Goal: Task Accomplishment & Management: Complete application form

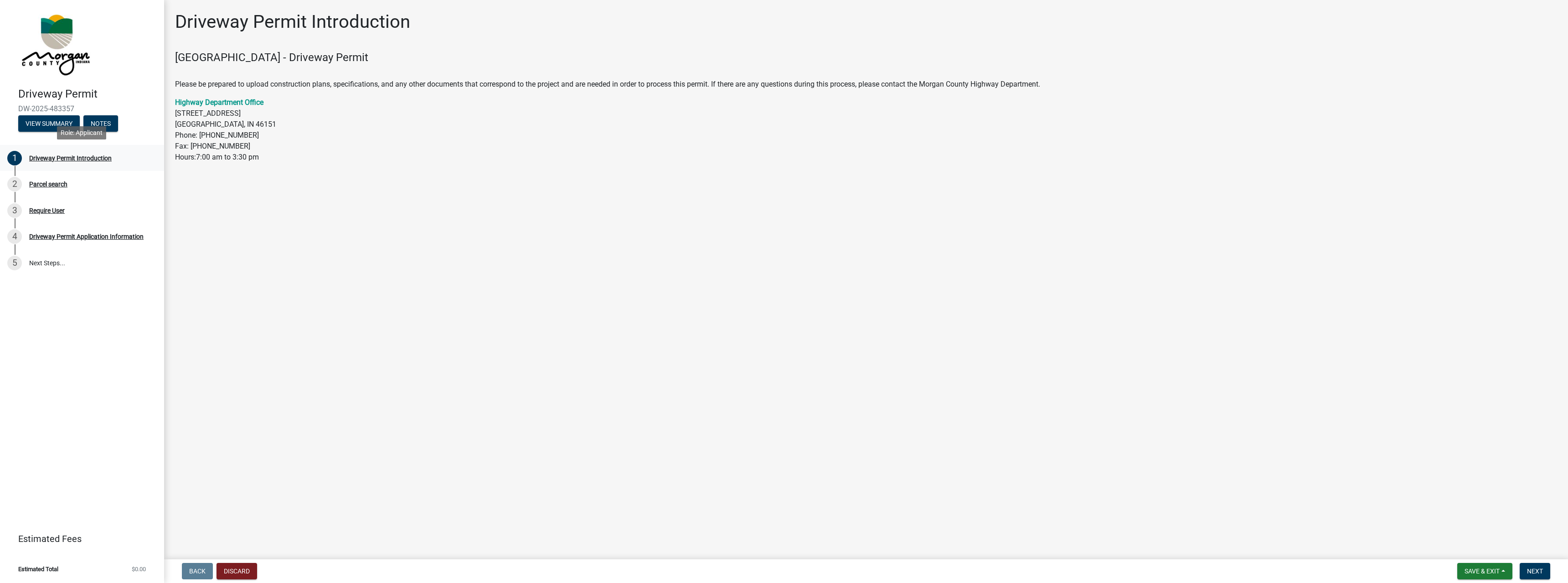
click at [91, 157] on div "Driveway Permit Introduction" at bounding box center [70, 158] width 82 height 6
click at [1539, 569] on span "Next" at bounding box center [1535, 570] width 16 height 7
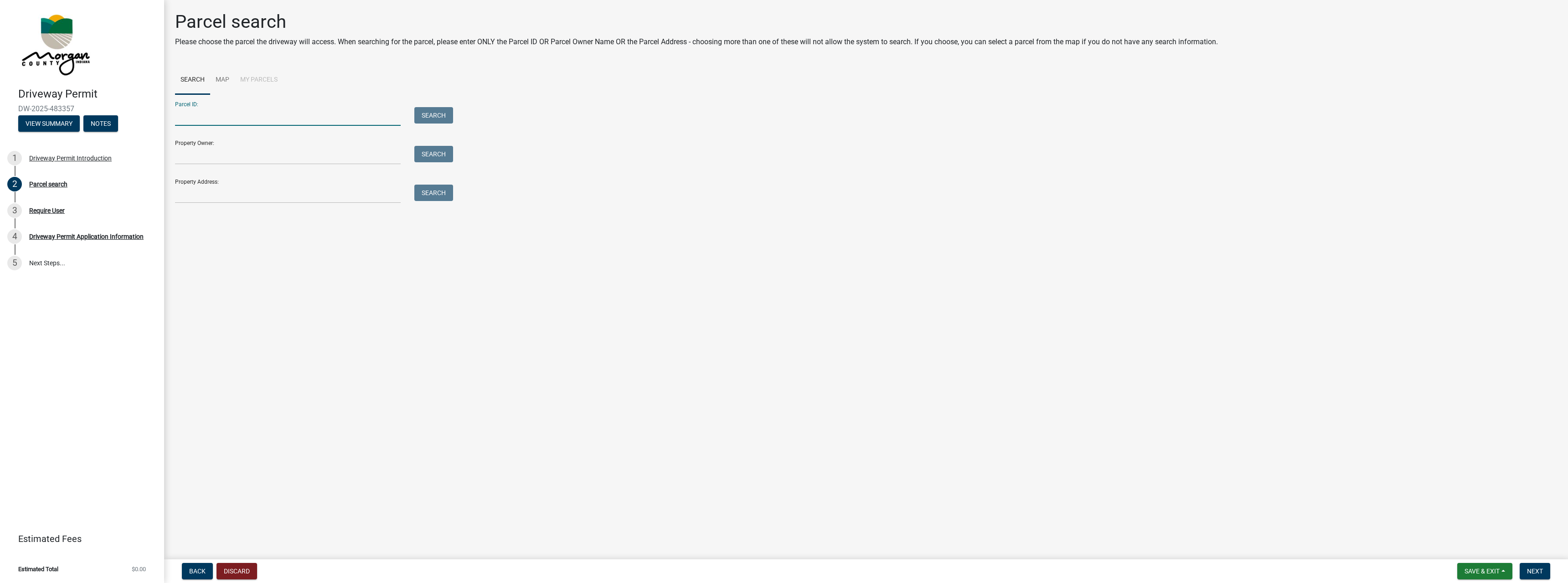
click at [274, 121] on input "Parcel ID:" at bounding box center [287, 116] width 226 height 18
click at [195, 159] on input "Property Owner:" at bounding box center [287, 155] width 226 height 18
click at [196, 154] on input "JasonKing" at bounding box center [287, 155] width 226 height 18
type input "[PERSON_NAME]"
click at [199, 196] on input "Property Address:" at bounding box center [287, 193] width 226 height 18
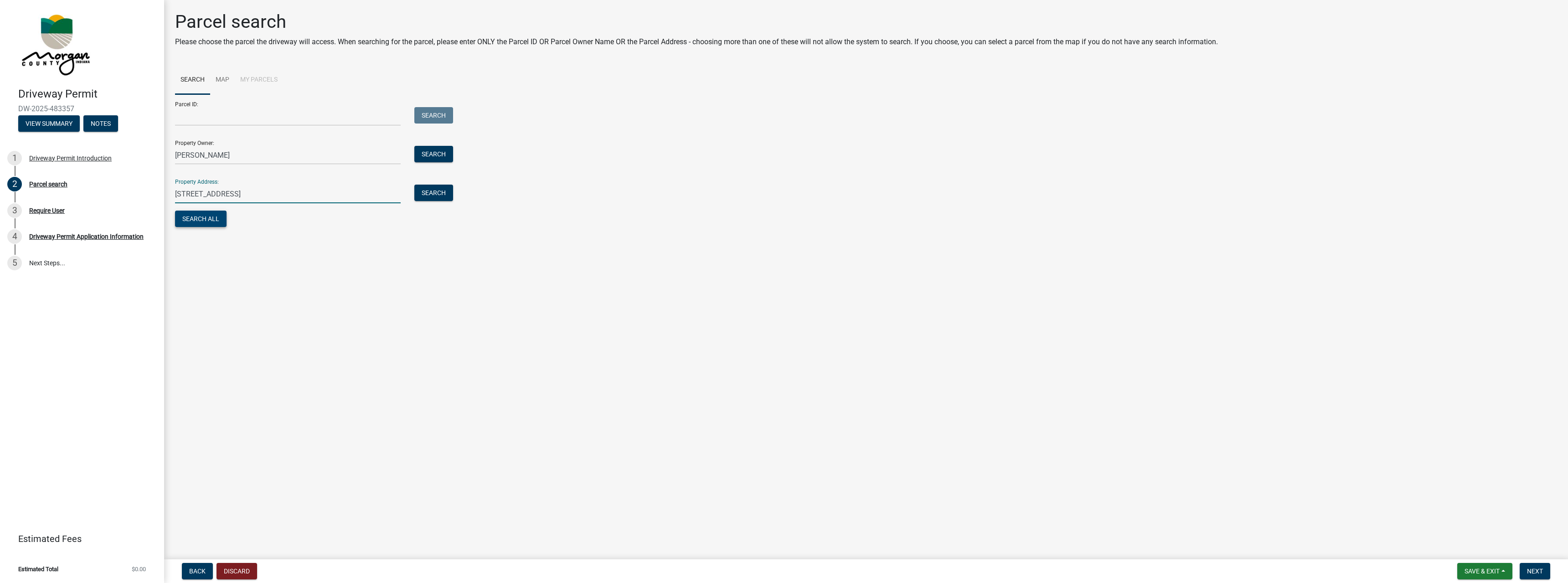
type input "[STREET_ADDRESS]"
click at [207, 214] on button "Search All" at bounding box center [200, 219] width 52 height 17
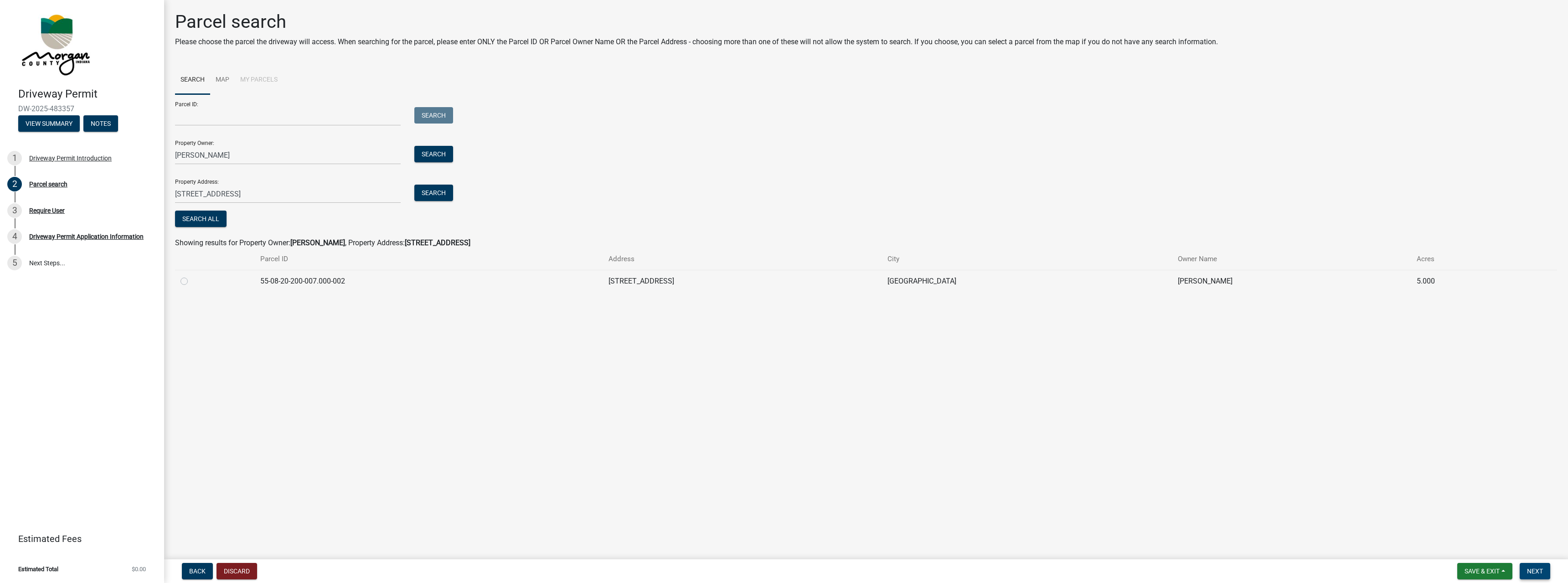
click at [1539, 570] on span "Next" at bounding box center [1535, 570] width 16 height 7
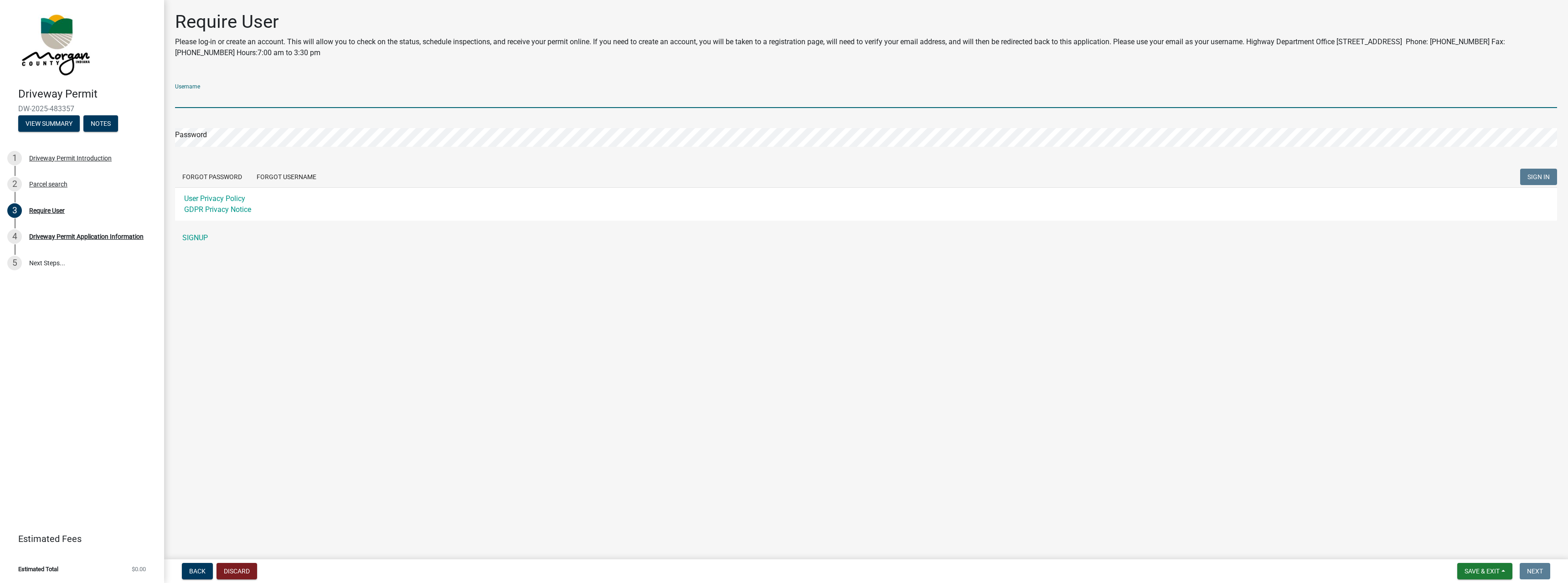
click at [218, 101] on input "Username" at bounding box center [866, 98] width 1382 height 18
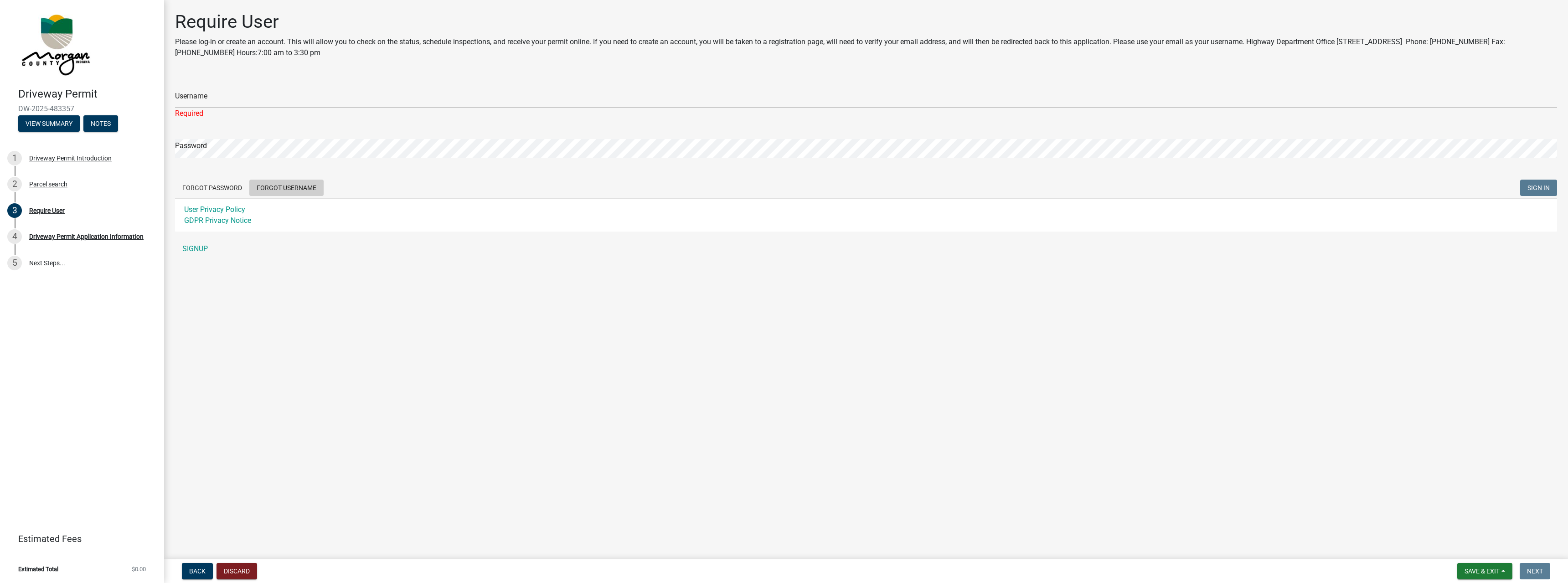
click at [286, 175] on form "Username Required Password Forgot Password Forgot Username SIGN IN User Privacy…" at bounding box center [866, 154] width 1382 height 155
click at [286, 184] on button "Forgot Username" at bounding box center [286, 187] width 74 height 17
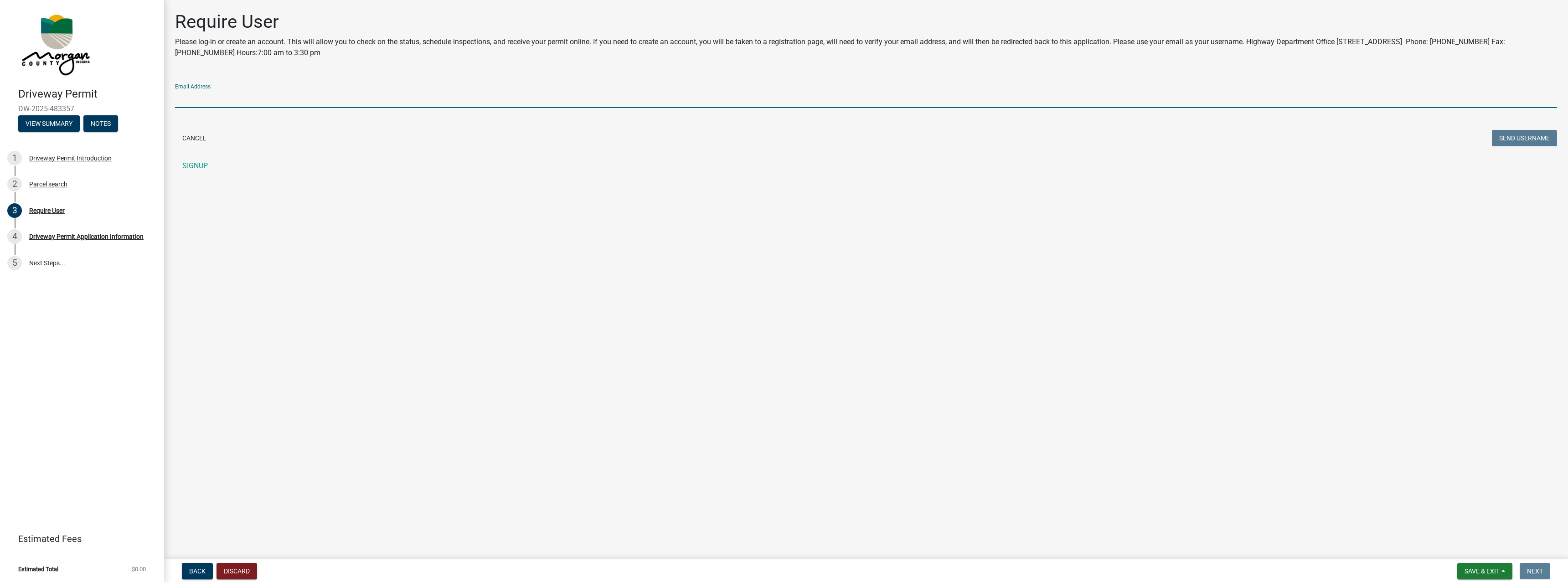
click at [243, 99] on input "Email Address" at bounding box center [866, 98] width 1382 height 18
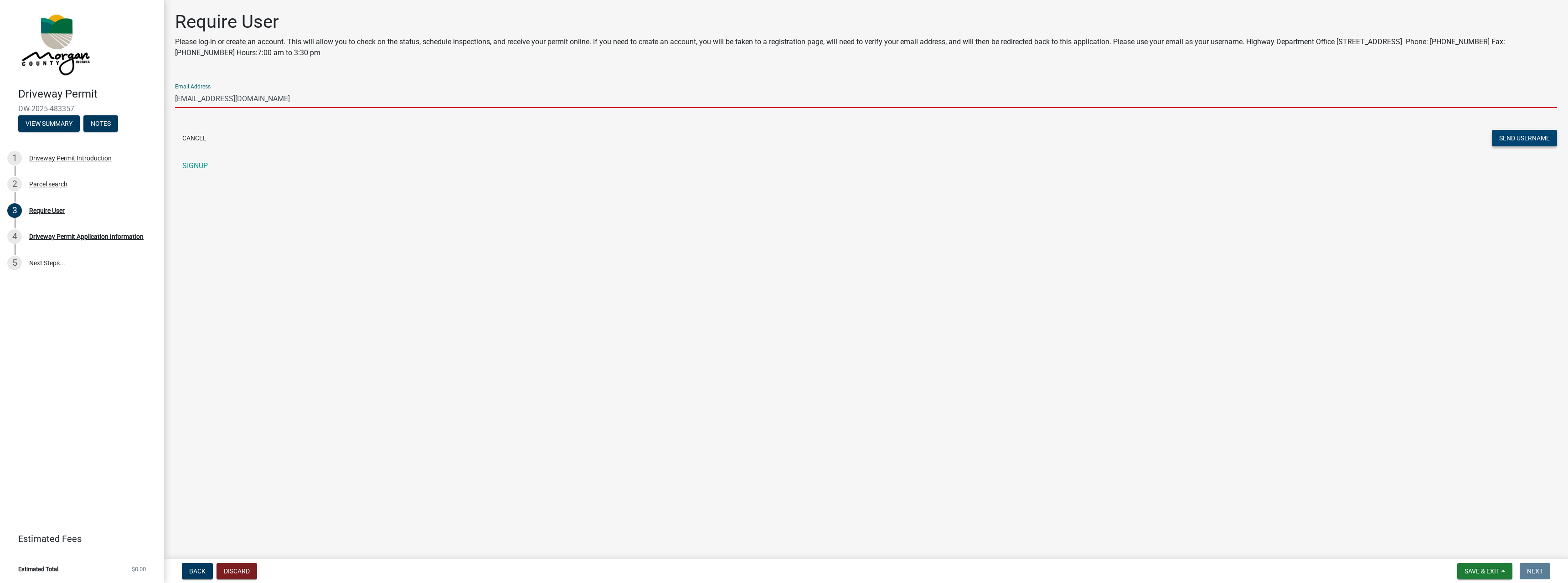
type input "[EMAIL_ADDRESS][DOMAIN_NAME]"
click at [1519, 133] on button "Send Username" at bounding box center [1525, 138] width 65 height 17
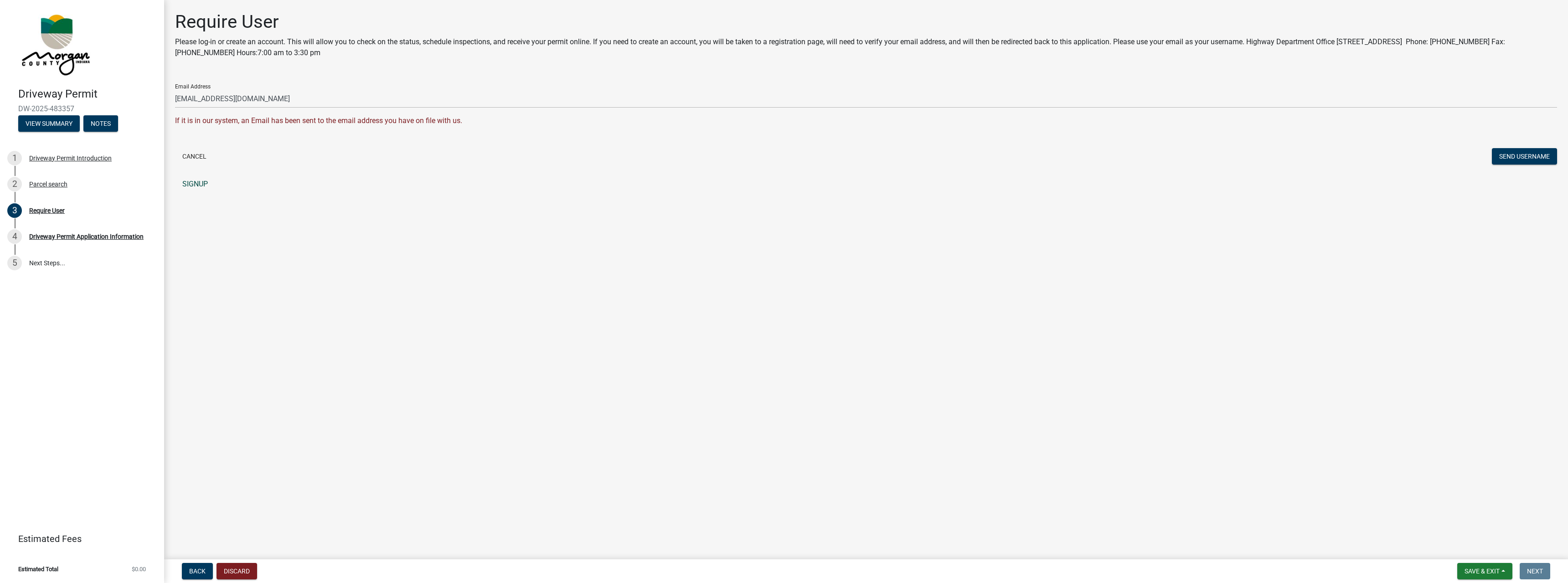
click at [201, 183] on link "SIGNUP" at bounding box center [866, 183] width 1382 height 18
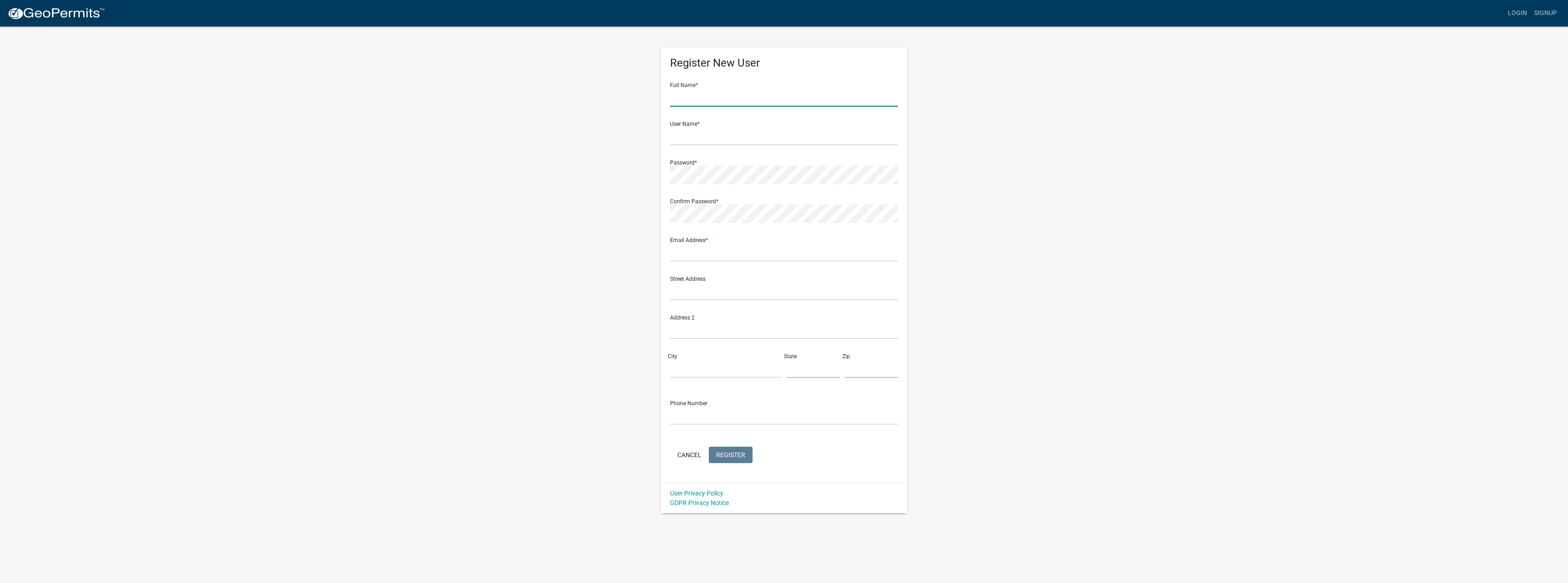
click at [693, 100] on input "text" at bounding box center [784, 97] width 228 height 18
click at [686, 97] on input "[PERSON_NAME]" at bounding box center [784, 97] width 228 height 18
click at [725, 94] on input "[PERSON_NAME]" at bounding box center [784, 97] width 228 height 18
type input "[PERSON_NAME]"
click at [686, 252] on input "text" at bounding box center [784, 251] width 228 height 18
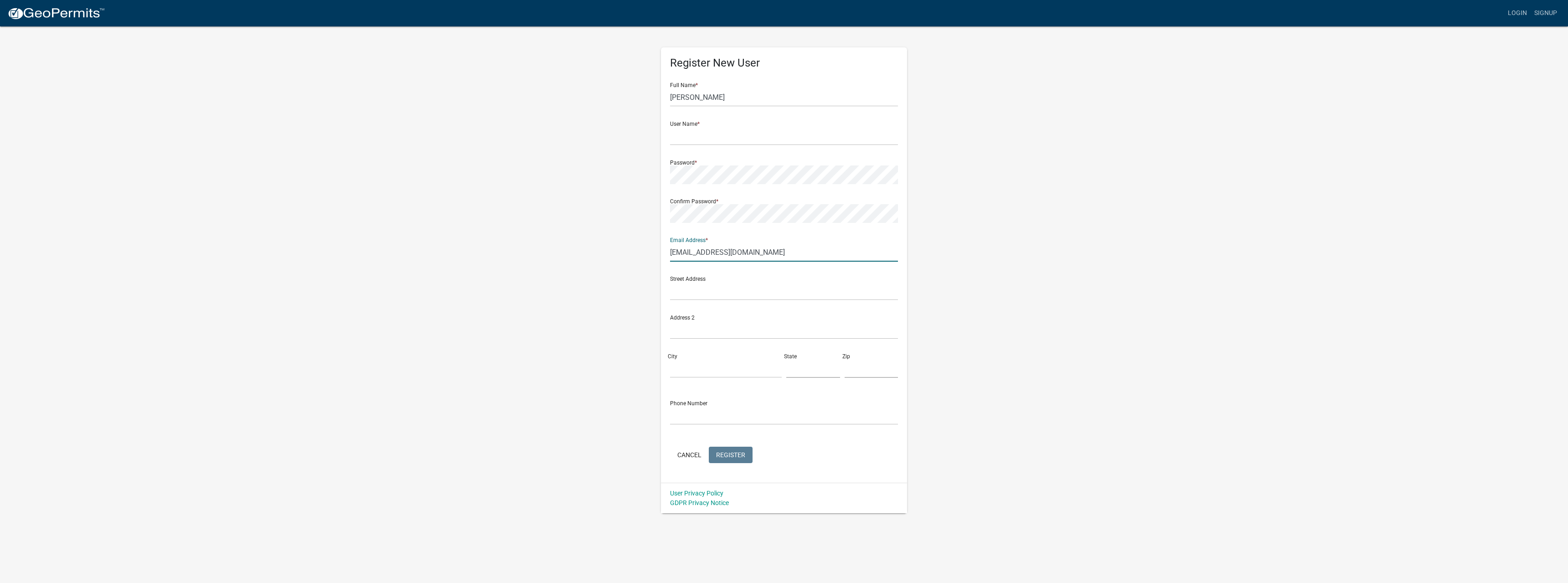
type input "[EMAIL_ADDRESS][DOMAIN_NAME]"
click at [689, 292] on input "text" at bounding box center [784, 290] width 228 height 18
type input "[STREET_ADDRESS]"
click at [689, 363] on input "City" at bounding box center [726, 368] width 112 height 18
type input "[GEOGRAPHIC_DATA]"
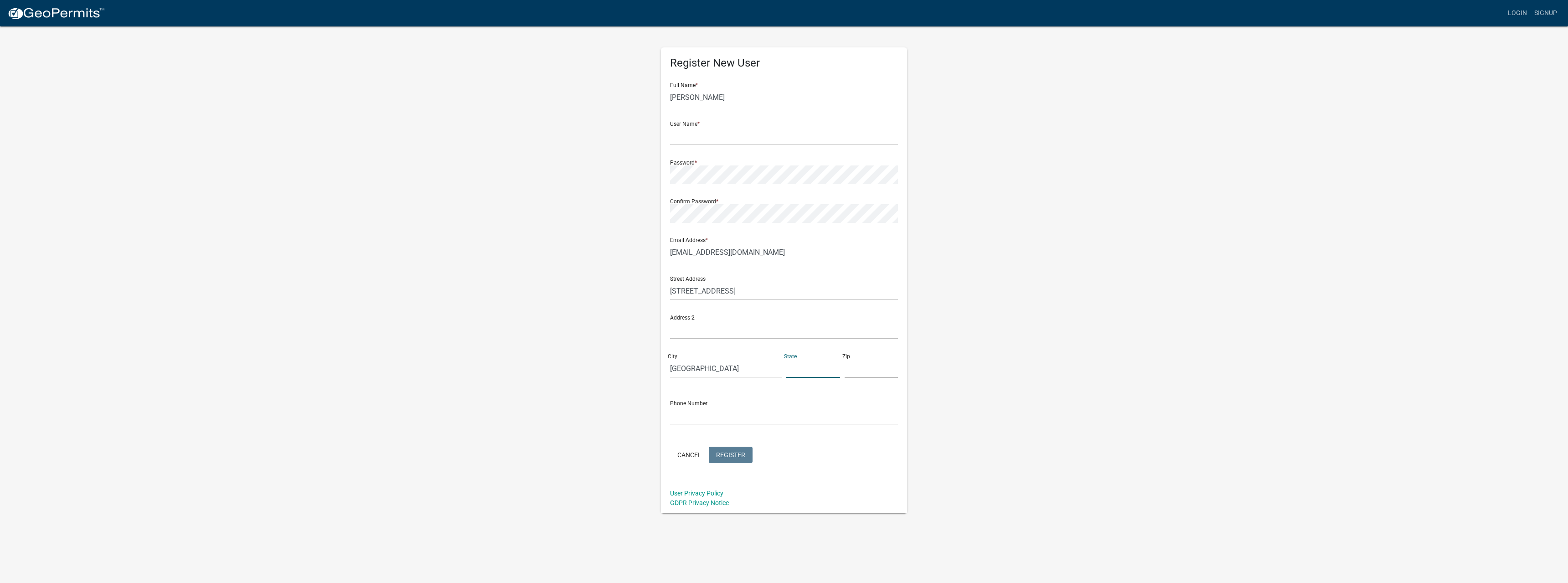
click at [790, 372] on input "text" at bounding box center [812, 368] width 53 height 18
type input "IN"
click at [863, 372] on input "text" at bounding box center [871, 368] width 53 height 18
type input "46151"
click at [713, 415] on input "text" at bounding box center [784, 415] width 228 height 18
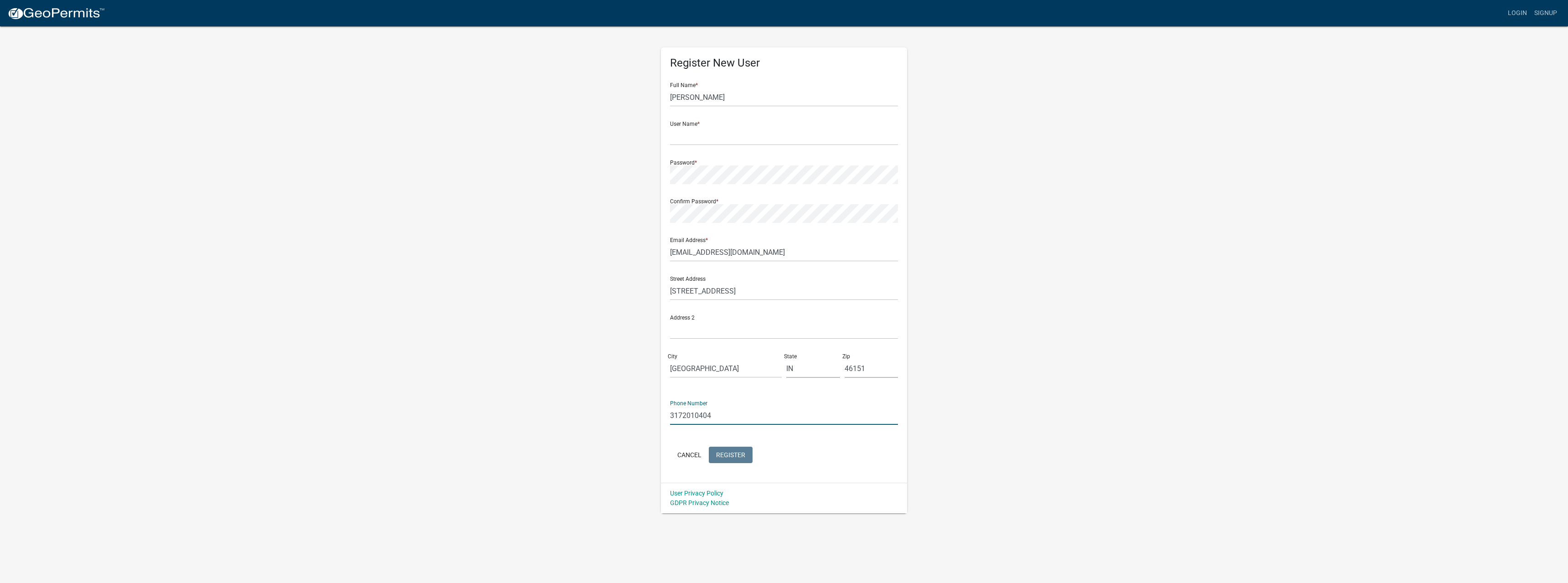
type input "3172010404"
click at [682, 140] on input "text" at bounding box center [784, 136] width 228 height 18
click at [693, 136] on input "text" at bounding box center [784, 136] width 228 height 18
type input "Crackedpiston"
click at [731, 453] on span "Register" at bounding box center [730, 454] width 30 height 7
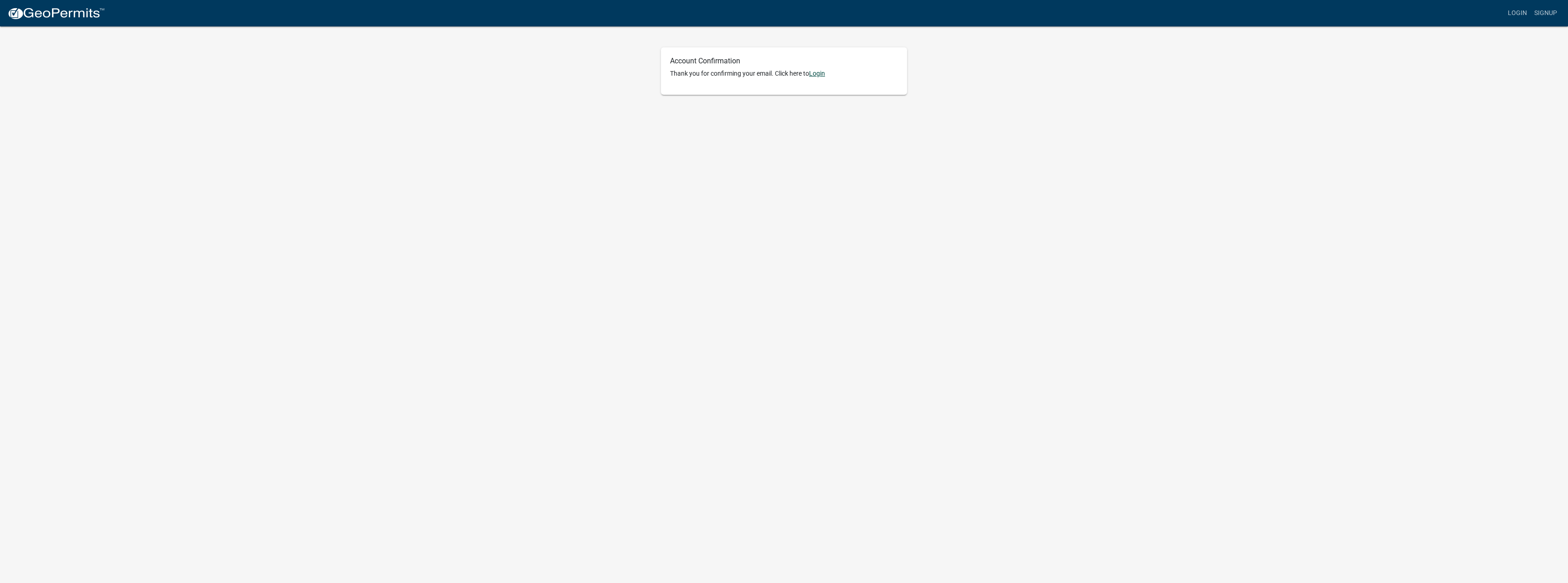
click at [824, 75] on link "Login" at bounding box center [817, 73] width 16 height 7
type input "Crackedpiston"
click at [827, 193] on span "SIGN IN" at bounding box center [836, 193] width 22 height 7
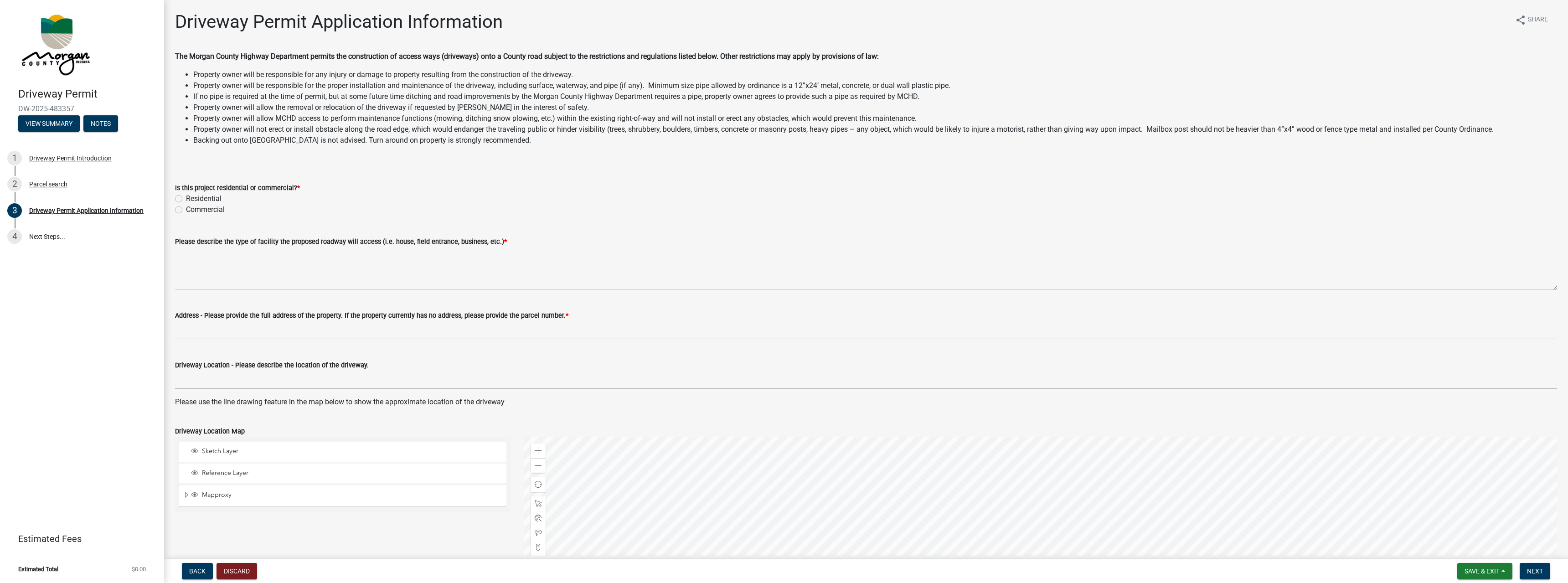
click at [199, 201] on label "Residential" at bounding box center [203, 199] width 36 height 11
click at [192, 199] on input "Residential" at bounding box center [188, 195] width 6 height 6
radio input "true"
click at [207, 283] on textarea "Please describe the type of facility the proposed roadway will access (i.e. hou…" at bounding box center [866, 269] width 1382 height 43
type textarea "New Home"
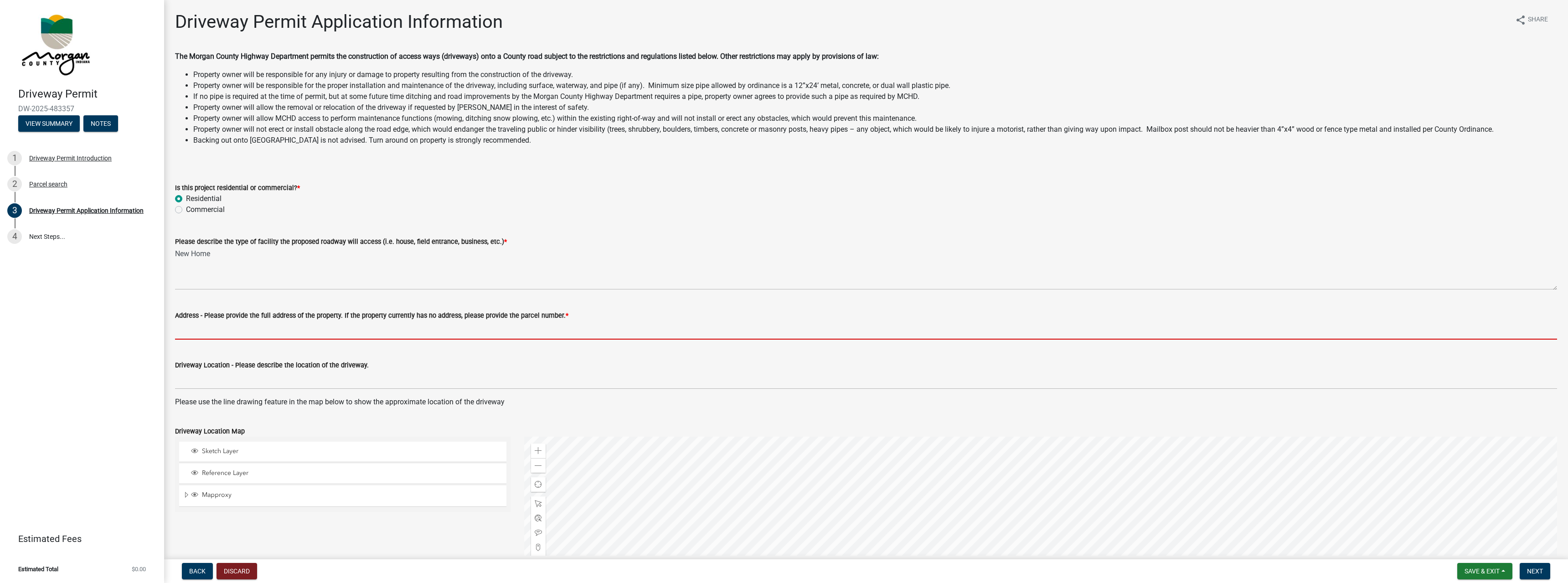
click at [204, 330] on input "Address - Please provide the full address of the property. If the property curr…" at bounding box center [866, 329] width 1382 height 18
type input "6585 West Big Hurricane Road, Martinsville, IN 46151"
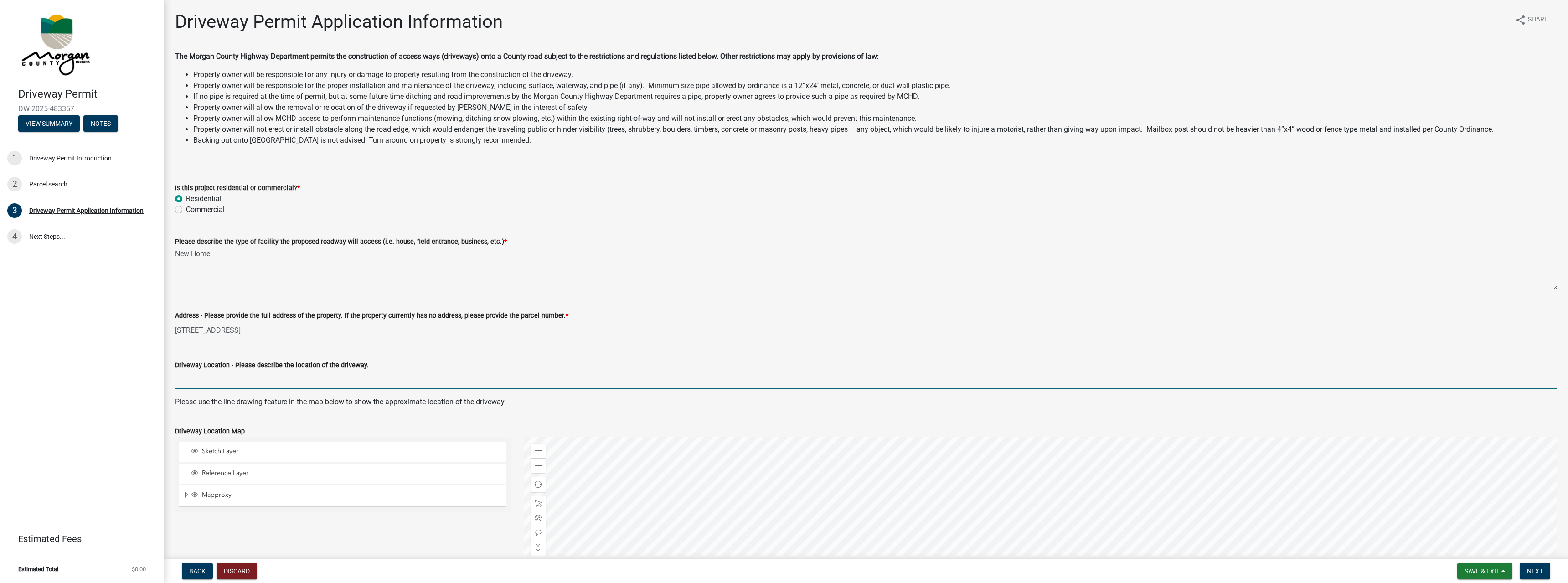
click at [190, 381] on input "Driveway Location - Please describe the location of the driveway." at bounding box center [866, 379] width 1382 height 18
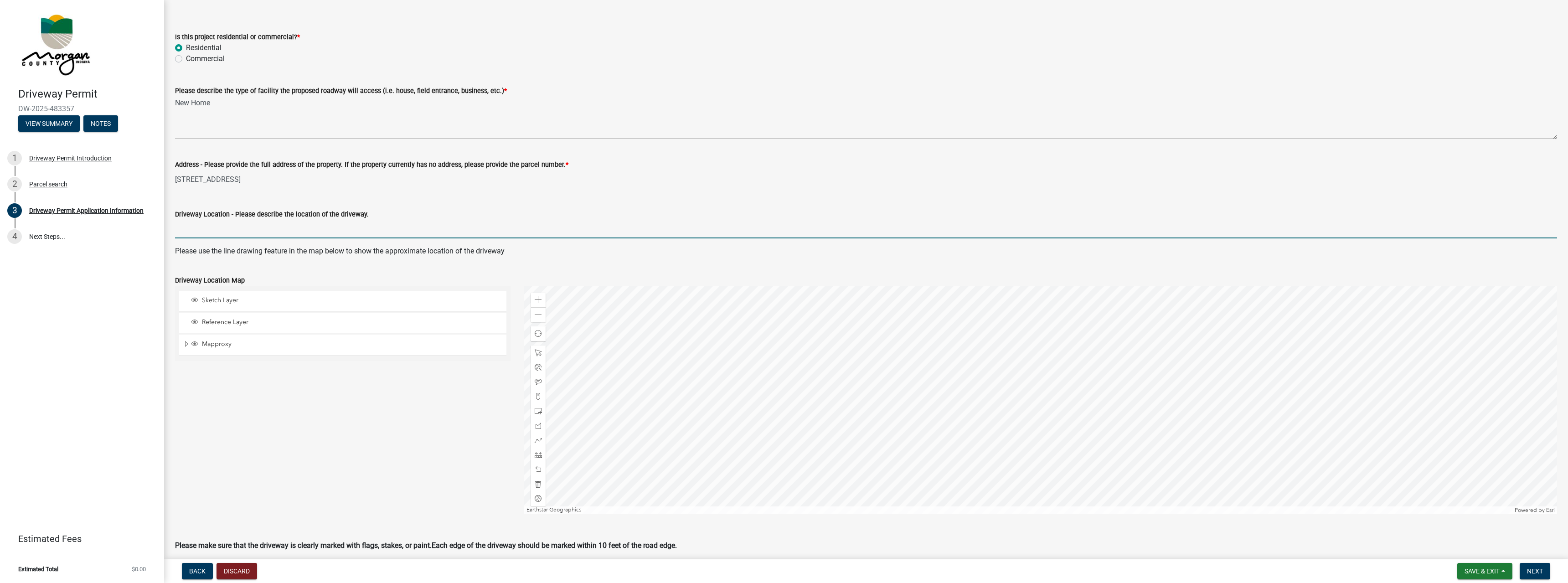
scroll to position [156, 0]
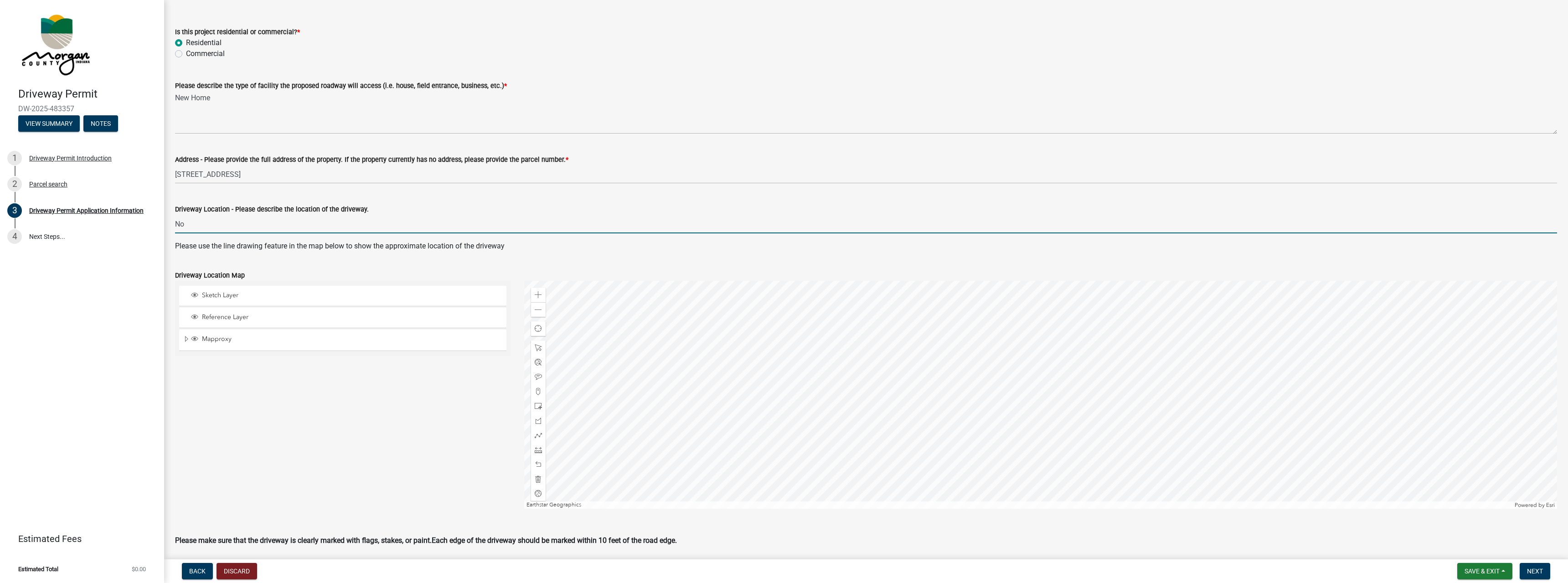
type input "N"
click at [285, 227] on input "Existing driveway accessing Big hurricane" at bounding box center [866, 223] width 1382 height 18
click at [323, 226] on input "Existing driveway accessing Big Hurricane" at bounding box center [866, 223] width 1382 height 18
click at [331, 226] on input "Existing driveway accessing Big Hurricane on noth end of property, biased to NE…" at bounding box center [866, 223] width 1382 height 18
click at [498, 225] on input "Existing driveway accessing Big Hurricane on north end of property, biased to N…" at bounding box center [866, 223] width 1382 height 18
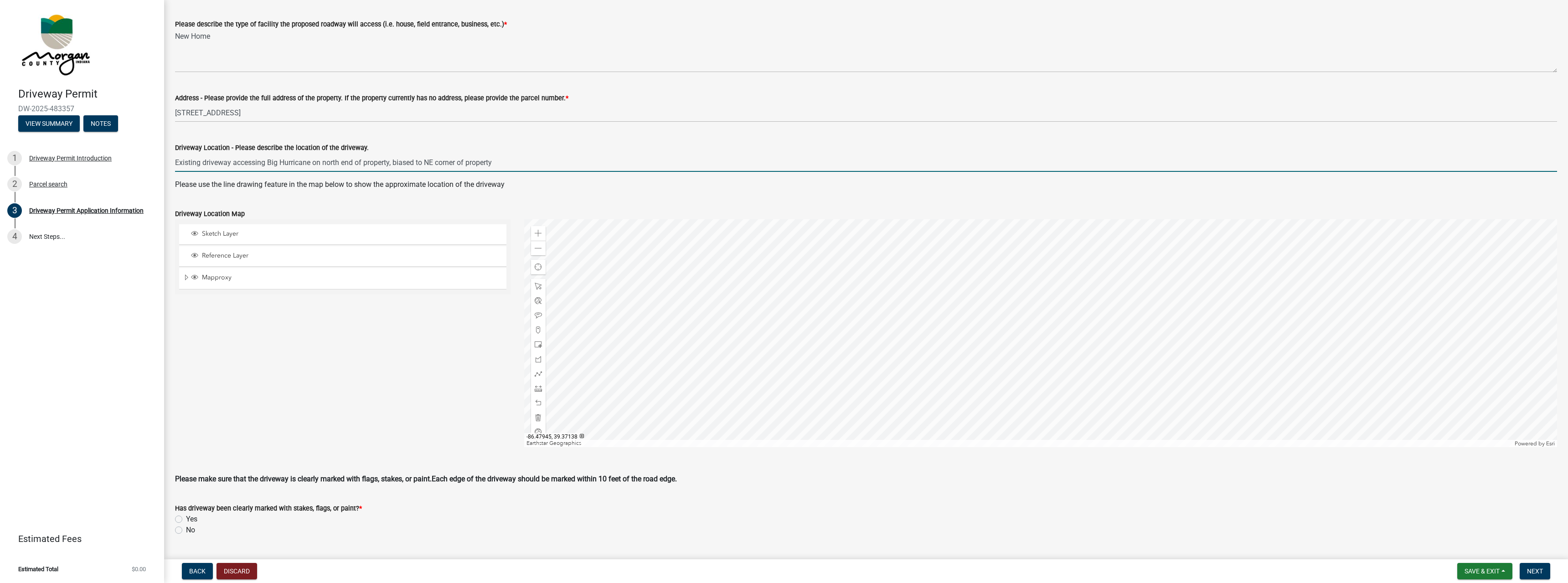
scroll to position [260, 0]
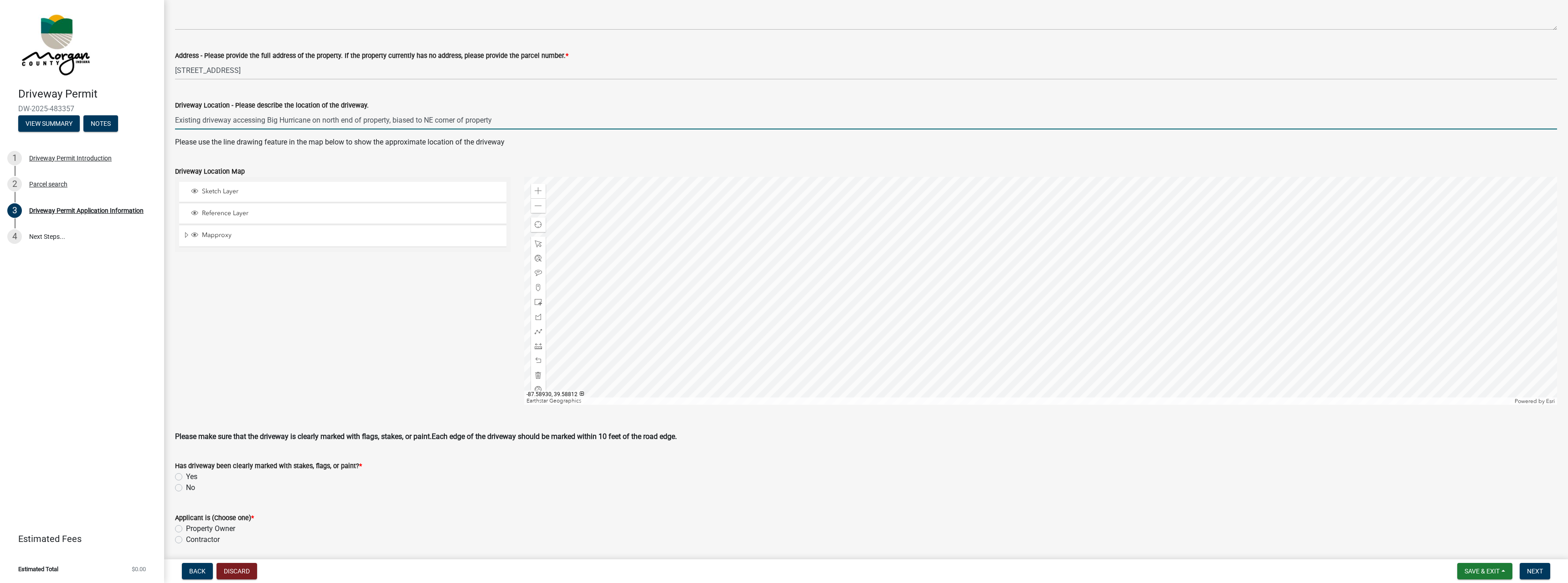
type input "Existing driveway accessing Big Hurricane on north end of property, biased to N…"
click at [240, 191] on span "Sketch Layer" at bounding box center [351, 191] width 303 height 8
click at [242, 235] on span "Mapproxy" at bounding box center [351, 235] width 303 height 8
click at [242, 236] on span "Mapproxy" at bounding box center [351, 235] width 303 height 8
click at [536, 191] on span at bounding box center [538, 191] width 7 height 7
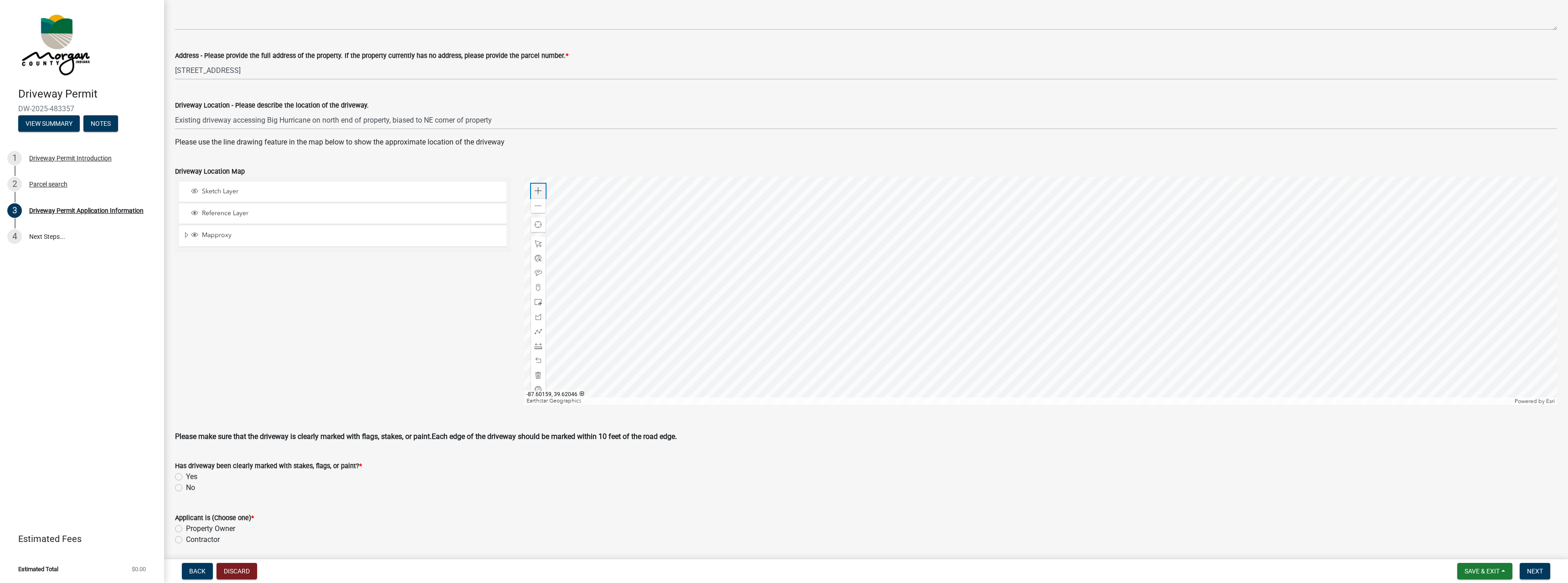
click at [536, 191] on span at bounding box center [538, 191] width 7 height 7
click at [1000, 190] on div at bounding box center [1041, 291] width 1033 height 228
click at [1047, 368] on div at bounding box center [1041, 291] width 1033 height 228
click at [891, 342] on div at bounding box center [1041, 291] width 1033 height 228
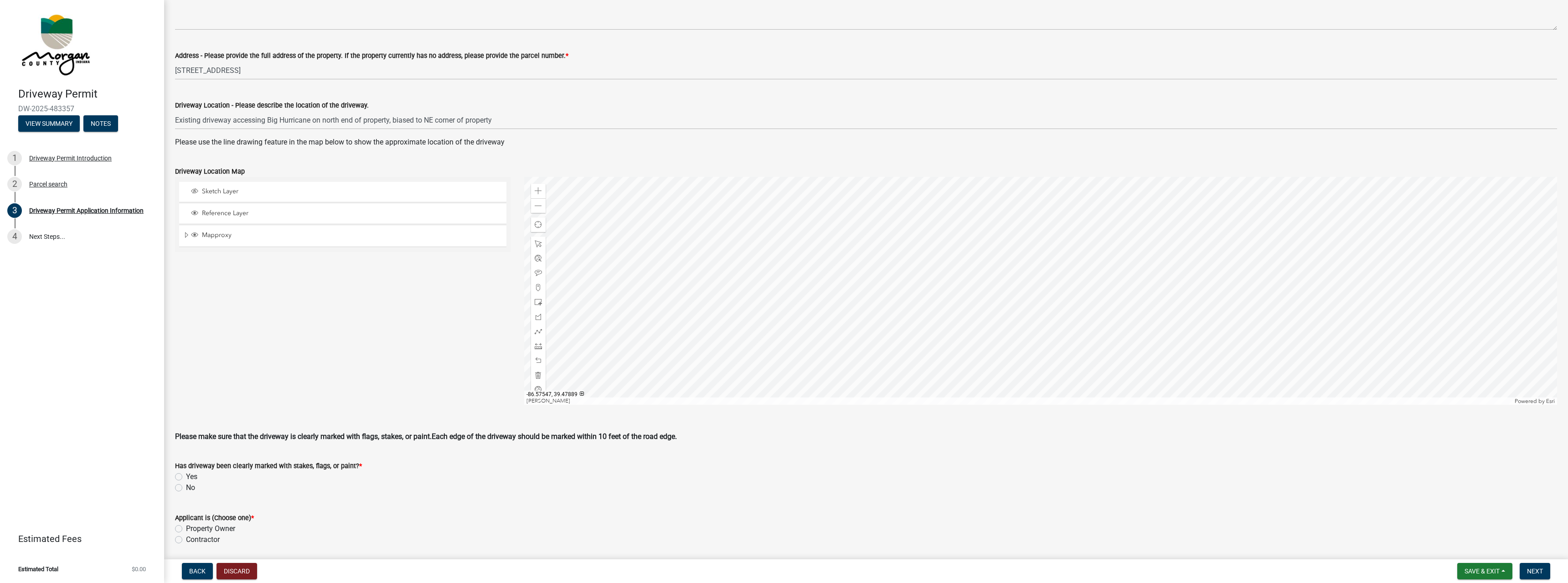
click at [186, 490] on label "No" at bounding box center [190, 487] width 9 height 11
click at [186, 488] on input "No" at bounding box center [188, 484] width 6 height 6
radio input "true"
click at [186, 478] on label "Yes" at bounding box center [192, 477] width 11 height 11
click at [186, 477] on input "Yes" at bounding box center [188, 474] width 6 height 6
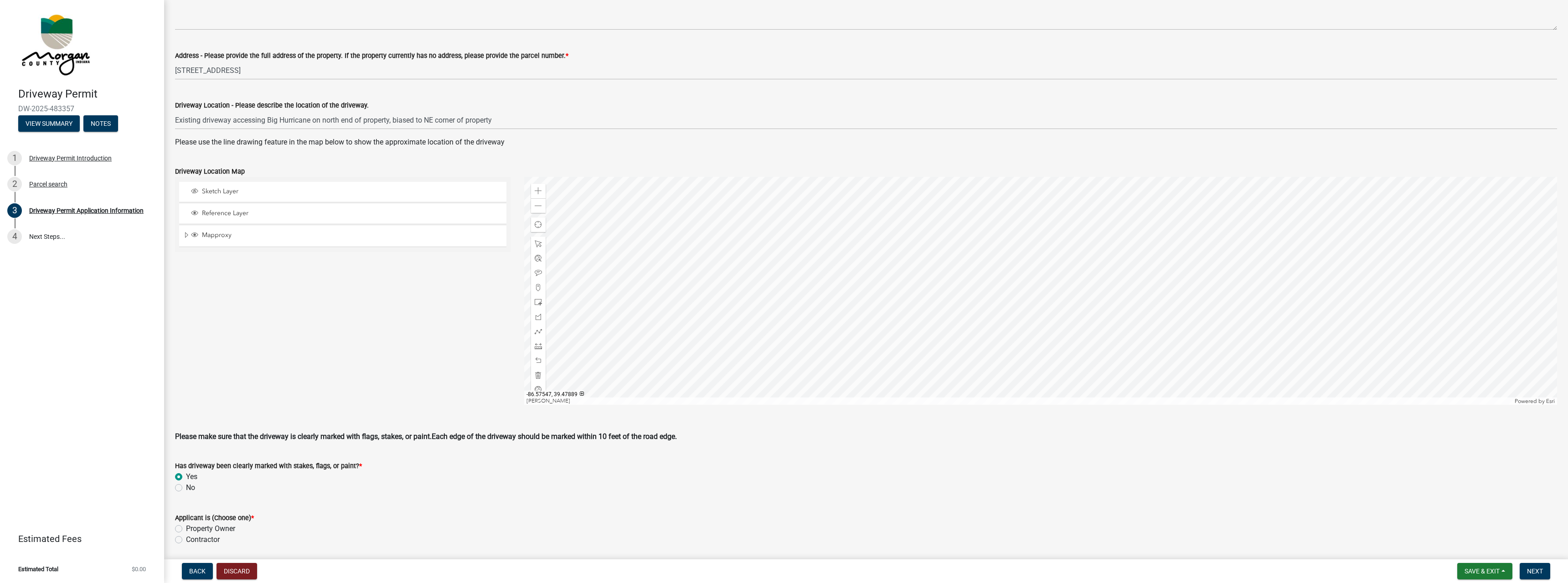
radio input "true"
click at [186, 530] on label "Property Owner" at bounding box center [211, 529] width 49 height 11
click at [186, 529] on input "Property Owner" at bounding box center [188, 526] width 6 height 6
radio input "true"
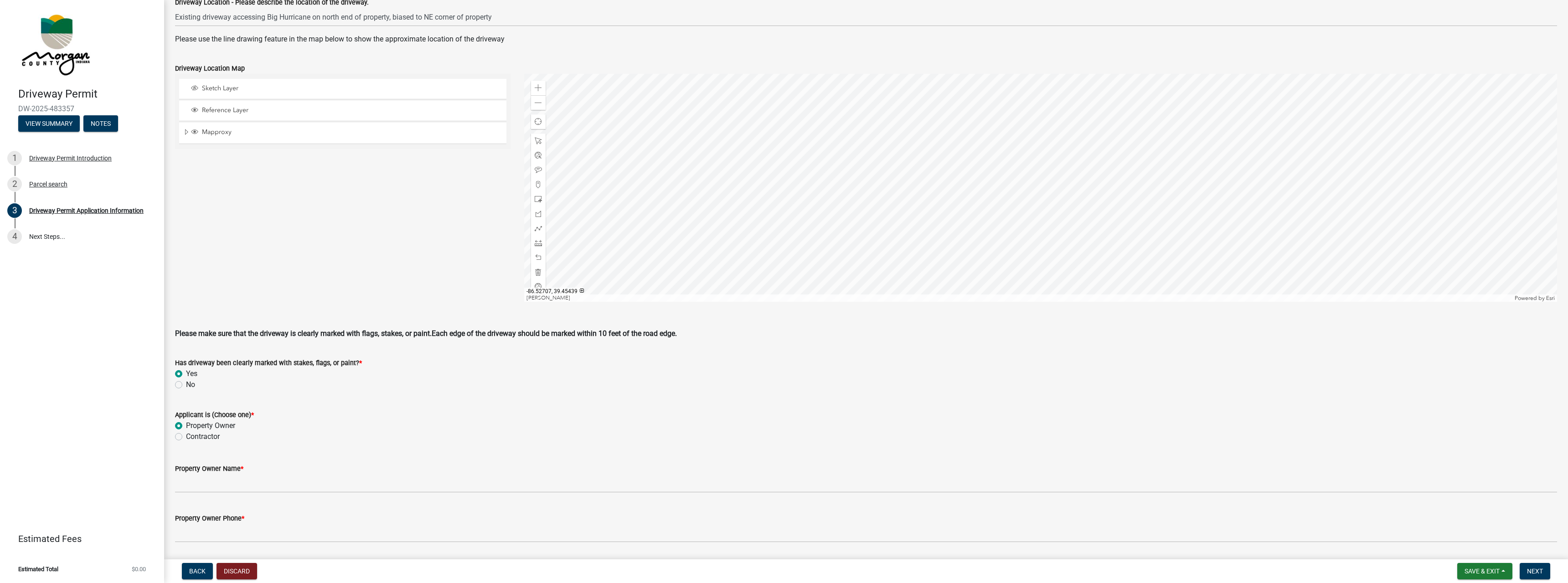
scroll to position [364, 0]
click at [539, 106] on span at bounding box center [538, 101] width 7 height 7
click at [1272, 124] on div at bounding box center [1041, 187] width 1033 height 228
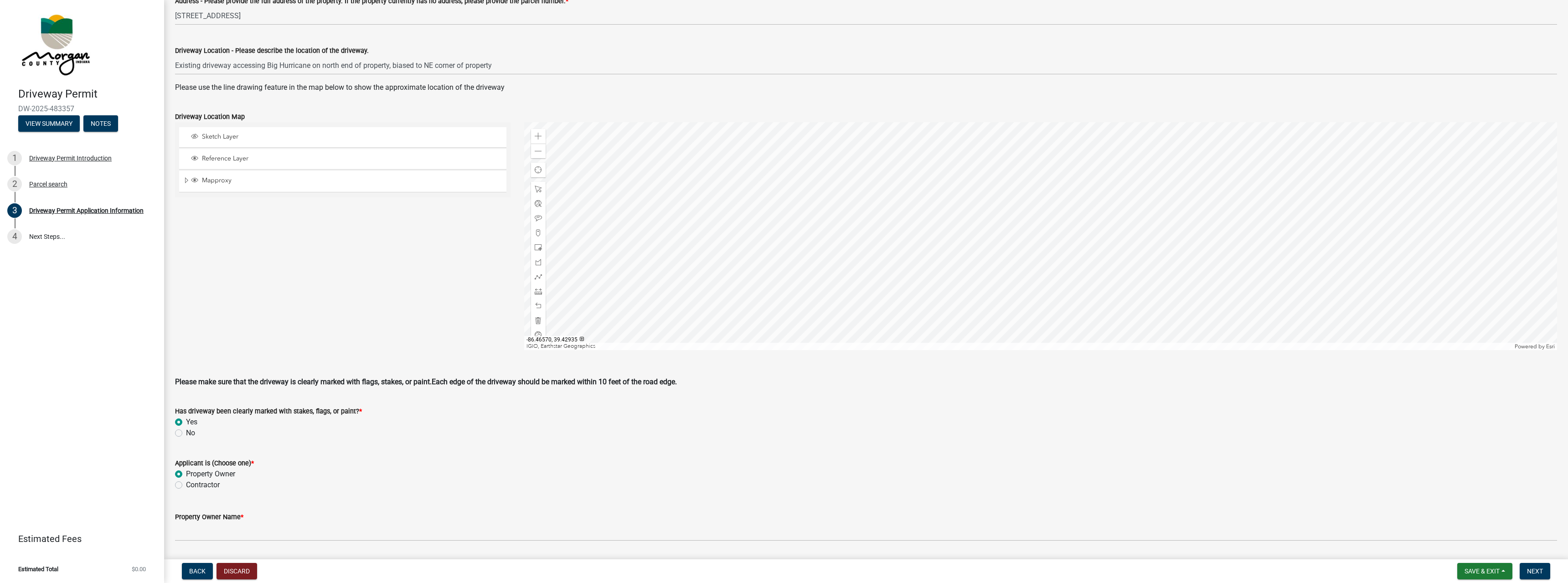
scroll to position [312, 0]
click at [535, 139] on span at bounding box center [538, 139] width 7 height 7
click at [847, 170] on div at bounding box center [1041, 239] width 1033 height 228
click at [1043, 293] on div at bounding box center [1041, 239] width 1033 height 228
click at [1011, 226] on div at bounding box center [1041, 239] width 1033 height 228
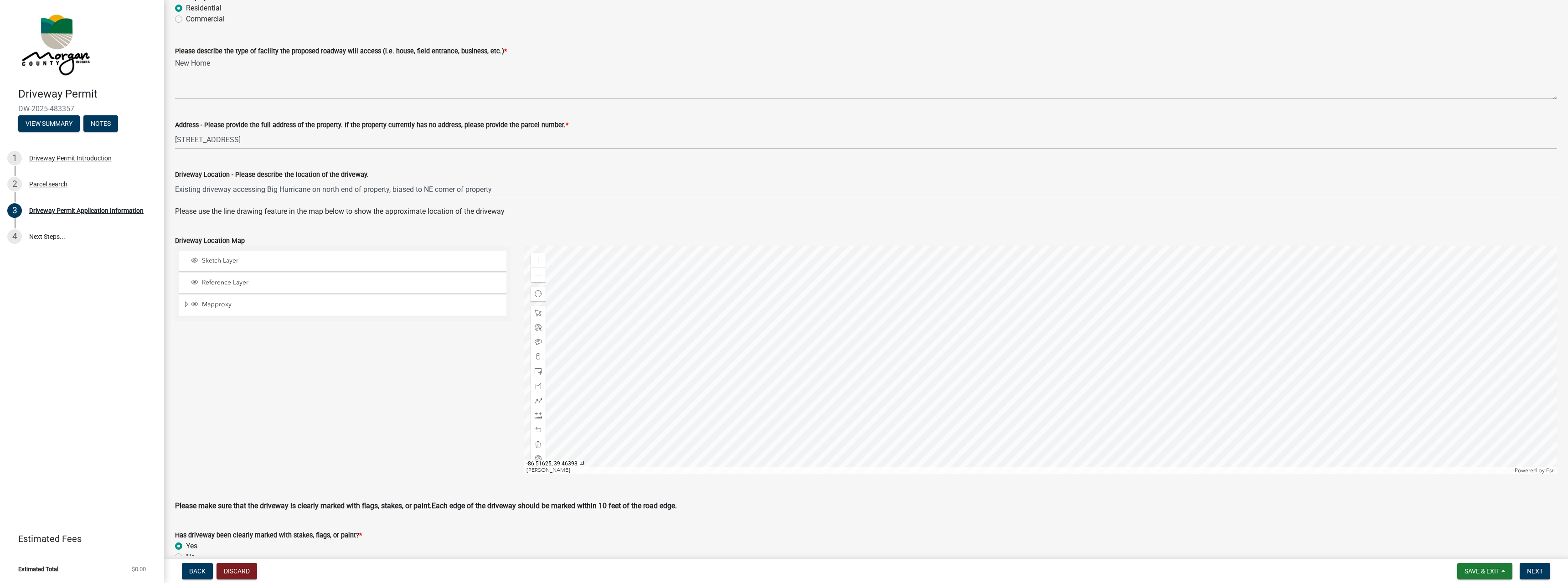
scroll to position [180, 0]
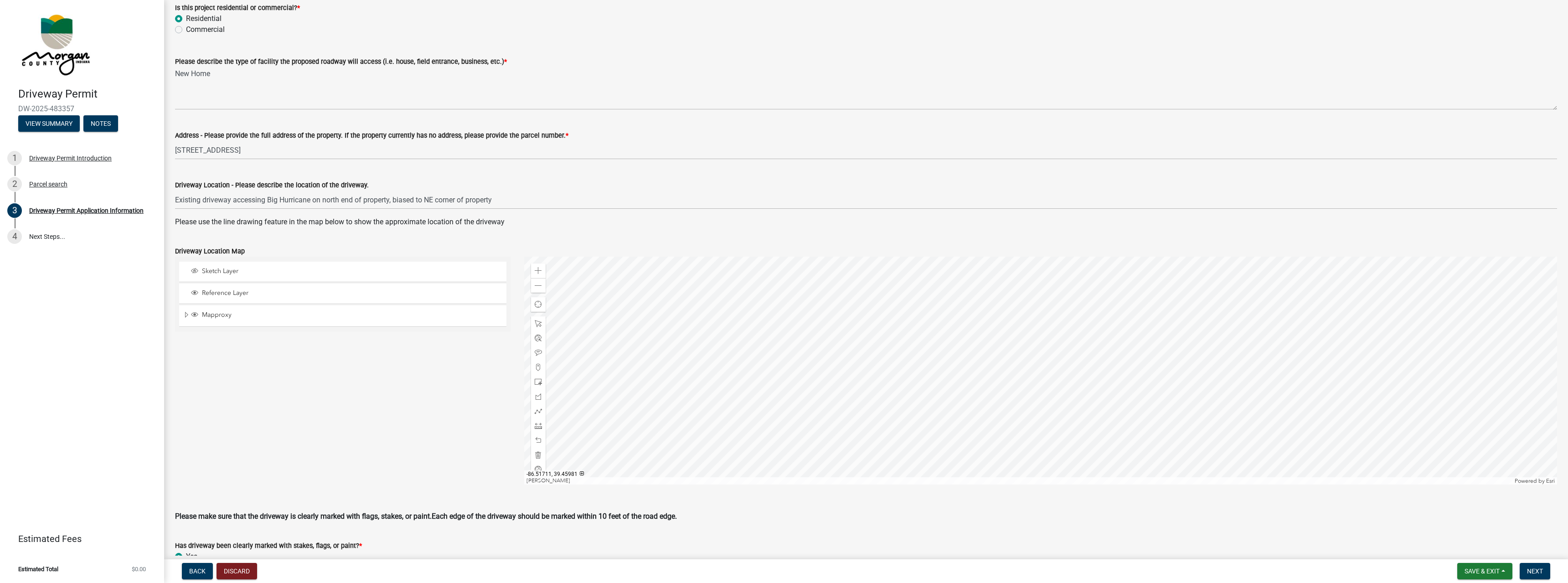
click at [938, 331] on div at bounding box center [1041, 371] width 1033 height 228
click at [537, 274] on span at bounding box center [538, 270] width 7 height 7
click at [1017, 367] on div at bounding box center [1041, 371] width 1033 height 228
click at [536, 270] on span at bounding box center [538, 270] width 7 height 7
click at [961, 389] on div at bounding box center [1041, 371] width 1033 height 228
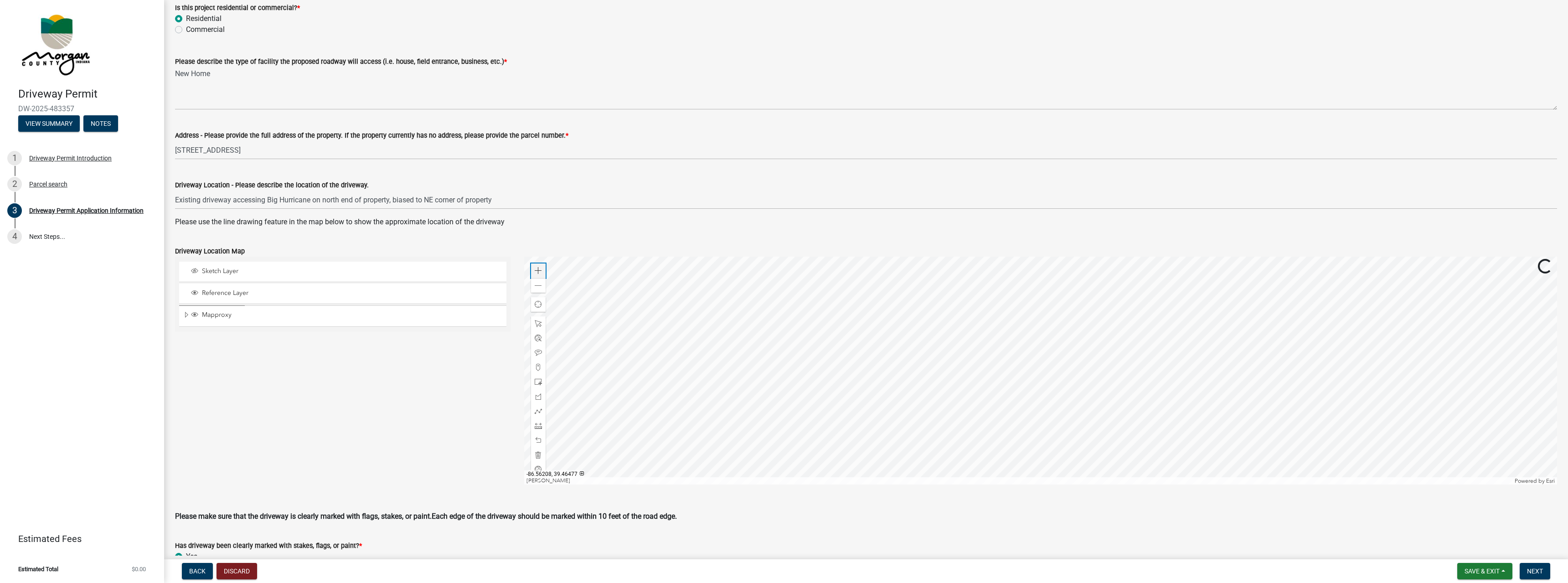
click at [537, 270] on span at bounding box center [538, 270] width 7 height 7
click at [848, 429] on div at bounding box center [1041, 371] width 1033 height 228
click at [542, 271] on span at bounding box center [538, 270] width 7 height 7
click at [756, 339] on div at bounding box center [1041, 371] width 1033 height 228
click at [223, 271] on span "Sketch Layer" at bounding box center [351, 271] width 303 height 8
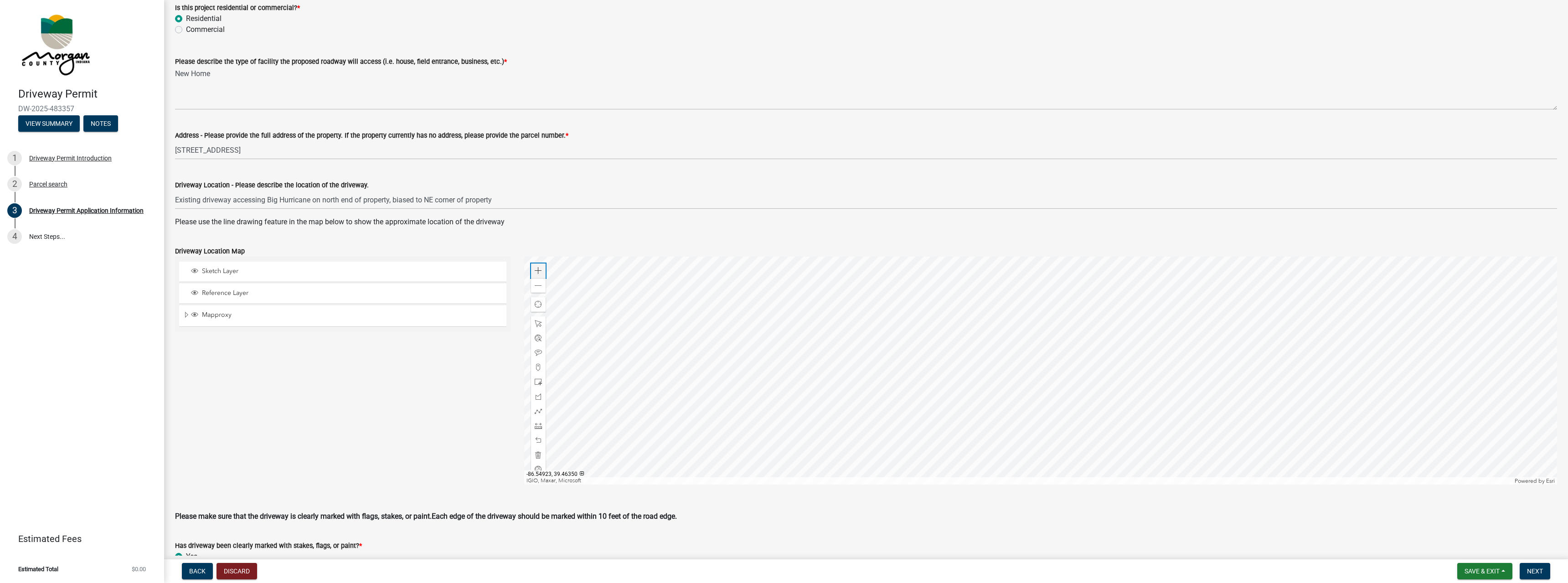
click at [537, 271] on span at bounding box center [538, 270] width 7 height 7
click at [983, 410] on div at bounding box center [1041, 371] width 1033 height 228
click at [537, 413] on span at bounding box center [538, 411] width 7 height 7
click at [733, 271] on div at bounding box center [1041, 371] width 1033 height 228
click at [767, 340] on div at bounding box center [1041, 371] width 1033 height 228
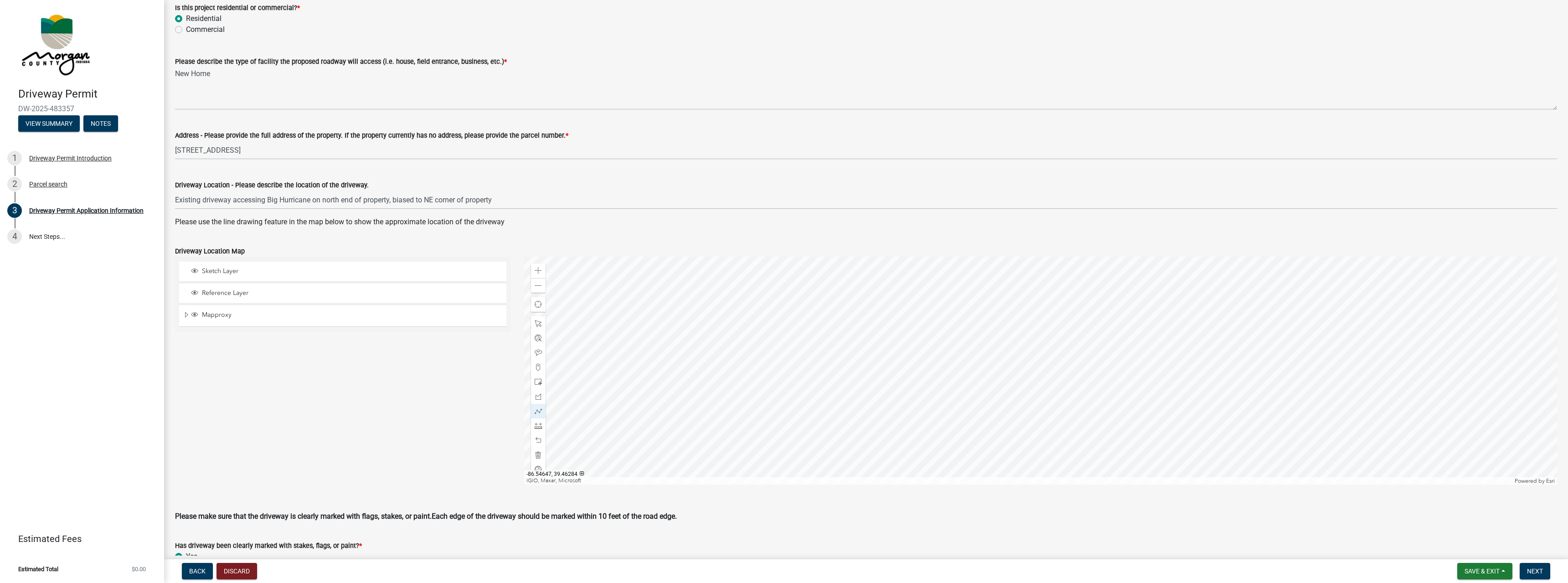
click at [807, 394] on div at bounding box center [1041, 371] width 1033 height 228
click at [812, 389] on div at bounding box center [1041, 371] width 1033 height 228
click at [799, 370] on div at bounding box center [1041, 371] width 1033 height 228
click at [813, 371] on div at bounding box center [1041, 371] width 1033 height 228
click at [812, 360] on div at bounding box center [1041, 371] width 1033 height 228
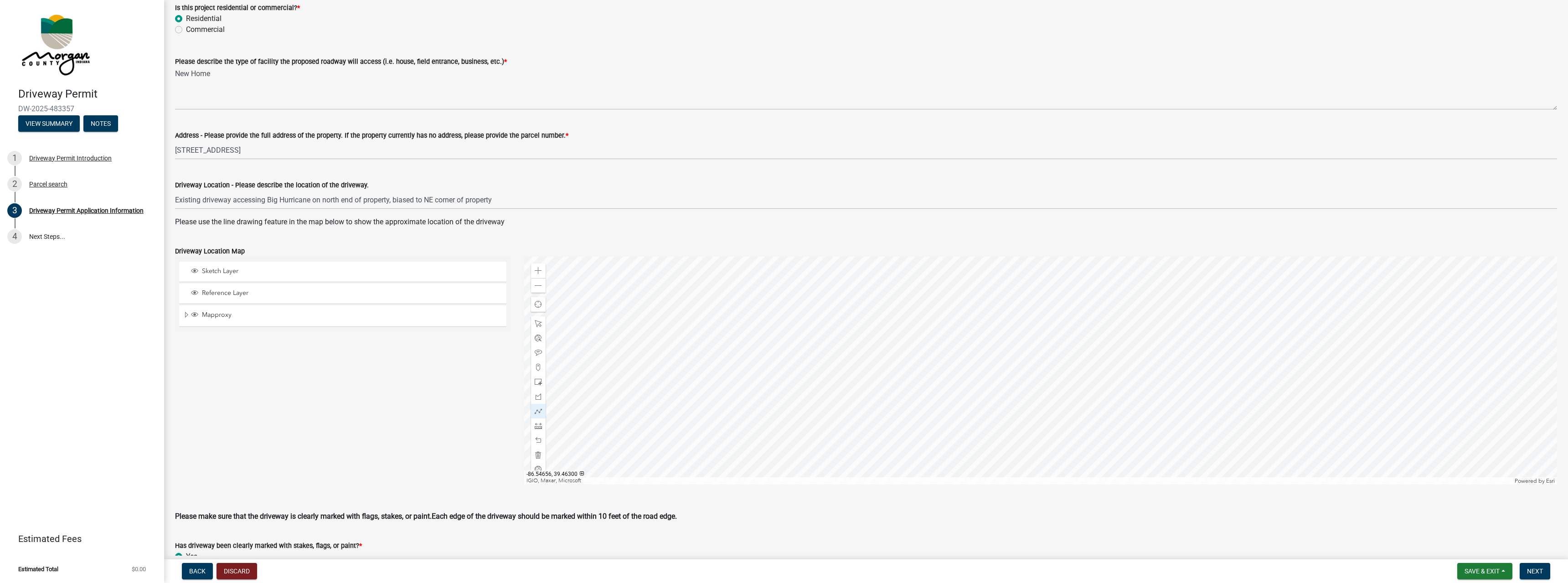
click at [792, 360] on div at bounding box center [1041, 371] width 1033 height 228
click at [775, 336] on div at bounding box center [1041, 371] width 1033 height 228
click at [740, 266] on div at bounding box center [1041, 371] width 1033 height 228
click at [733, 270] on div at bounding box center [1041, 371] width 1033 height 228
click at [767, 341] on div at bounding box center [1041, 371] width 1033 height 228
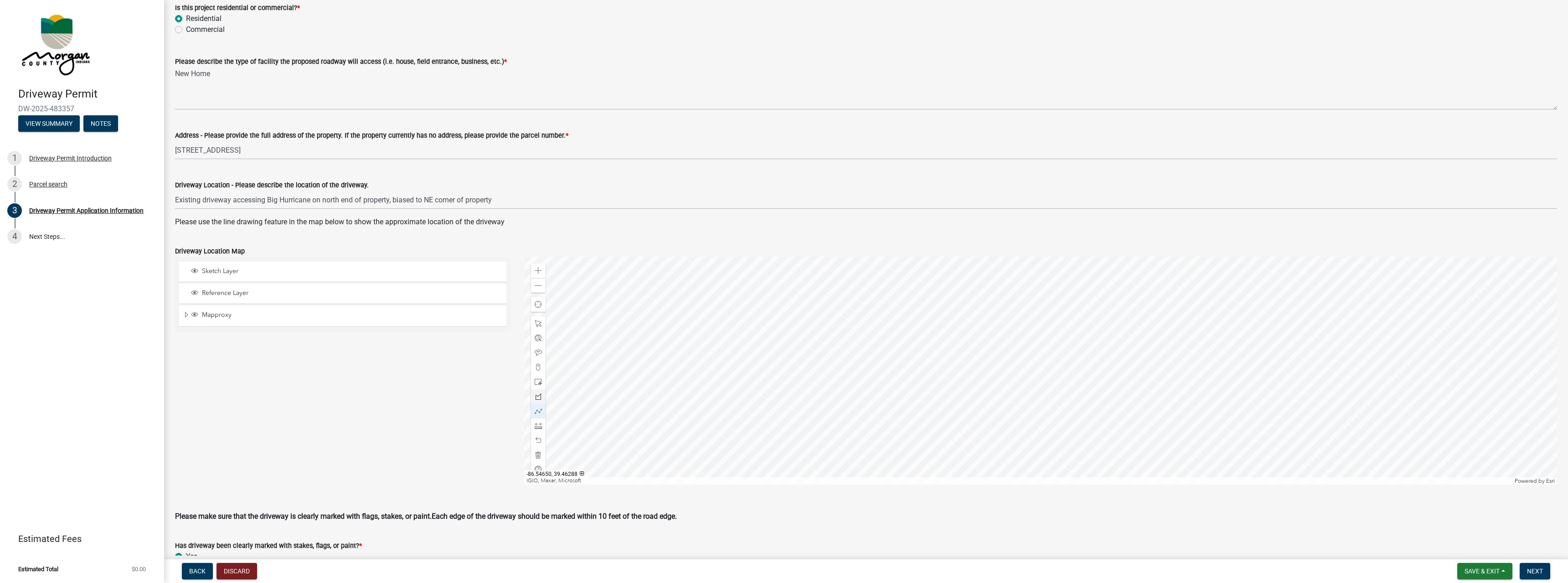
click at [802, 387] on div at bounding box center [1041, 371] width 1033 height 228
click at [807, 384] on div at bounding box center [1041, 371] width 1033 height 228
click at [801, 372] on div at bounding box center [1041, 371] width 1033 height 228
click at [812, 371] on div at bounding box center [1041, 371] width 1033 height 228
click at [812, 361] on div at bounding box center [1041, 371] width 1033 height 228
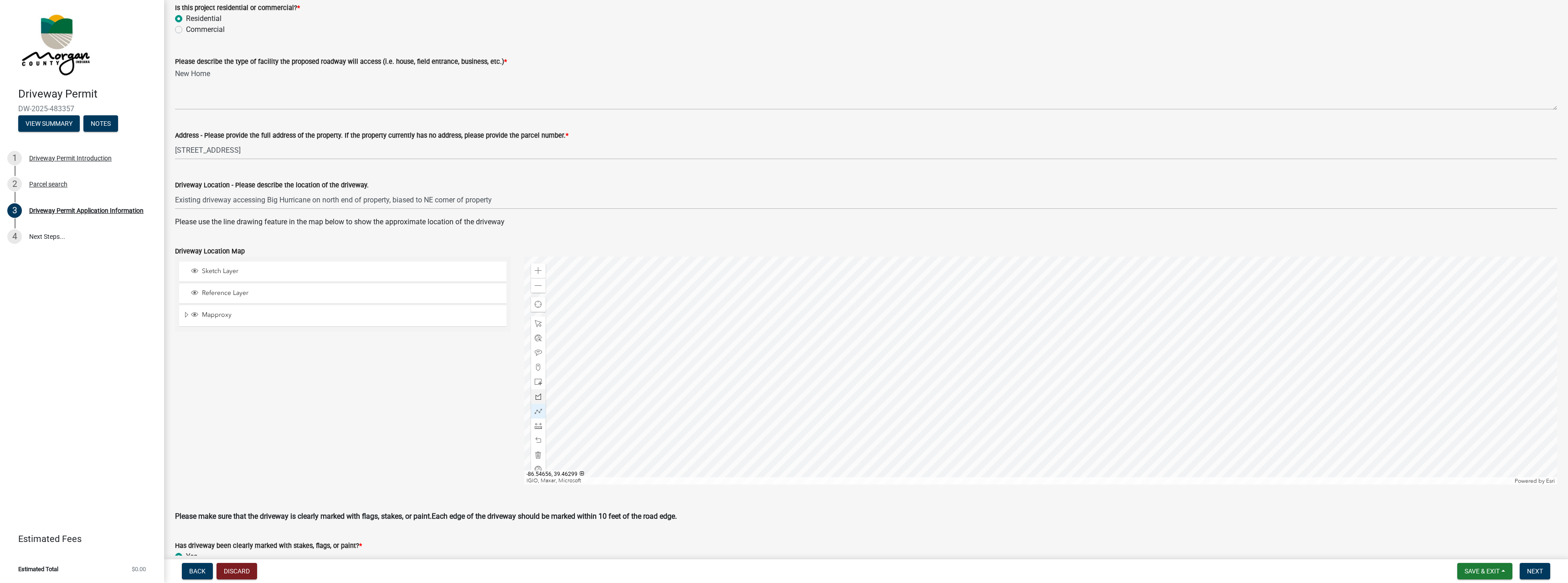
click at [792, 362] on div at bounding box center [1041, 371] width 1033 height 228
click at [772, 338] on div at bounding box center [1041, 371] width 1033 height 228
click at [738, 266] on div at bounding box center [1041, 371] width 1033 height 228
click at [733, 271] on div at bounding box center [1041, 371] width 1033 height 228
click at [538, 289] on span at bounding box center [538, 286] width 7 height 7
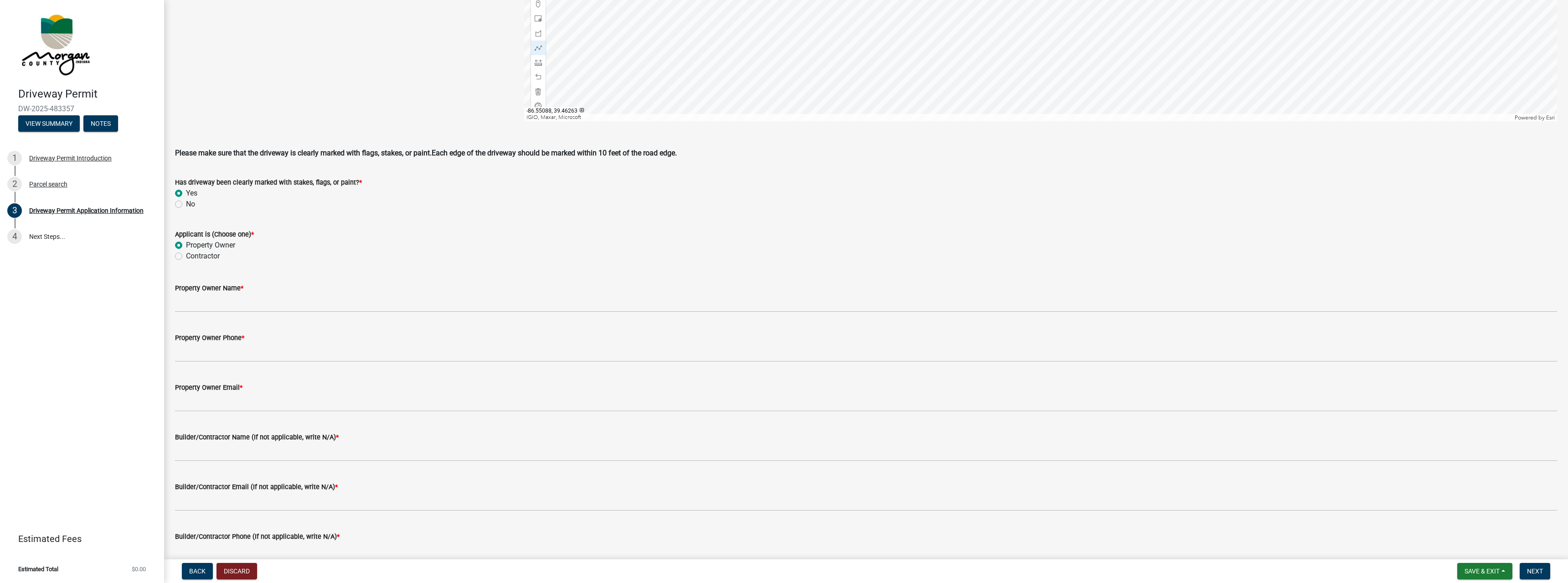
scroll to position [543, 0]
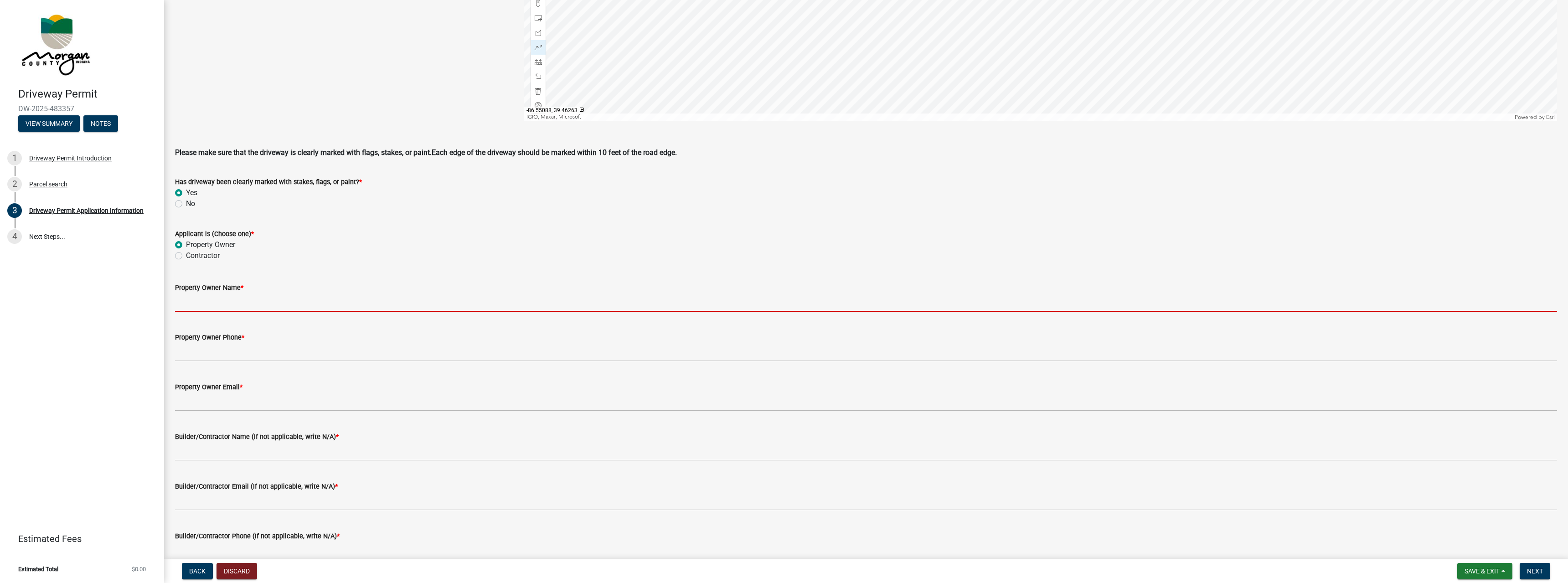
click at [206, 304] on input "Property Owner Name *" at bounding box center [866, 301] width 1382 height 18
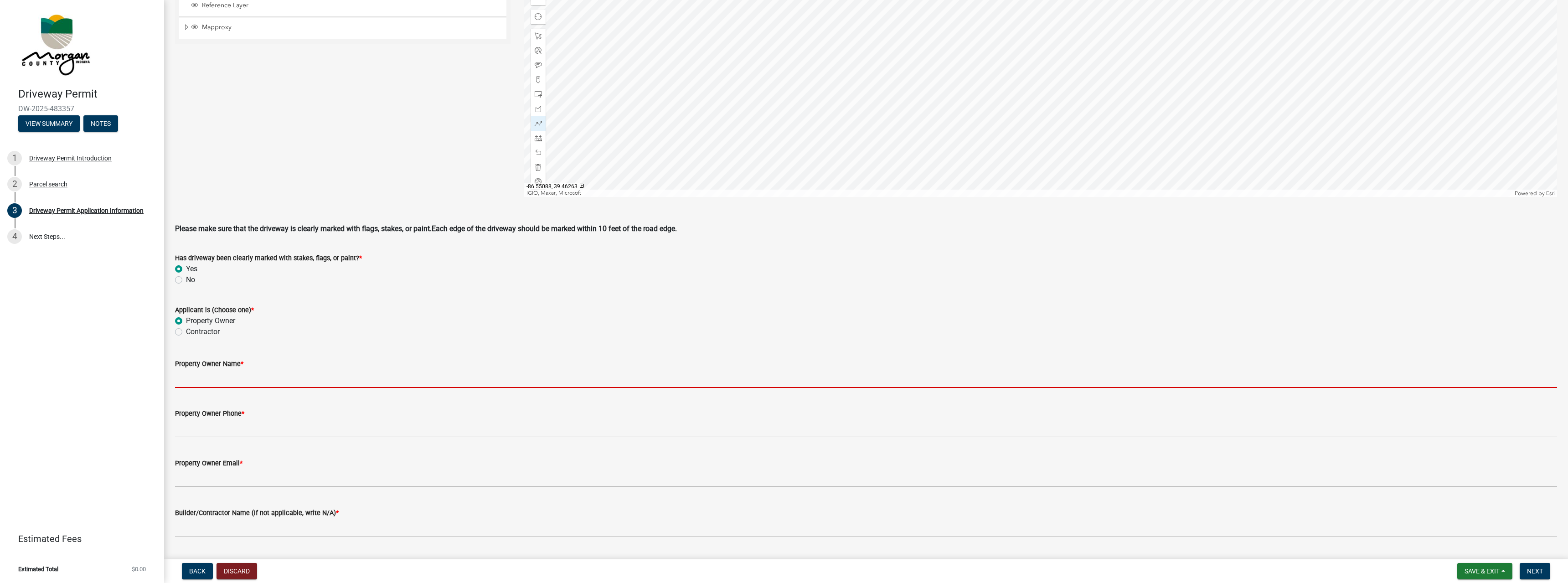
scroll to position [439, 0]
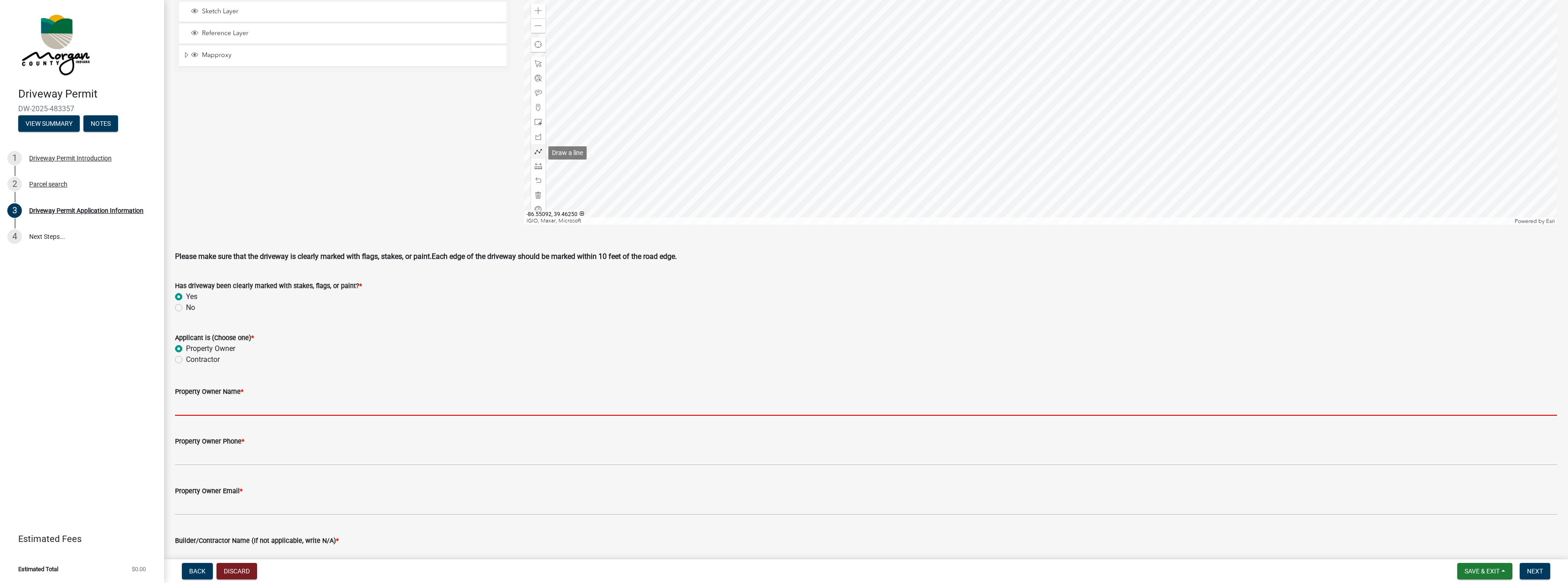
click at [537, 151] on span at bounding box center [538, 151] width 7 height 7
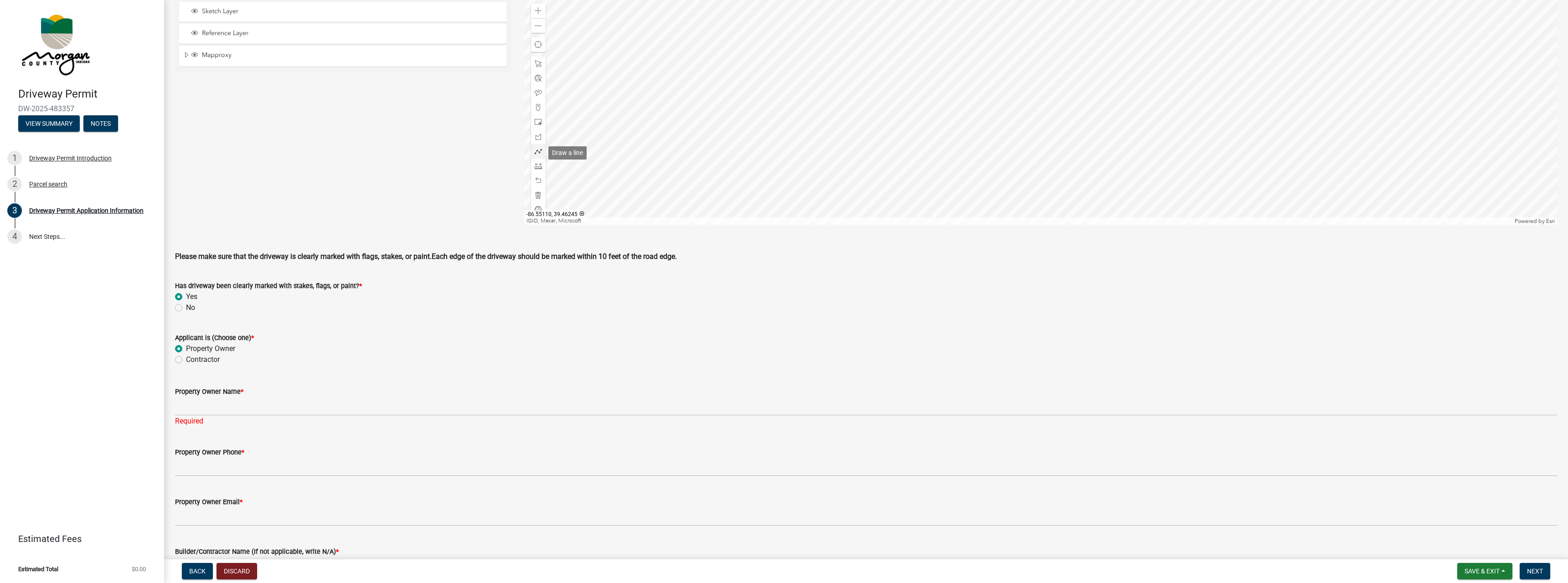
click at [538, 152] on span at bounding box center [538, 151] width 7 height 7
click at [884, 61] on div at bounding box center [1041, 111] width 1033 height 228
click at [902, 97] on div at bounding box center [1041, 111] width 1033 height 228
click at [923, 124] on div at bounding box center [1041, 111] width 1033 height 228
click at [926, 119] on div at bounding box center [1041, 111] width 1033 height 228
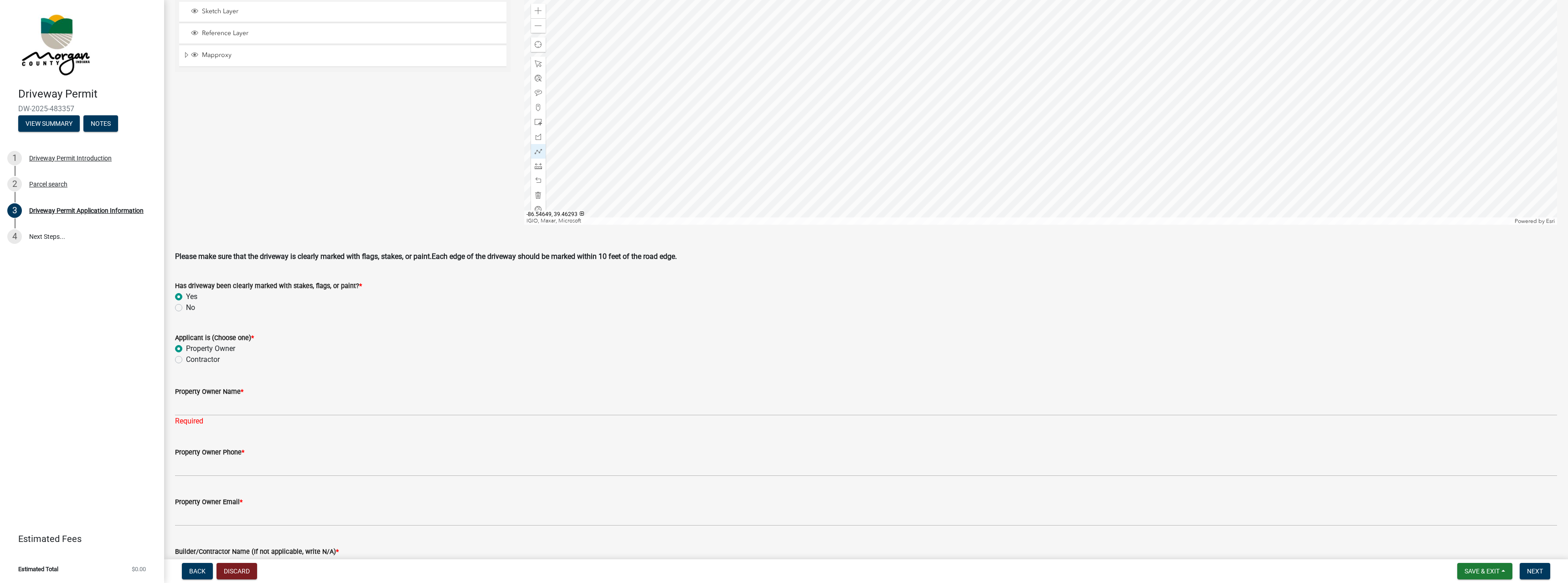
click at [922, 113] on div at bounding box center [1041, 111] width 1033 height 228
click at [930, 113] on div at bounding box center [1041, 111] width 1033 height 228
click at [930, 108] on div at bounding box center [1041, 111] width 1033 height 228
click at [914, 107] on div at bounding box center [1041, 111] width 1033 height 228
click at [906, 97] on div at bounding box center [1041, 111] width 1033 height 228
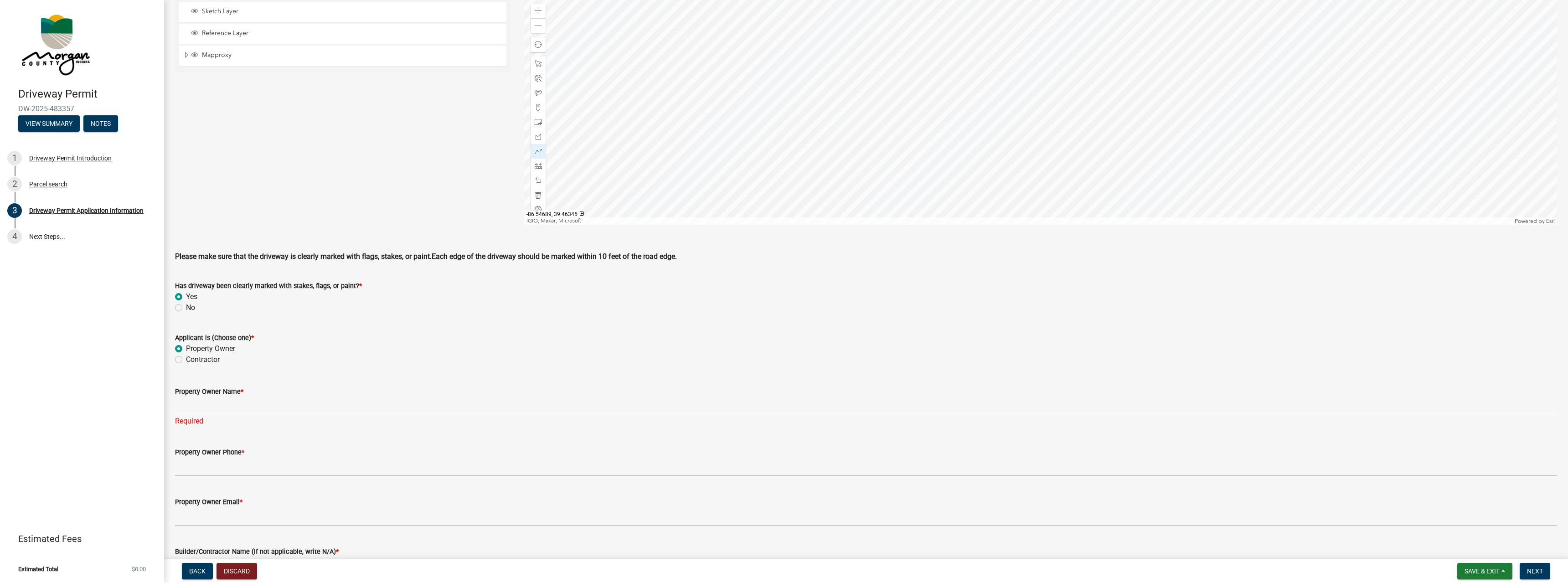
click at [888, 57] on div at bounding box center [1041, 111] width 1033 height 228
click at [884, 62] on div at bounding box center [1041, 111] width 1033 height 228
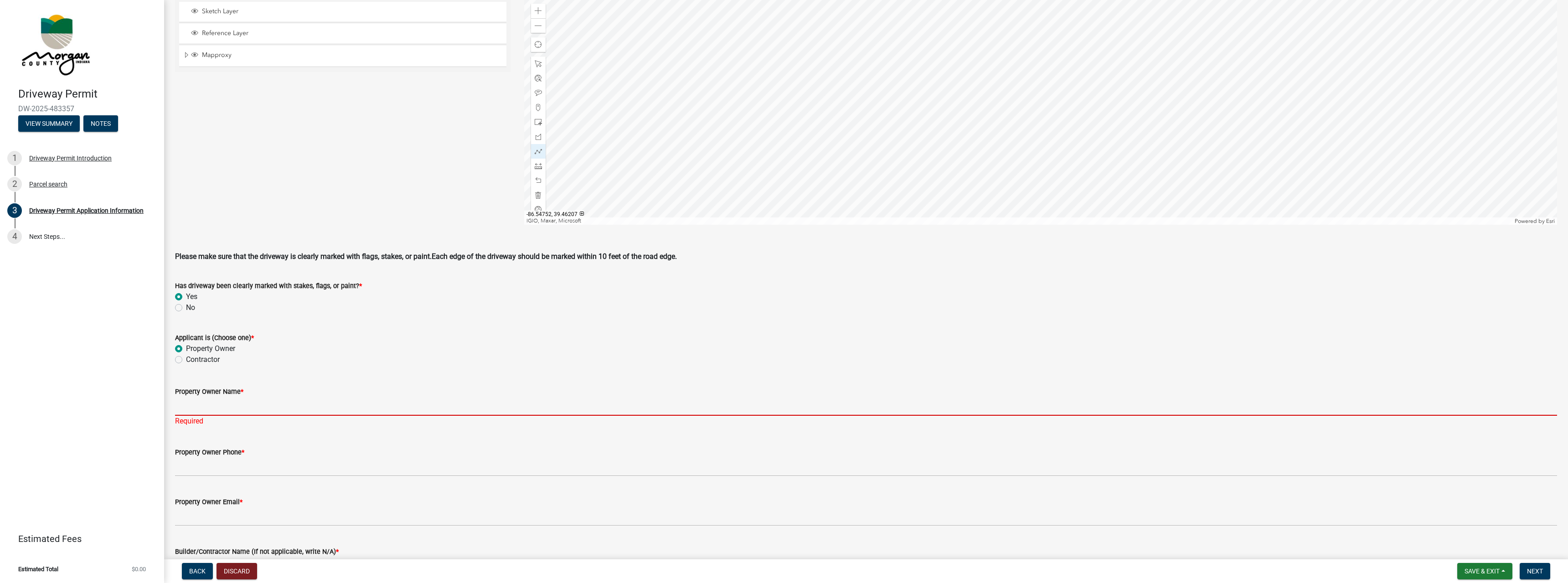
click at [203, 408] on input "Property Owner Name *" at bounding box center [866, 406] width 1382 height 18
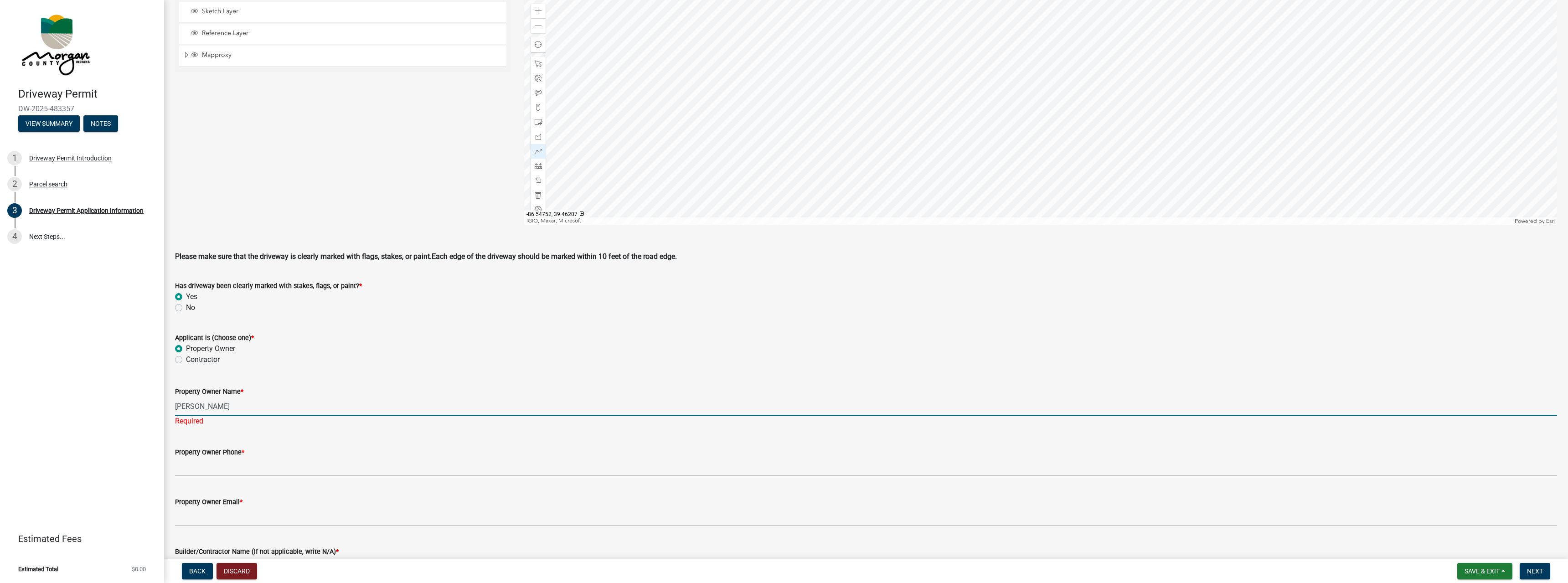
type input "[PERSON_NAME]"
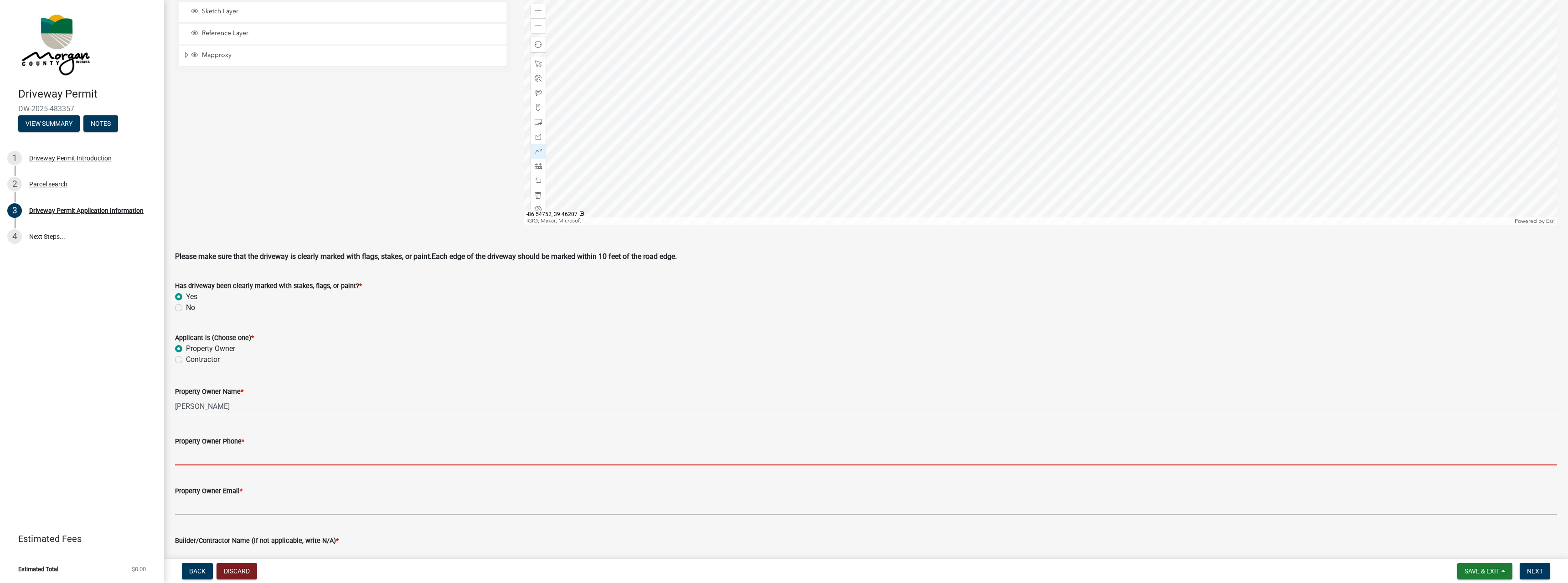
click at [188, 465] on input "Property Owner Phone *" at bounding box center [866, 455] width 1382 height 18
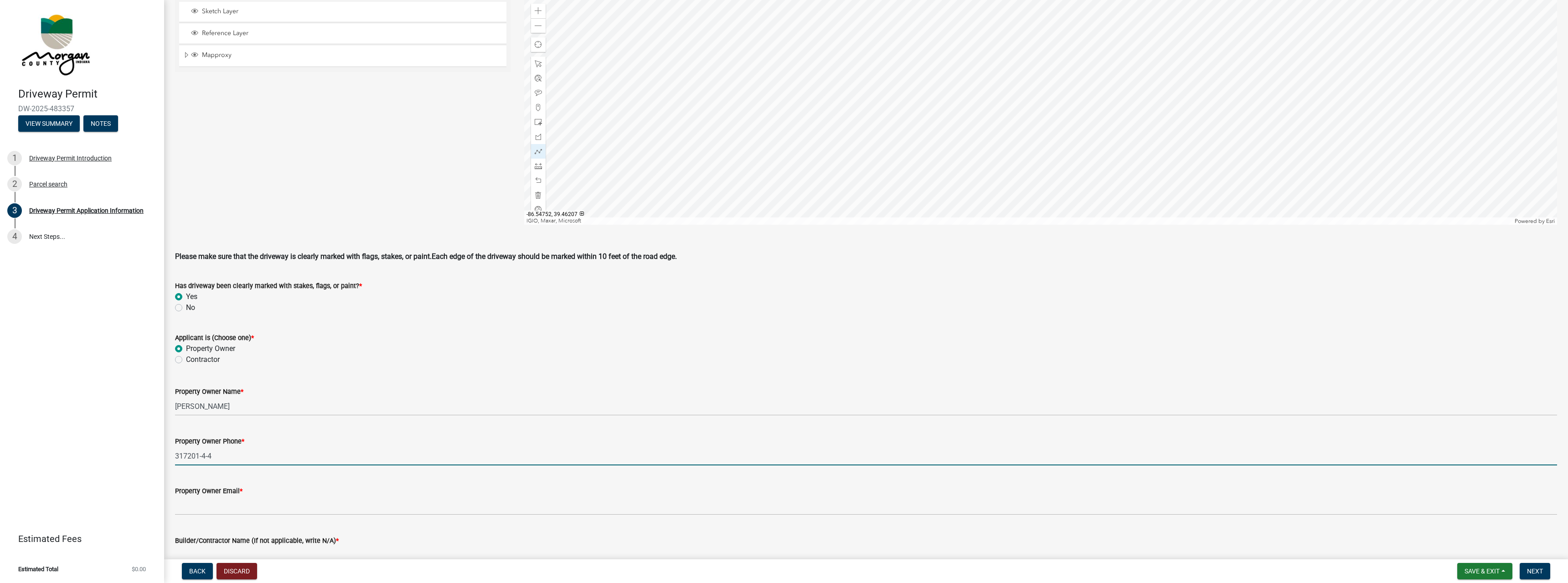
drag, startPoint x: 216, startPoint y: 458, endPoint x: 172, endPoint y: 459, distance: 44.0
click at [175, 459] on input "317201-4-4" at bounding box center [866, 455] width 1382 height 18
type input "317-201-0404"
click at [290, 233] on wm-data-entity-input "Driveway Location Map Sketch Layer Reference Layer Mapproxy Roads Interstate la…" at bounding box center [866, 104] width 1382 height 258
click at [216, 55] on span "Mapproxy" at bounding box center [351, 55] width 303 height 8
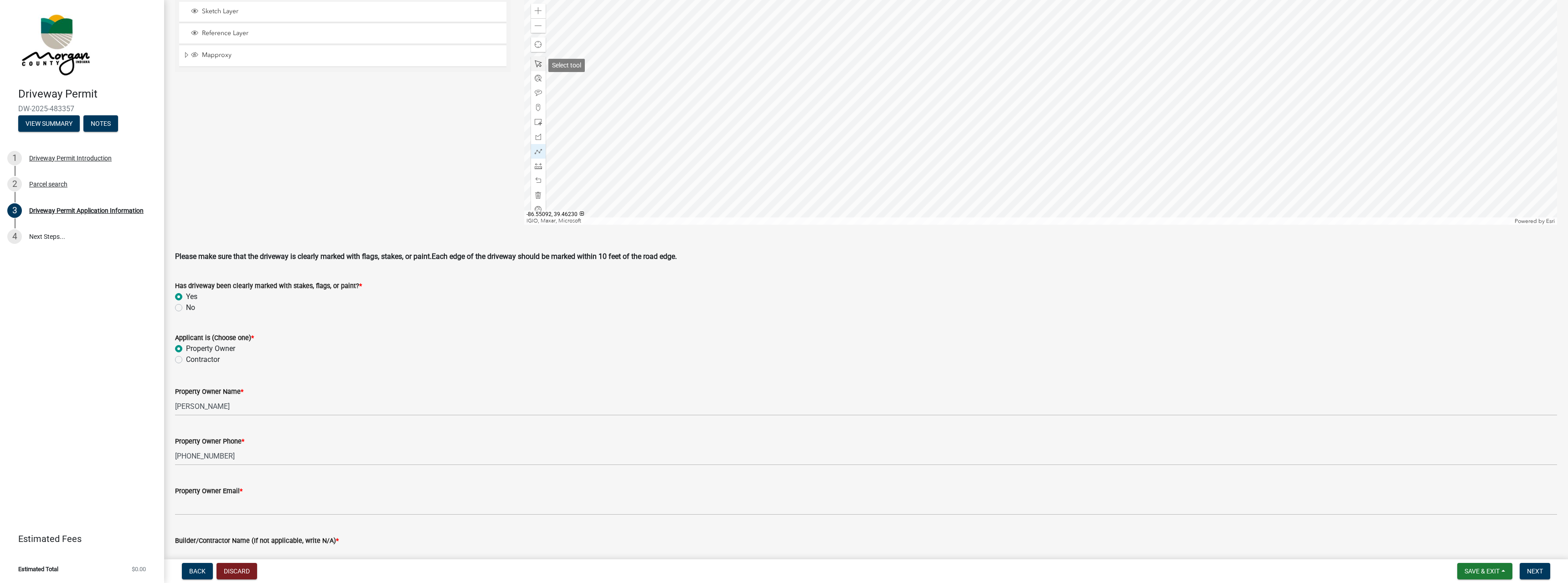
click at [535, 65] on span at bounding box center [538, 63] width 7 height 7
click at [540, 123] on span at bounding box center [538, 122] width 7 height 7
click at [537, 148] on div at bounding box center [538, 152] width 14 height 14
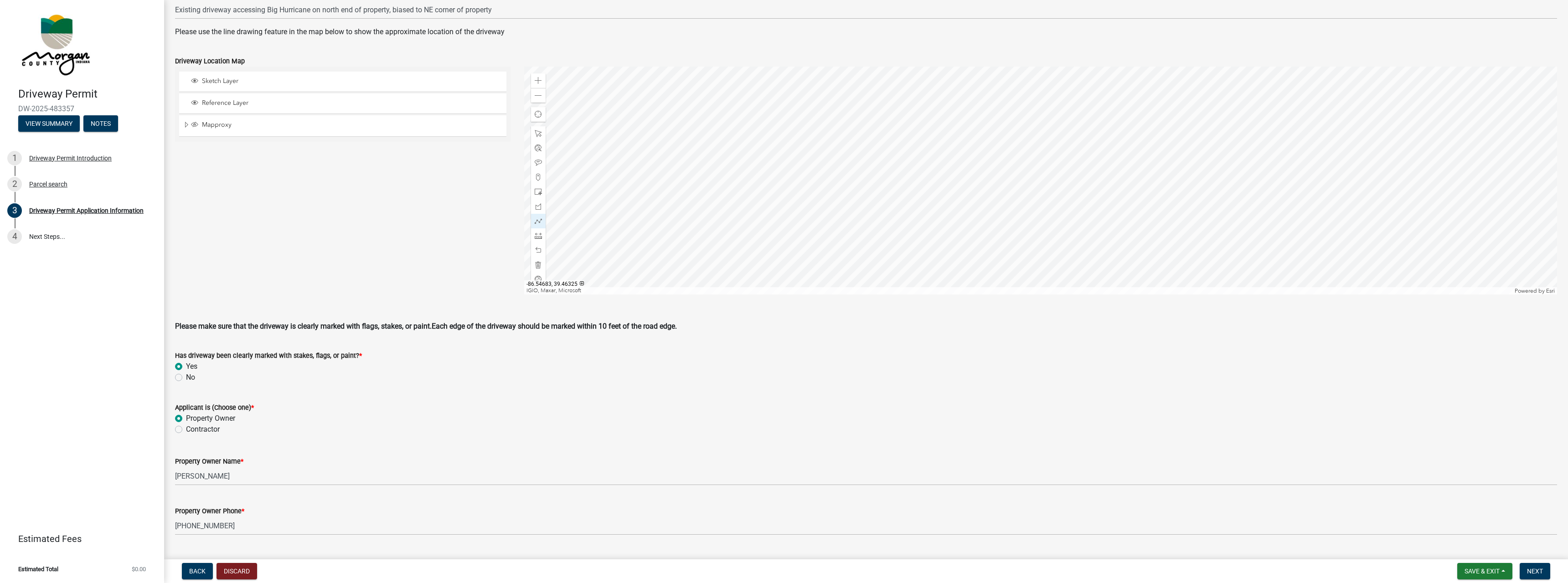
scroll to position [336, 0]
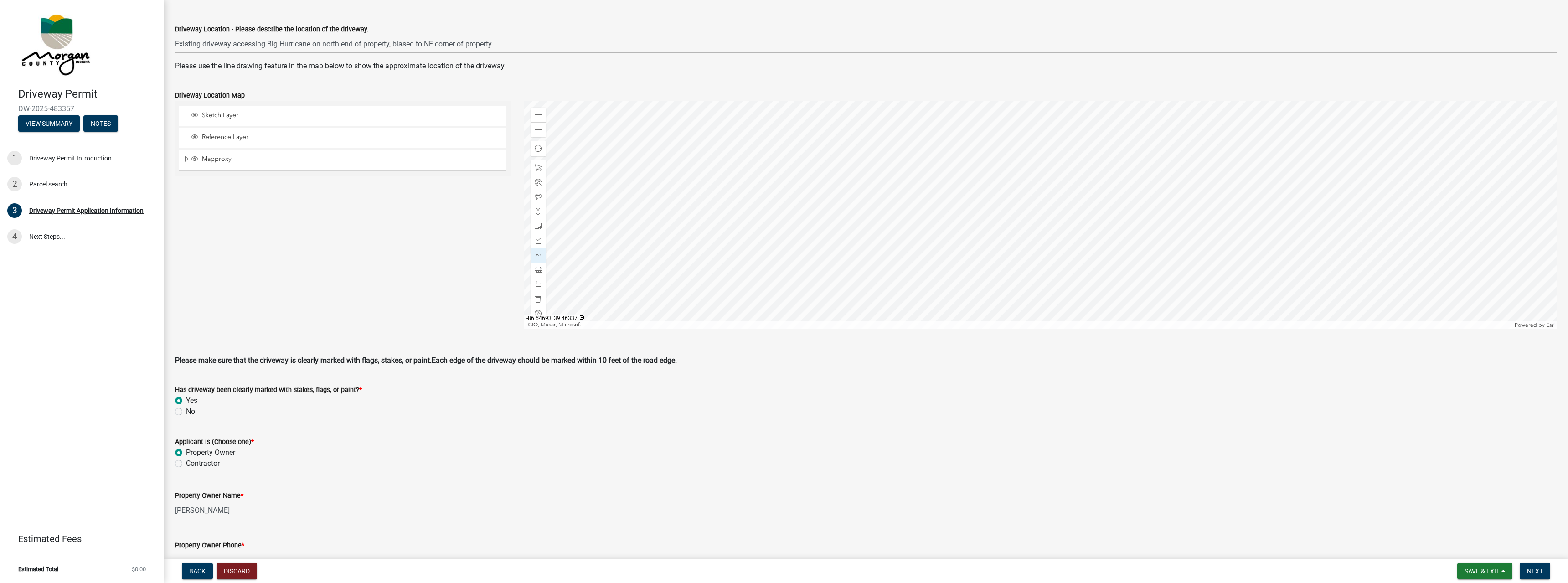
click at [884, 169] on div at bounding box center [1041, 215] width 1033 height 228
click at [222, 158] on span "Mapproxy" at bounding box center [351, 159] width 303 height 8
click at [903, 204] on div at bounding box center [1041, 215] width 1033 height 228
click at [923, 236] on div at bounding box center [1041, 215] width 1033 height 228
click at [930, 233] on div at bounding box center [1041, 215] width 1033 height 228
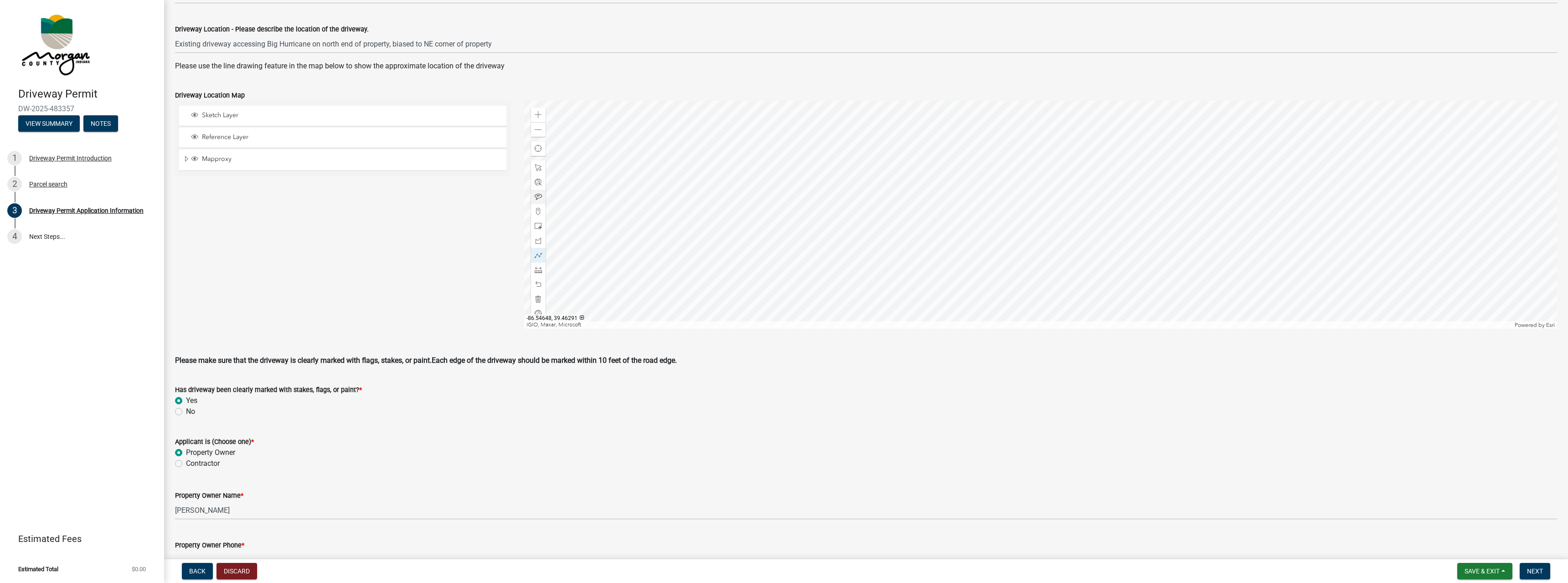
click at [922, 220] on div at bounding box center [1041, 215] width 1033 height 228
click at [930, 220] on div at bounding box center [1041, 215] width 1033 height 228
click at [930, 211] on div at bounding box center [1041, 215] width 1033 height 228
click at [915, 211] on div at bounding box center [1041, 215] width 1033 height 228
click at [910, 203] on div at bounding box center [1041, 215] width 1033 height 228
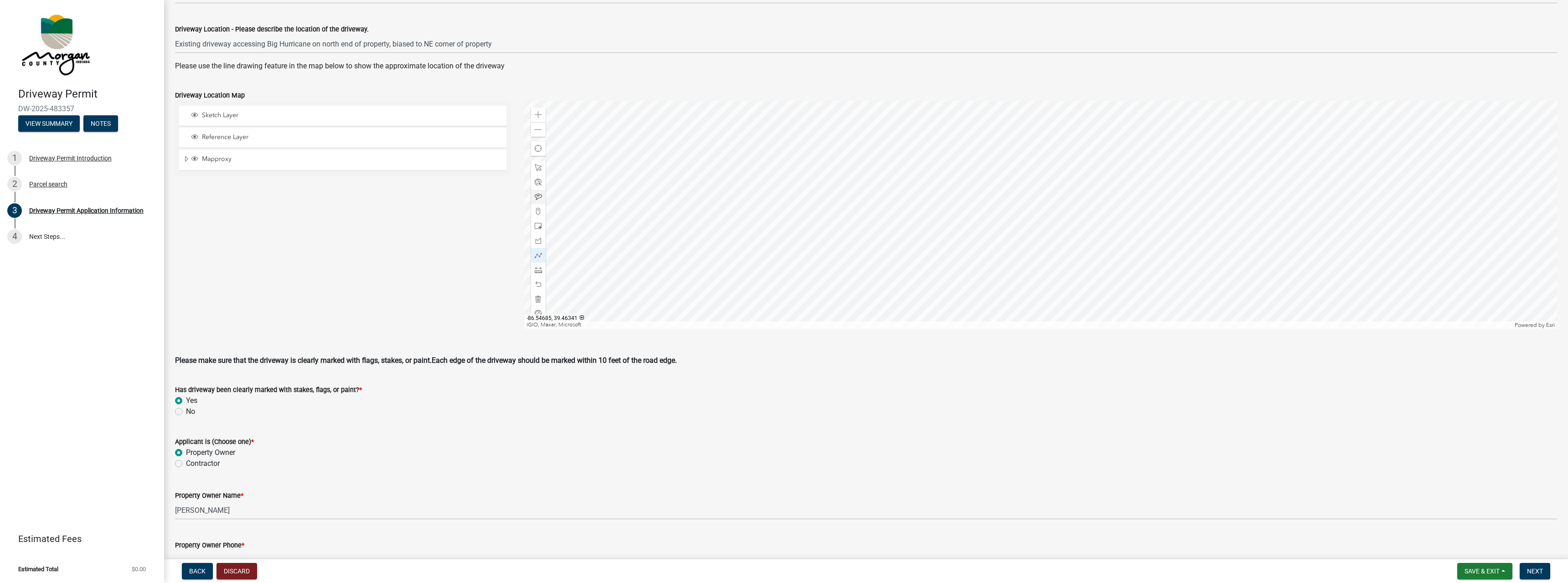
click at [891, 165] on div at bounding box center [1041, 215] width 1033 height 228
click at [885, 169] on div at bounding box center [1041, 215] width 1033 height 228
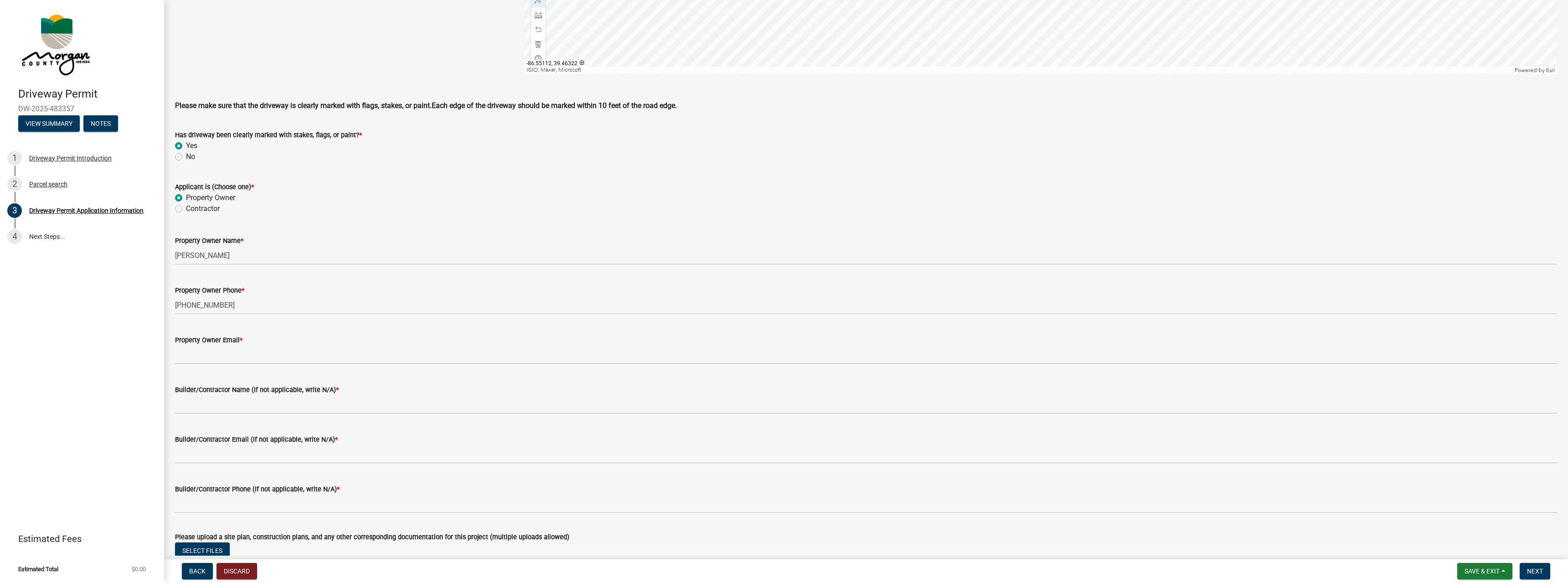
scroll to position [596, 0]
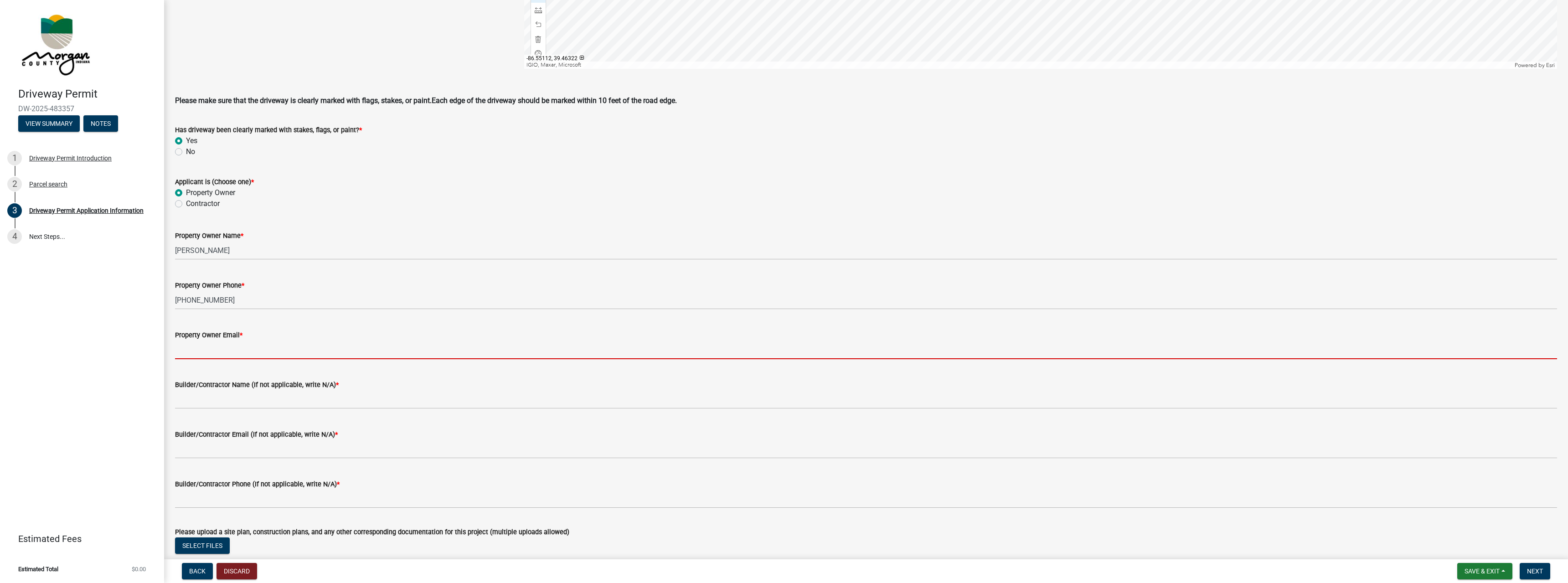
click at [203, 354] on input "Property Owner Email *" at bounding box center [866, 349] width 1382 height 18
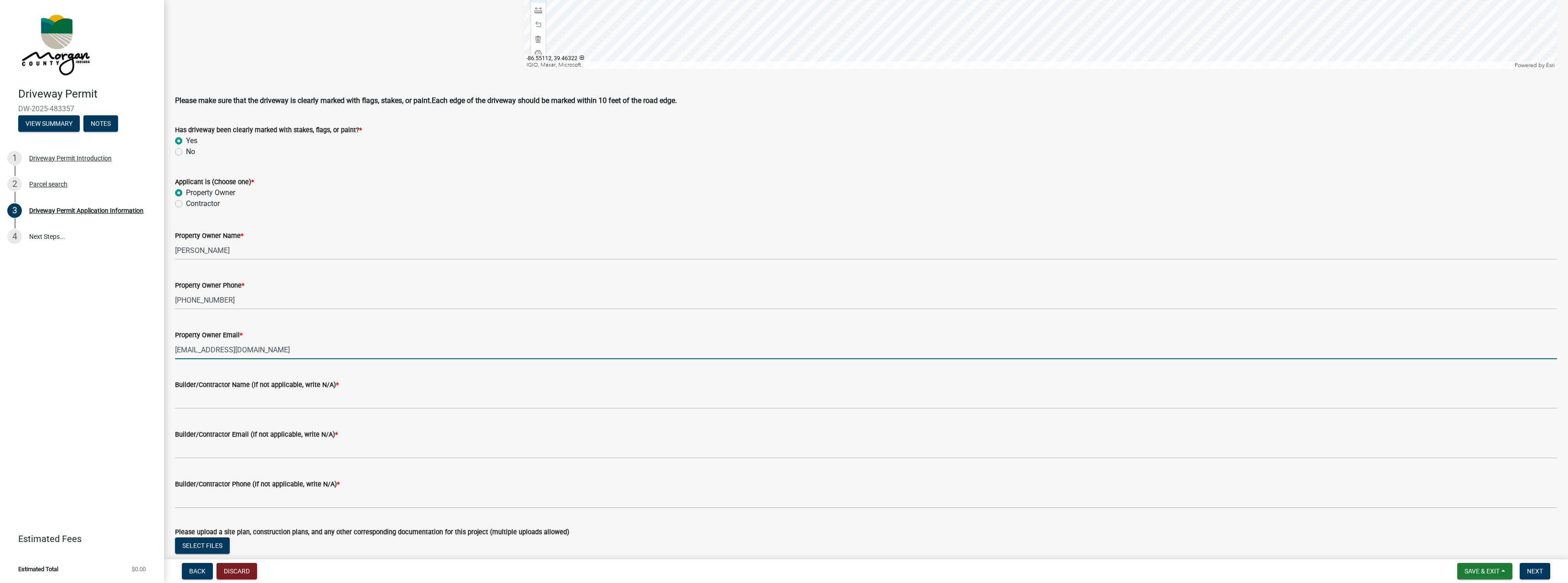
click at [274, 351] on input "[EMAIL_ADDRESS][DOMAIN_NAME]" at bounding box center [866, 349] width 1382 height 18
type input "[EMAIL_ADDRESS][DOMAIN_NAME]"
click at [206, 404] on input "Builder/Contractor Name (If not applicable, write N/A) *" at bounding box center [866, 399] width 1382 height 18
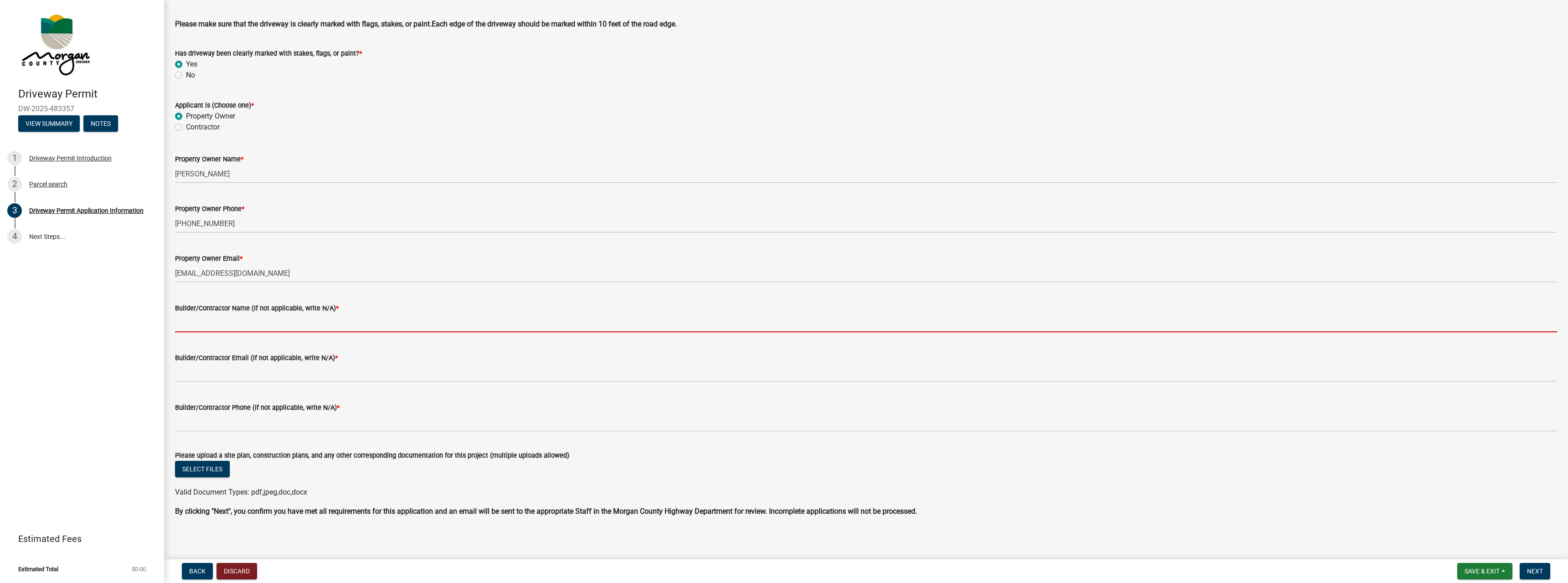
scroll to position [678, 0]
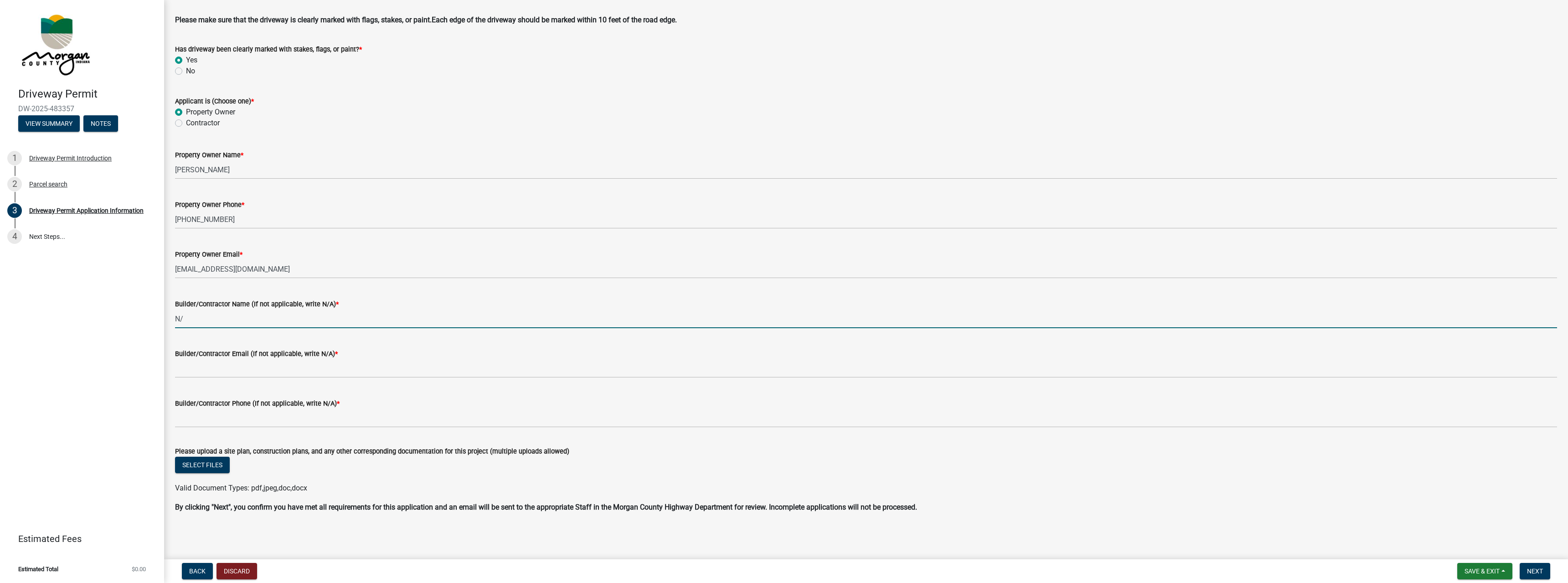
type input "N"
type input "[PERSON_NAME]"
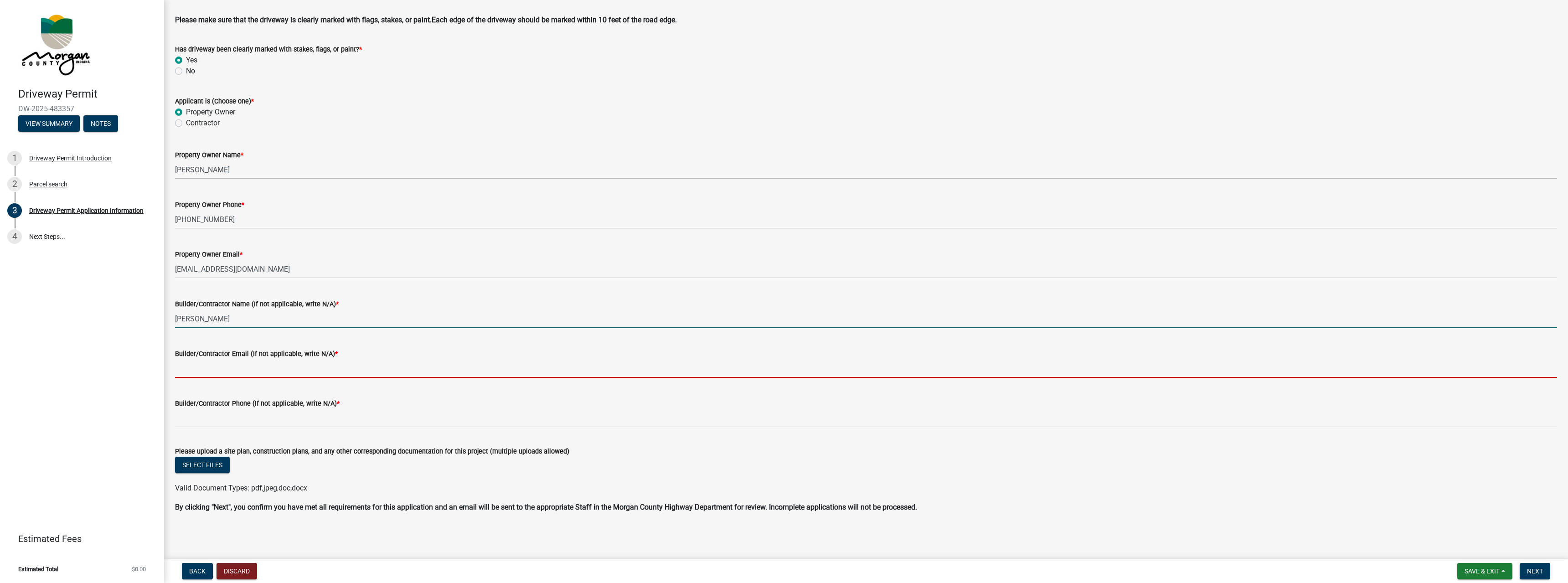
click at [196, 372] on input "Builder/Contractor Email (If not applicable, write N/A) *" at bounding box center [866, 368] width 1382 height 18
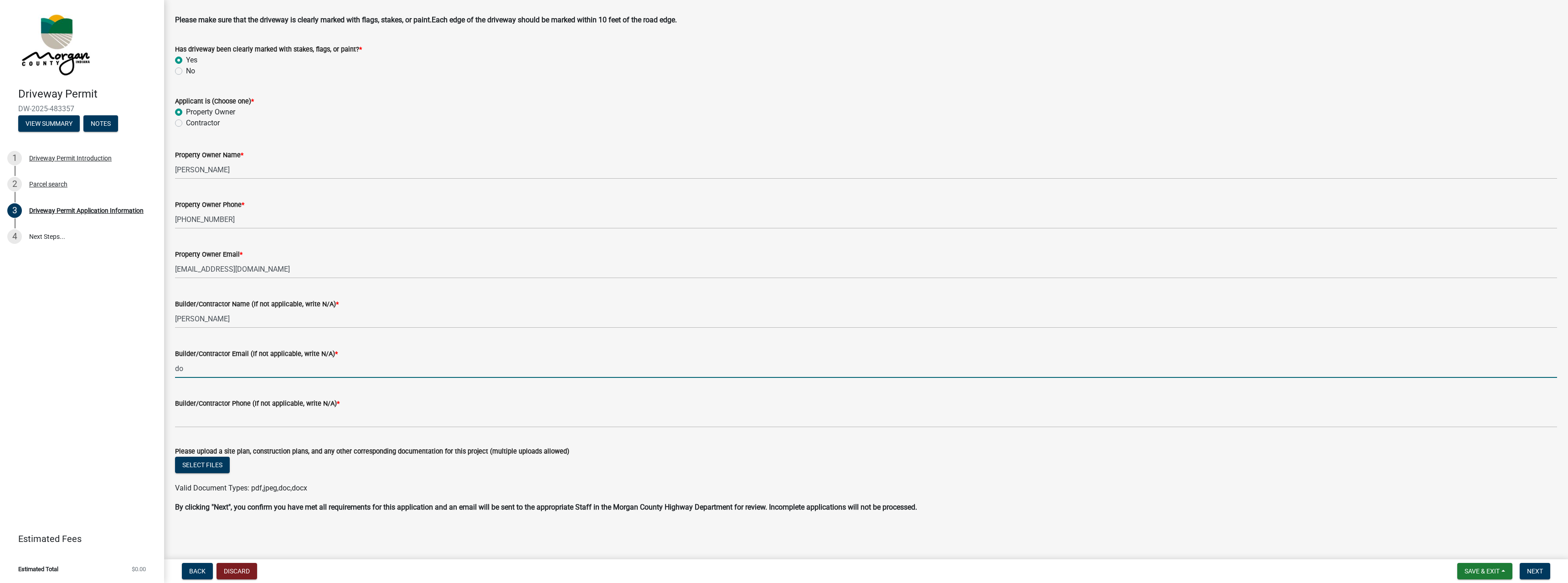
type input "d"
type input "[EMAIL_ADDRESS][DOMAIN_NAME]"
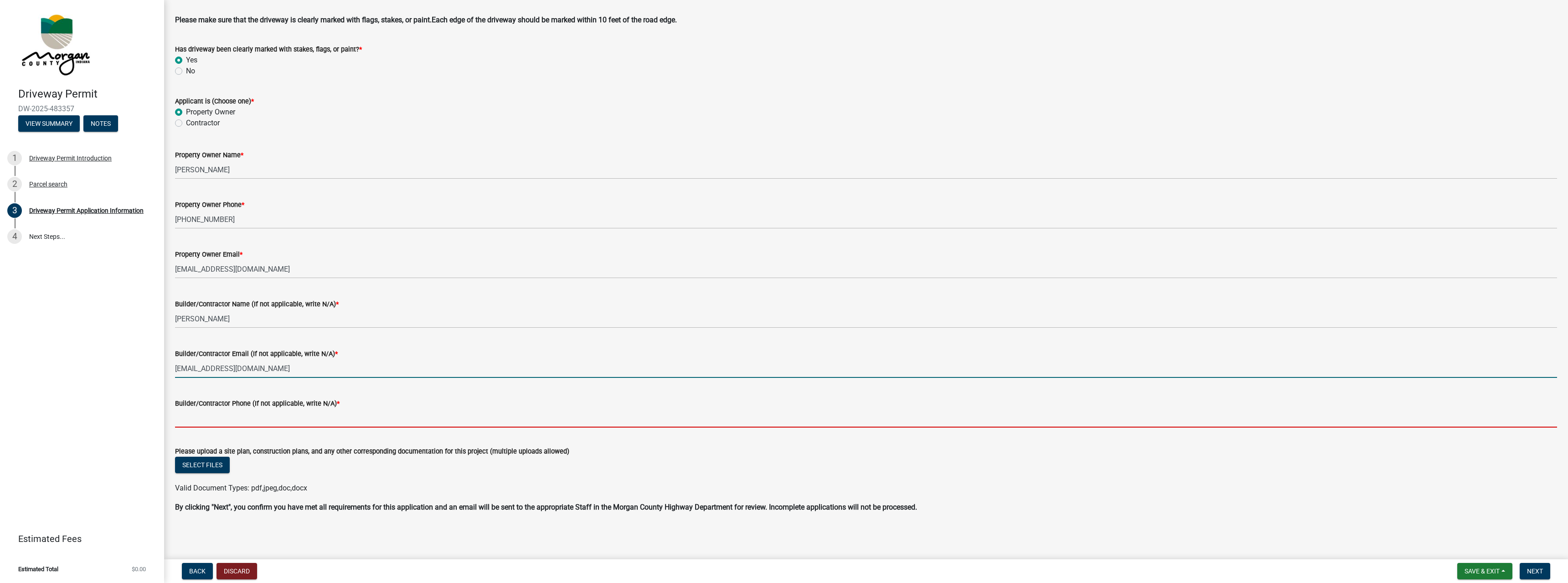
click at [188, 420] on input "Builder/Contractor Phone (If not applicable, write N/A) *" at bounding box center [866, 417] width 1382 height 18
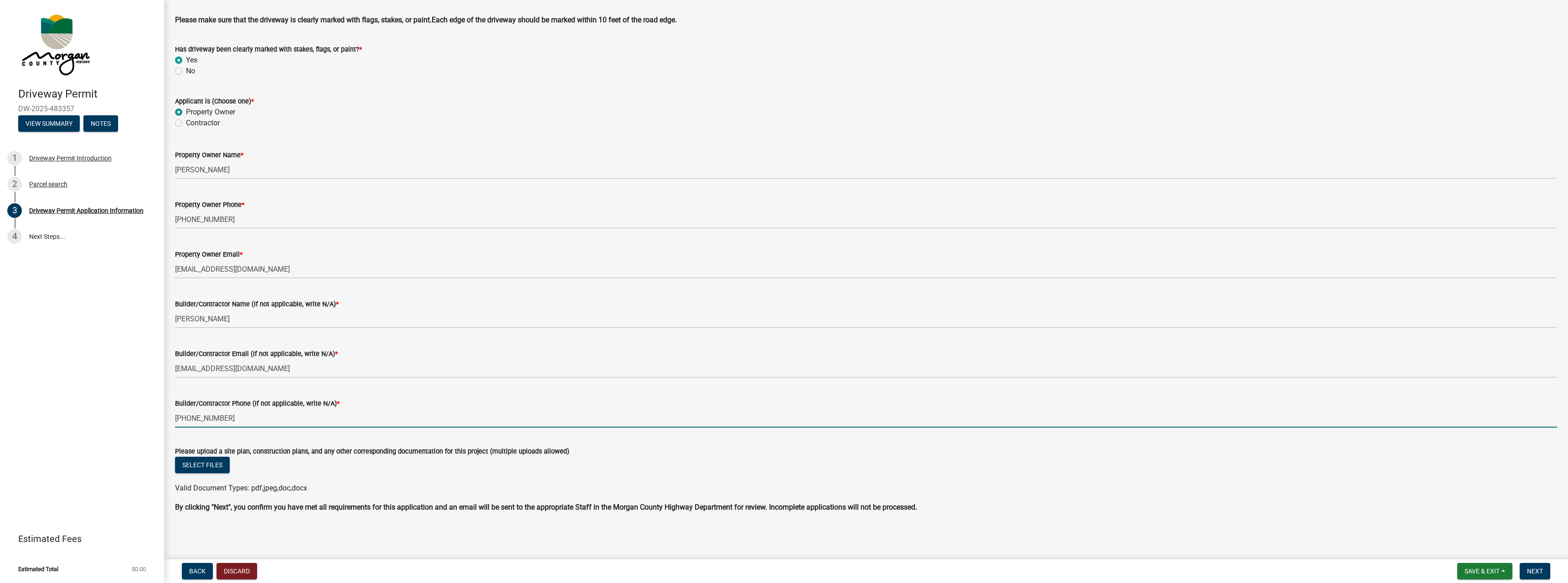
type input "317-201-0404"
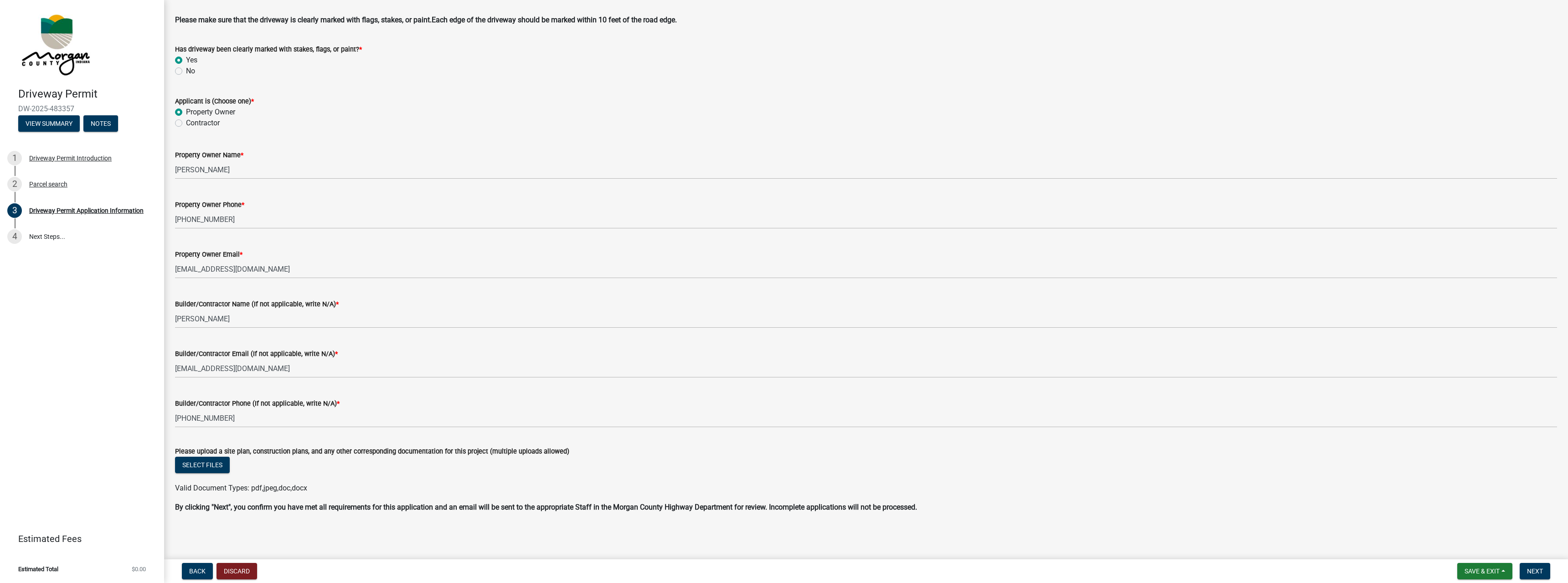
click at [280, 464] on div "Select files" at bounding box center [866, 465] width 1382 height 18
click at [197, 462] on button "Select files" at bounding box center [202, 464] width 55 height 17
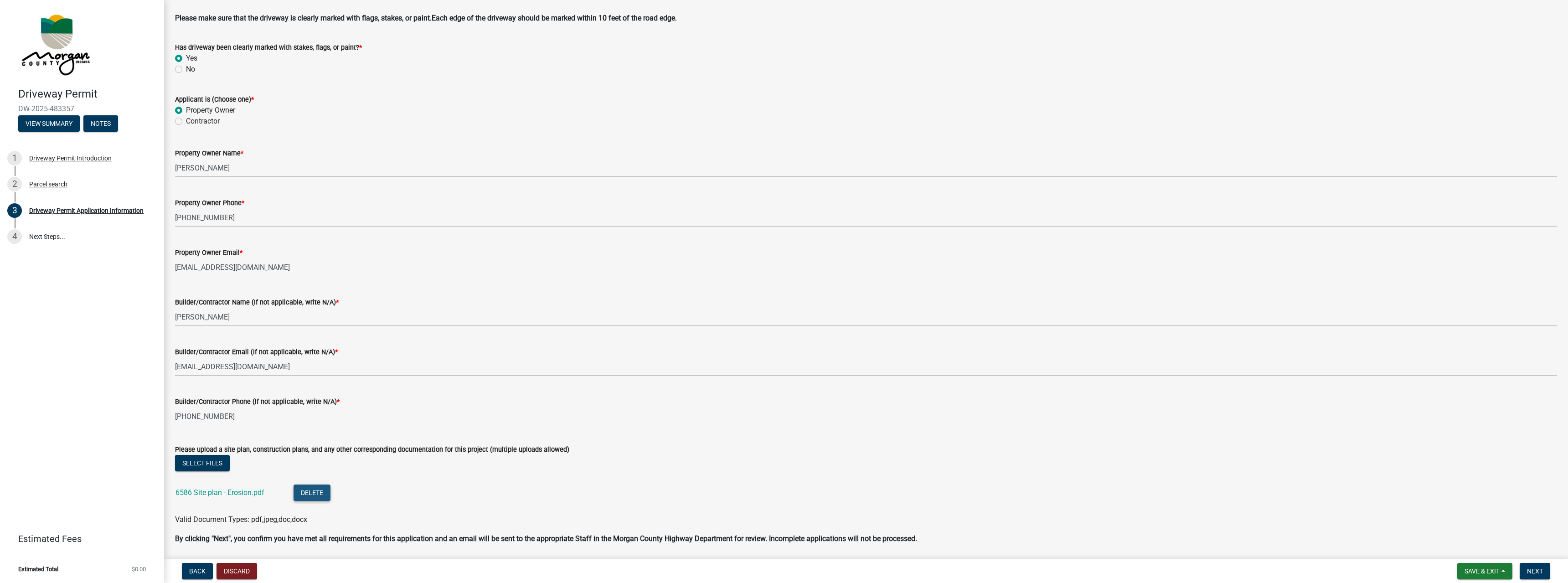
click at [312, 494] on button "Delete" at bounding box center [312, 492] width 37 height 17
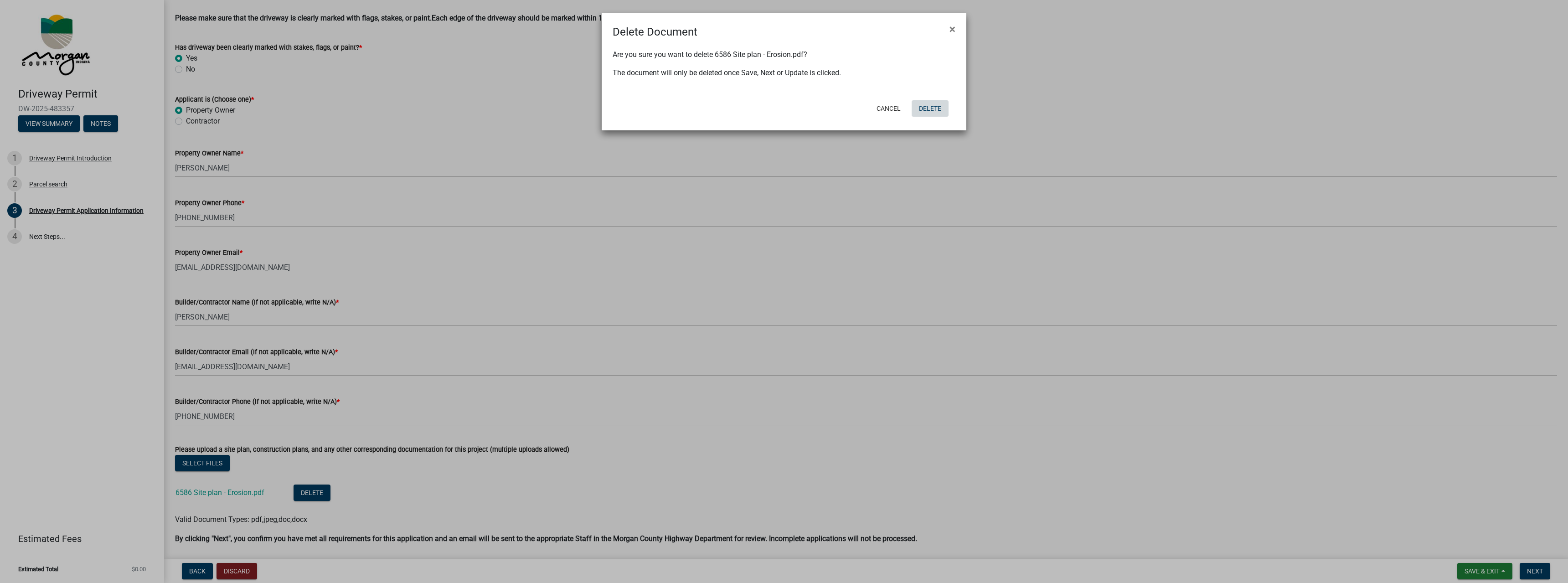
click at [924, 108] on button "Delete" at bounding box center [930, 108] width 37 height 17
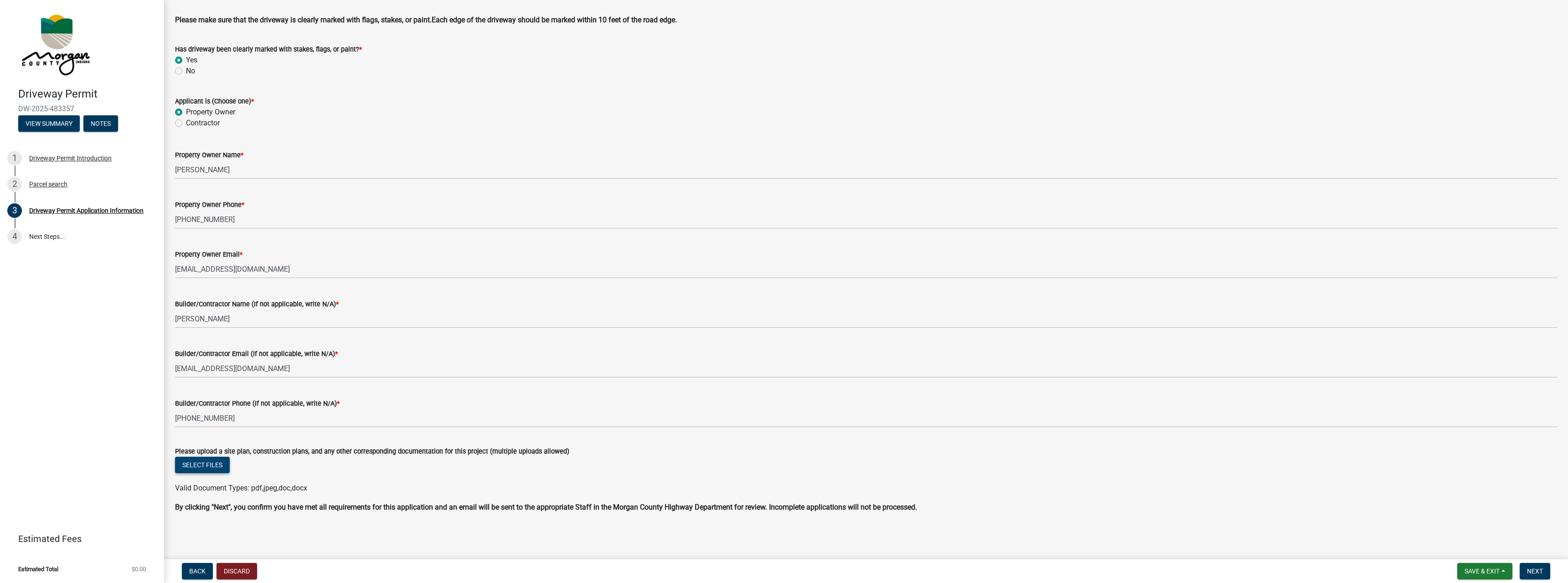
click at [204, 467] on button "Select files" at bounding box center [202, 464] width 55 height 17
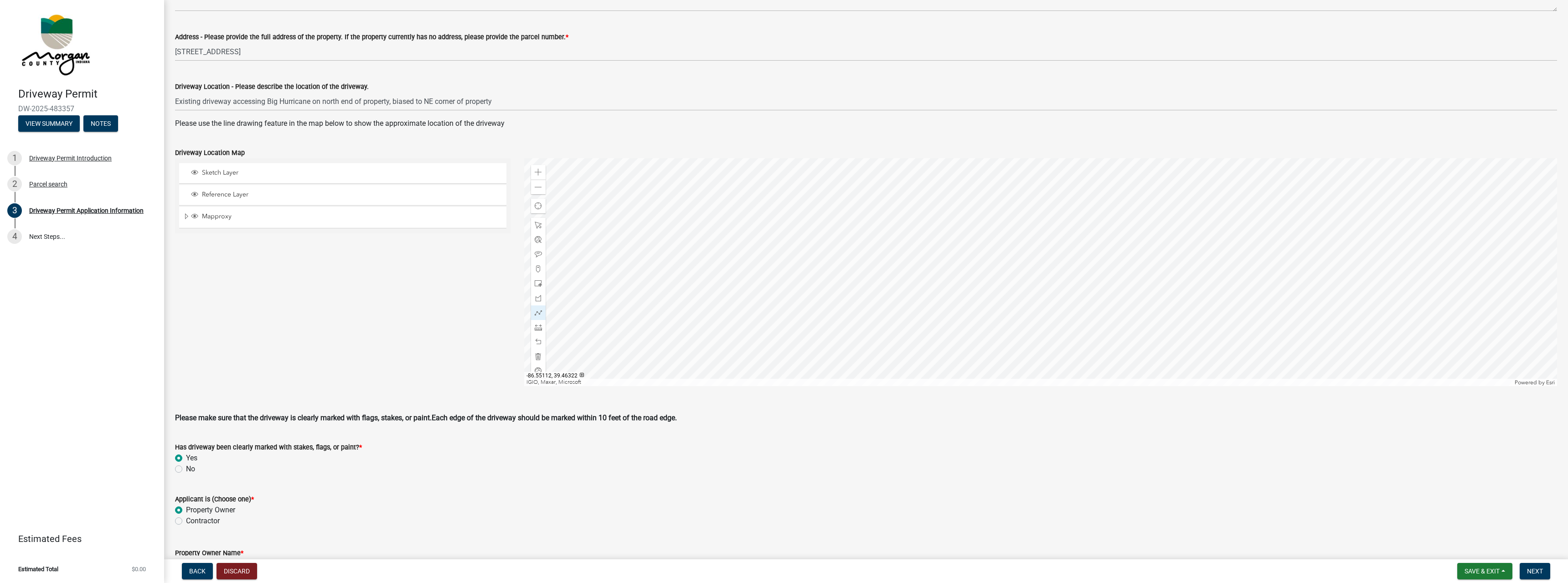
scroll to position [244, 0]
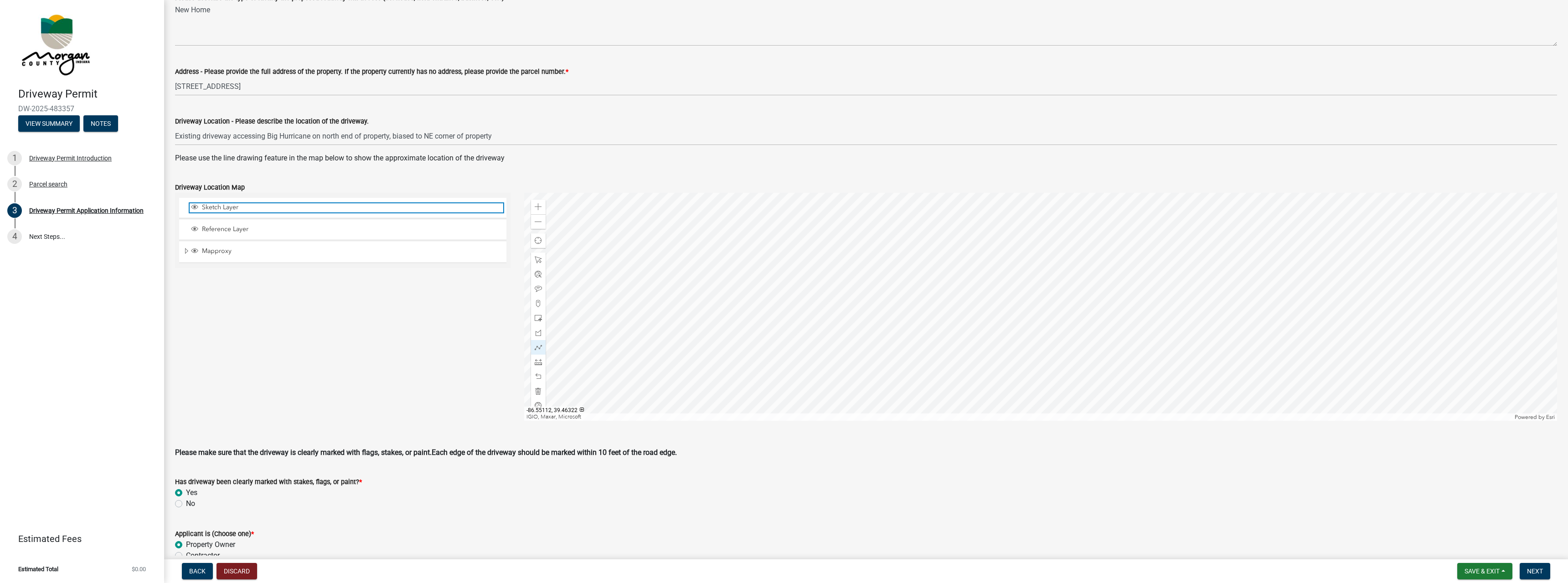
click at [234, 209] on span "Sketch Layer" at bounding box center [351, 207] width 303 height 8
click at [213, 207] on span "Sketch Layer" at bounding box center [351, 207] width 303 height 8
click at [219, 229] on span "Reference Layer" at bounding box center [351, 229] width 303 height 8
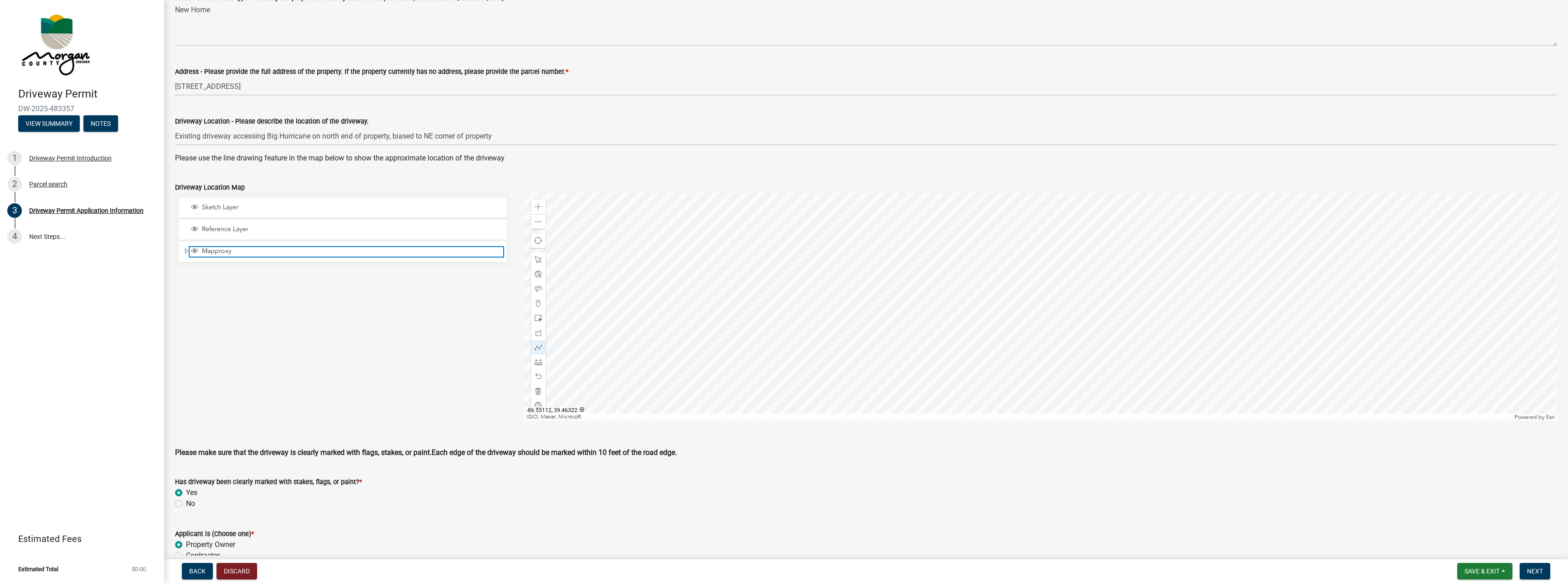
click at [219, 254] on span "Mapproxy" at bounding box center [351, 251] width 303 height 8
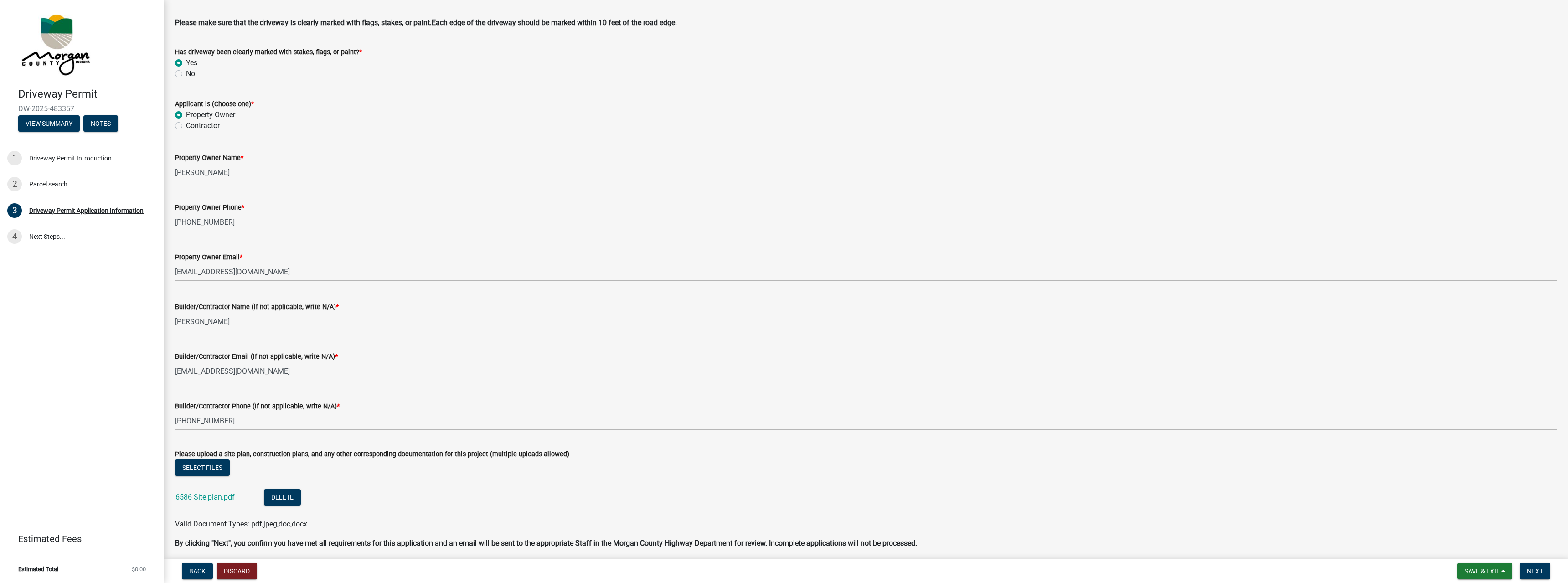
scroll to position [711, 0]
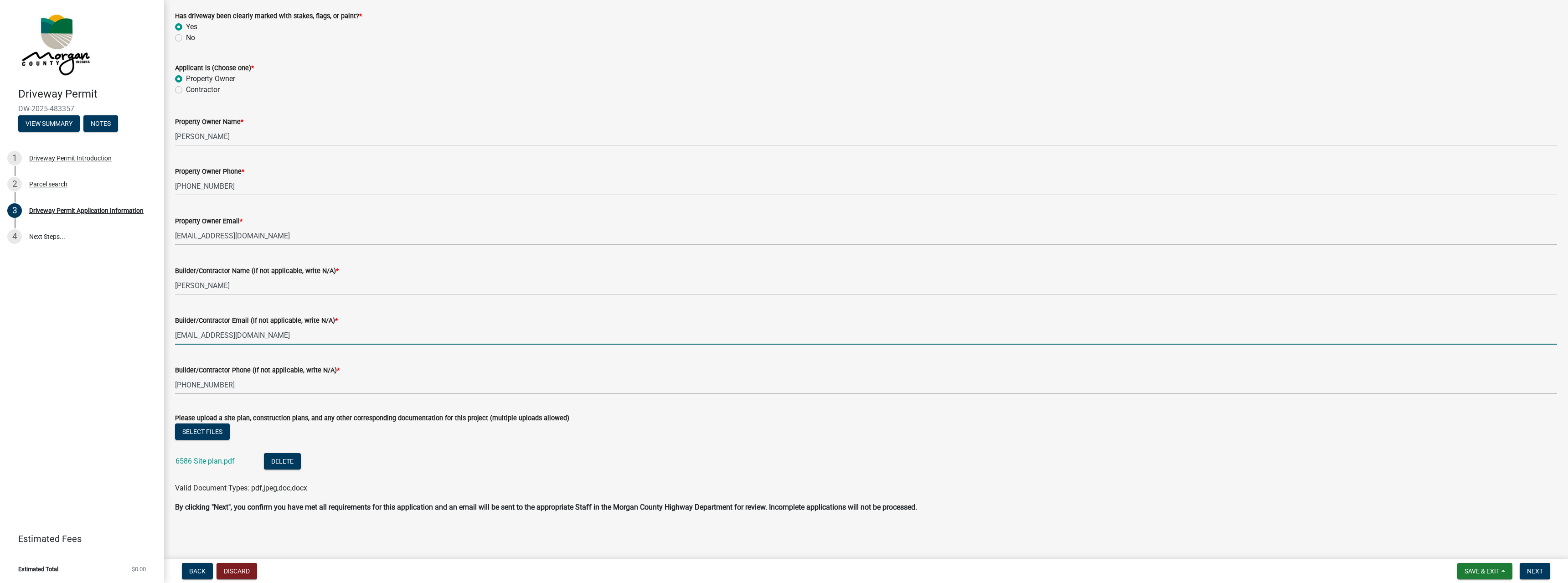
click at [287, 338] on input "[EMAIL_ADDRESS][DOMAIN_NAME]" at bounding box center [866, 334] width 1382 height 18
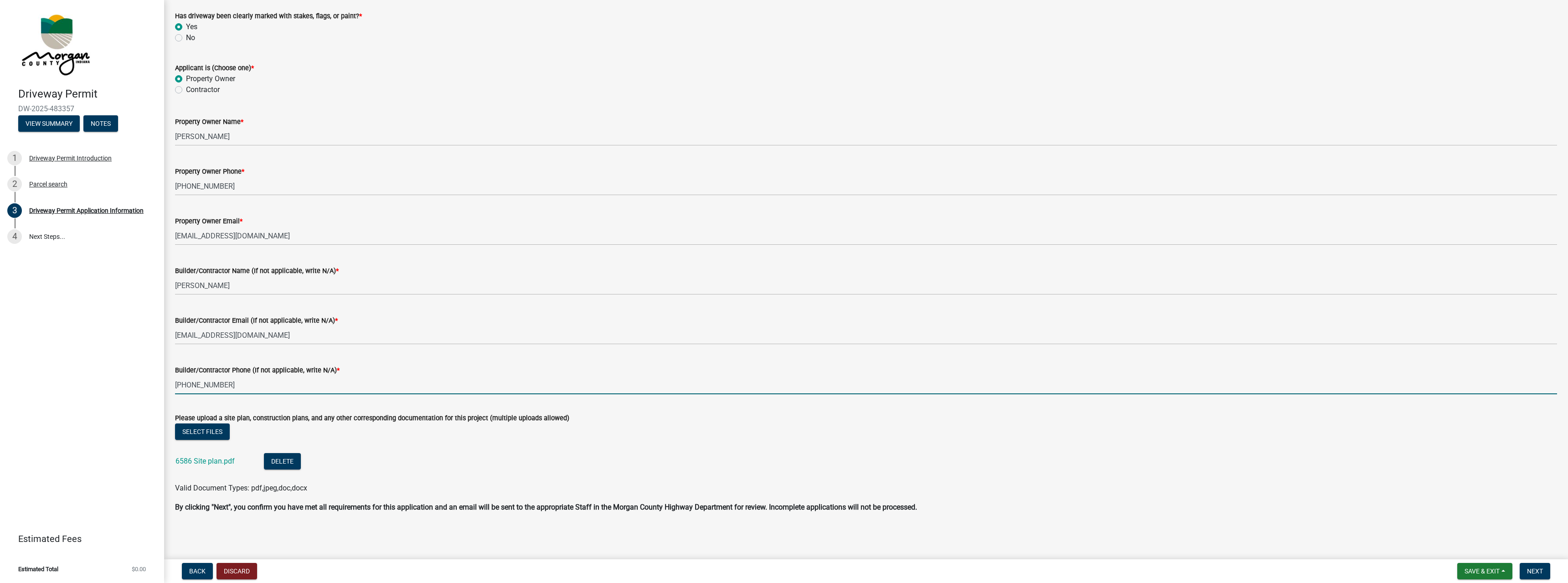
click at [313, 382] on input "317-201-0404" at bounding box center [866, 384] width 1382 height 18
click at [1530, 568] on span "Next" at bounding box center [1535, 570] width 16 height 7
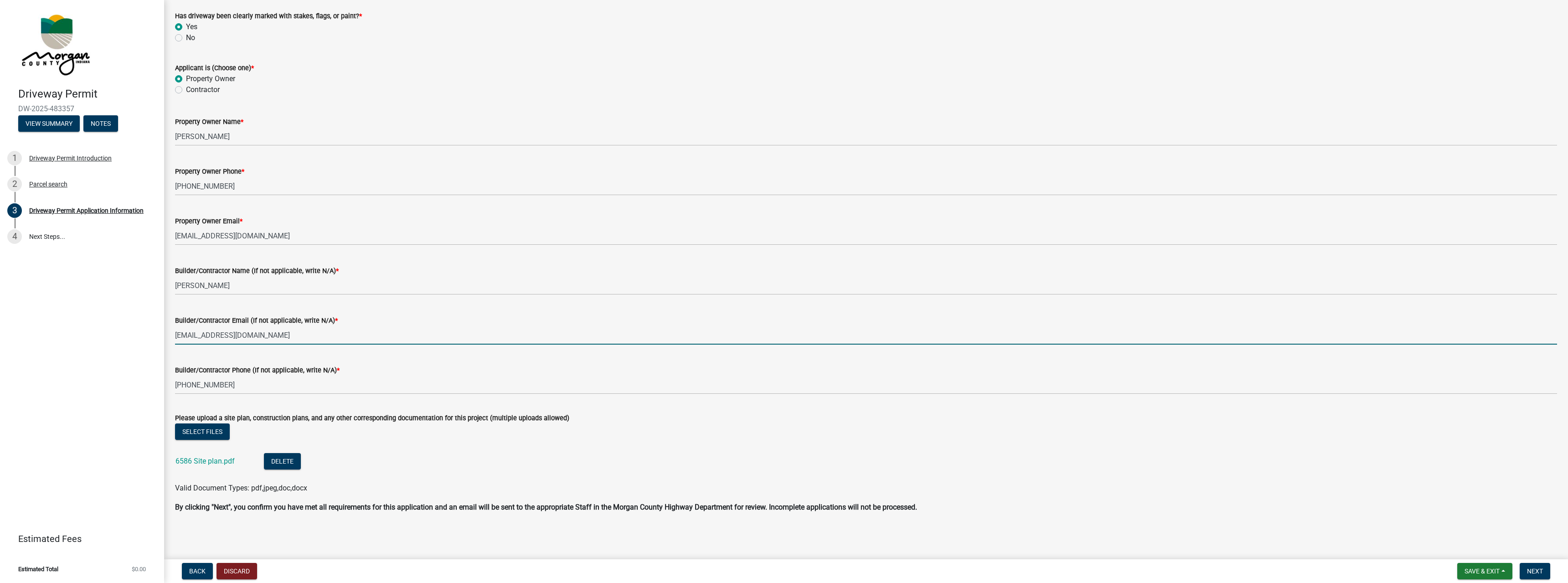
click at [268, 335] on input "[EMAIL_ADDRESS][DOMAIN_NAME]" at bounding box center [866, 334] width 1382 height 18
drag, startPoint x: 268, startPoint y: 335, endPoint x: 151, endPoint y: 337, distance: 117.0
click at [175, 337] on input "[EMAIL_ADDRESS][DOMAIN_NAME]" at bounding box center [866, 334] width 1382 height 18
type input "[EMAIL_ADDRESS][DOMAIN_NAME]"
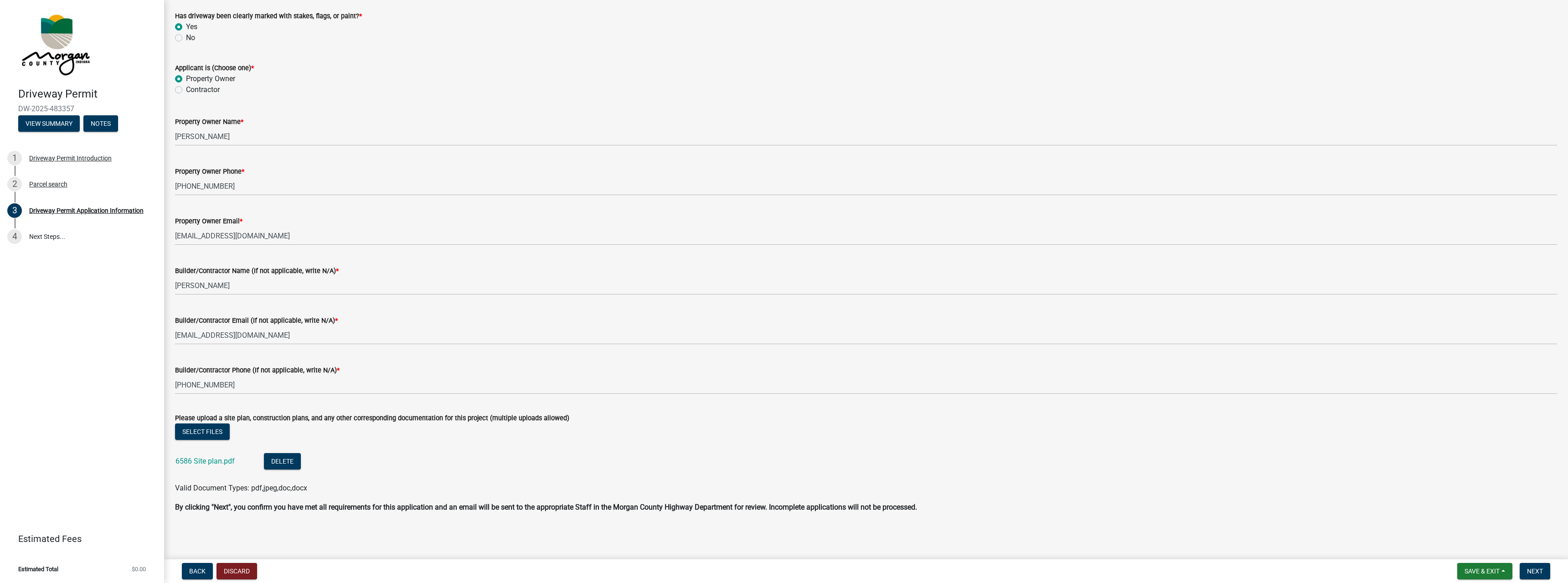
click at [484, 469] on li "6586 Site plan.pdf Delete" at bounding box center [866, 463] width 1382 height 33
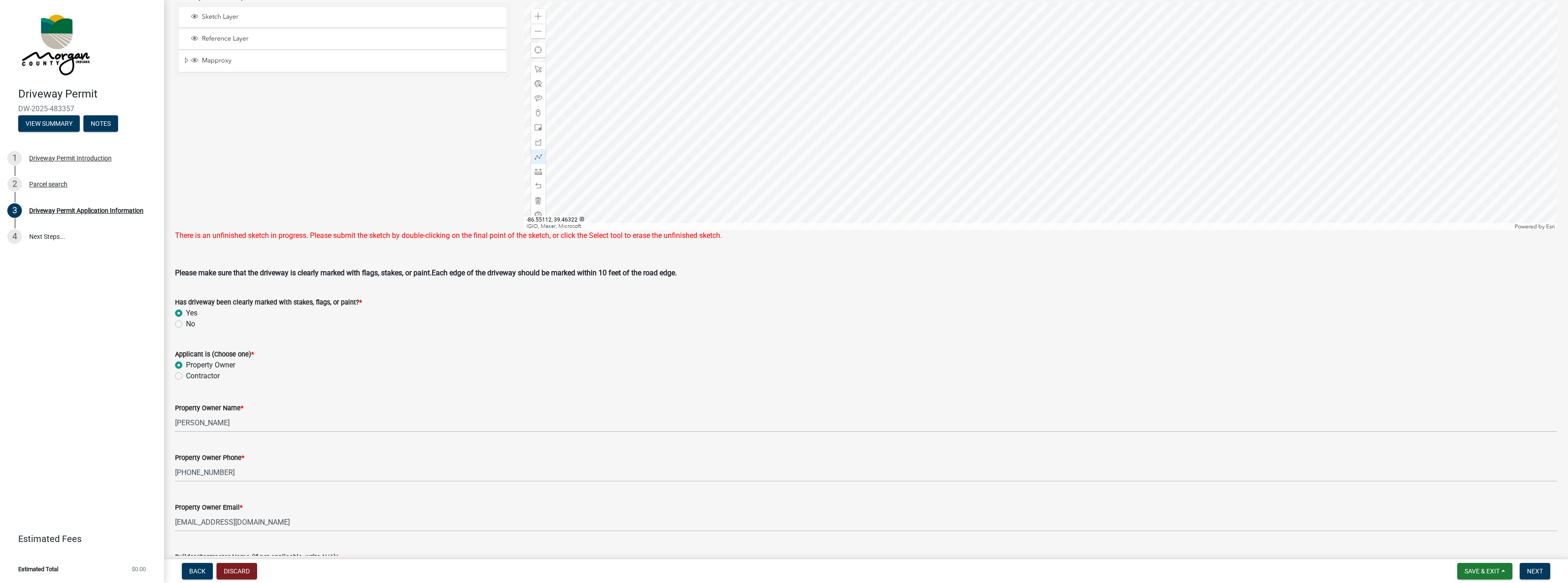
scroll to position [411, 0]
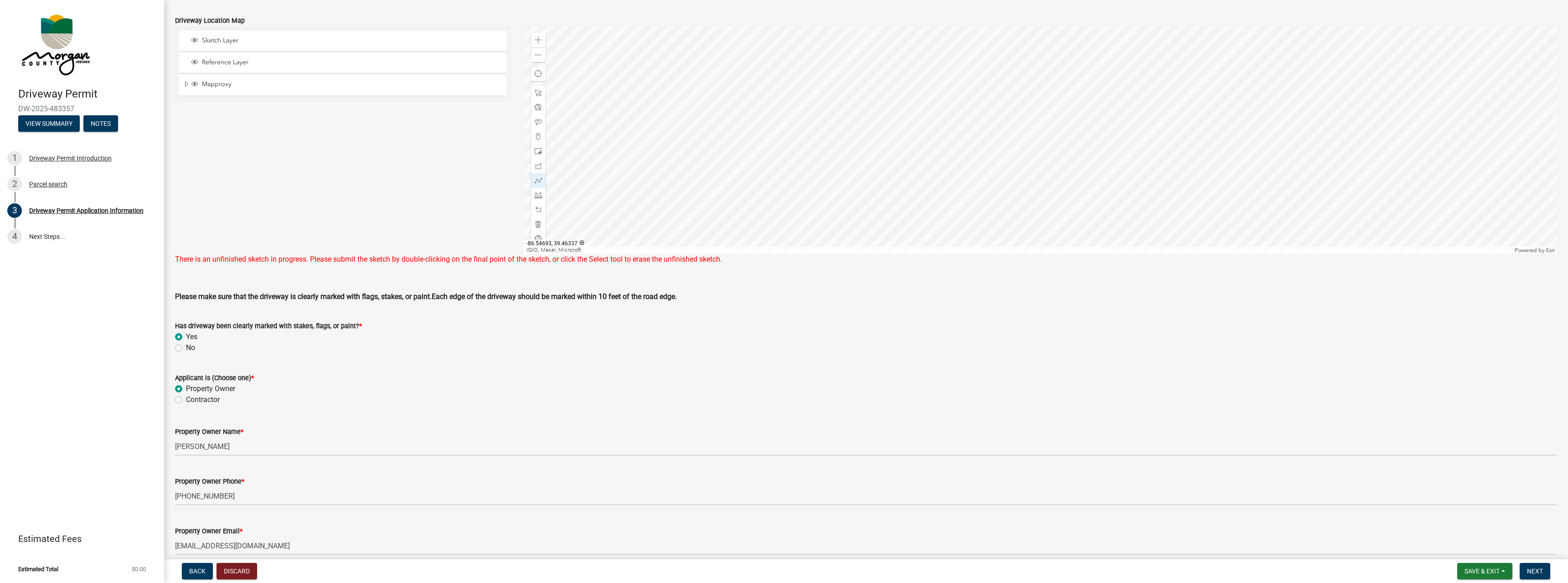
click at [884, 94] on div at bounding box center [1041, 140] width 1033 height 228
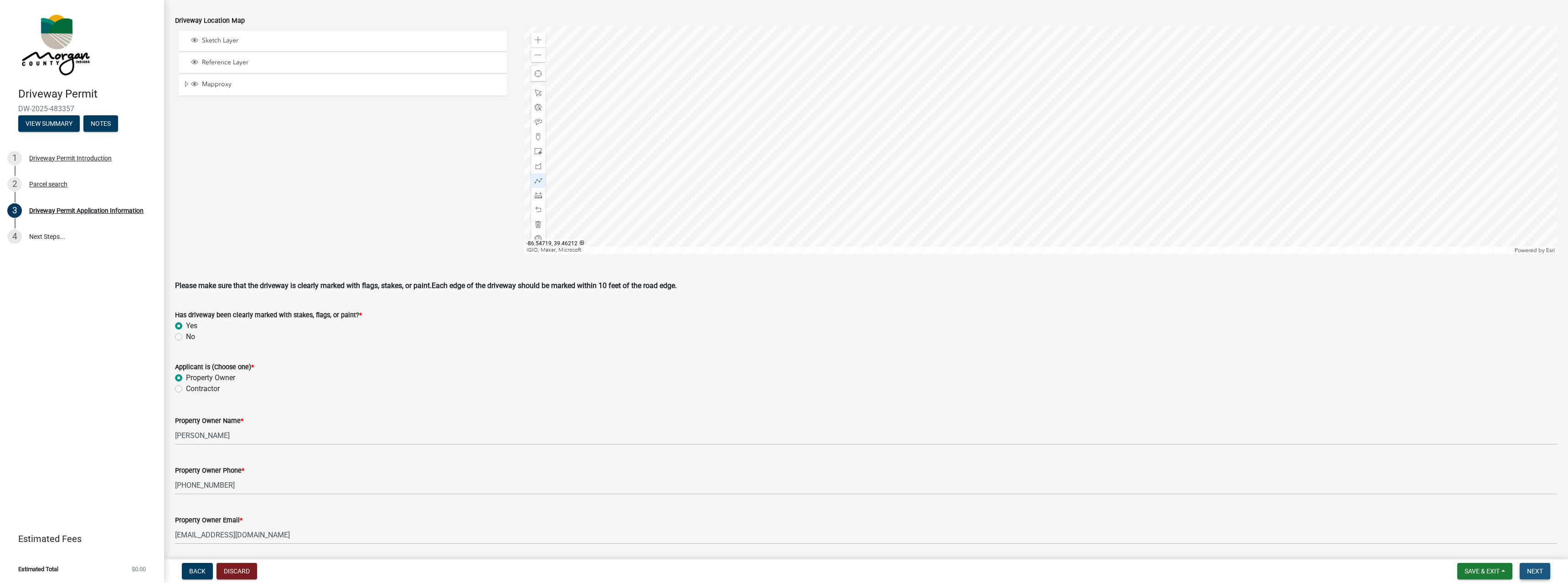
click at [1539, 569] on span "Next" at bounding box center [1535, 570] width 16 height 7
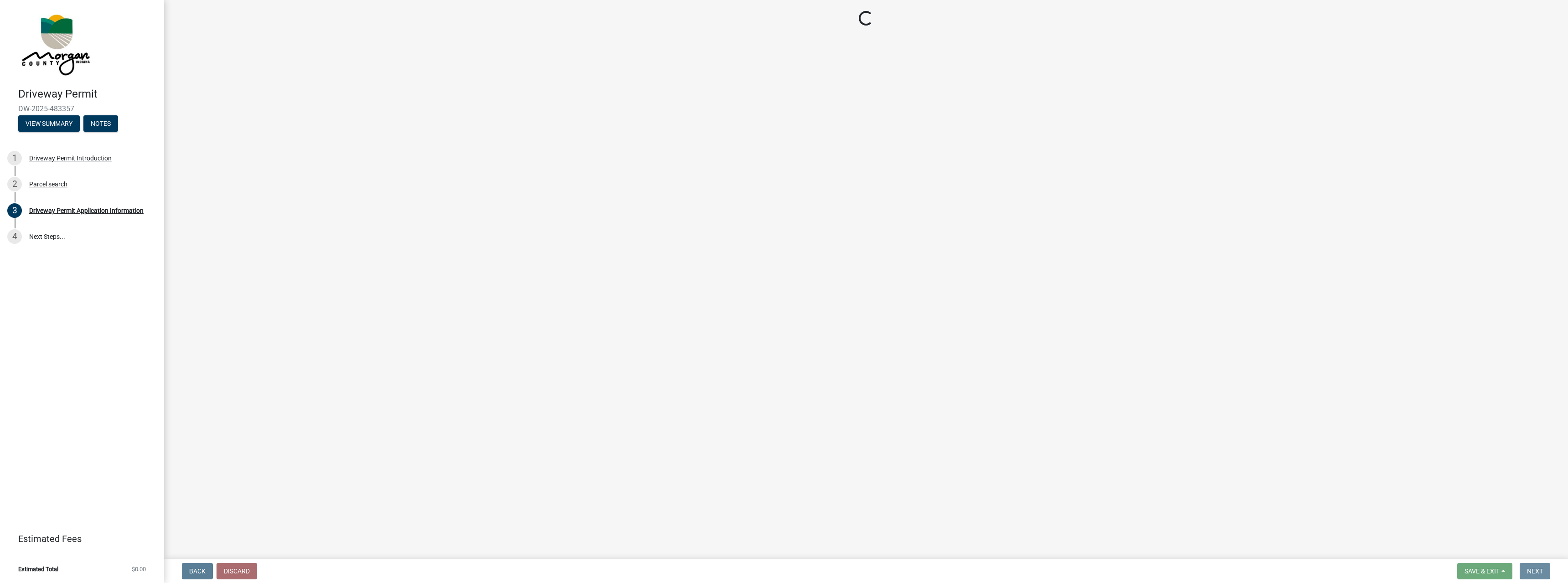
scroll to position [0, 0]
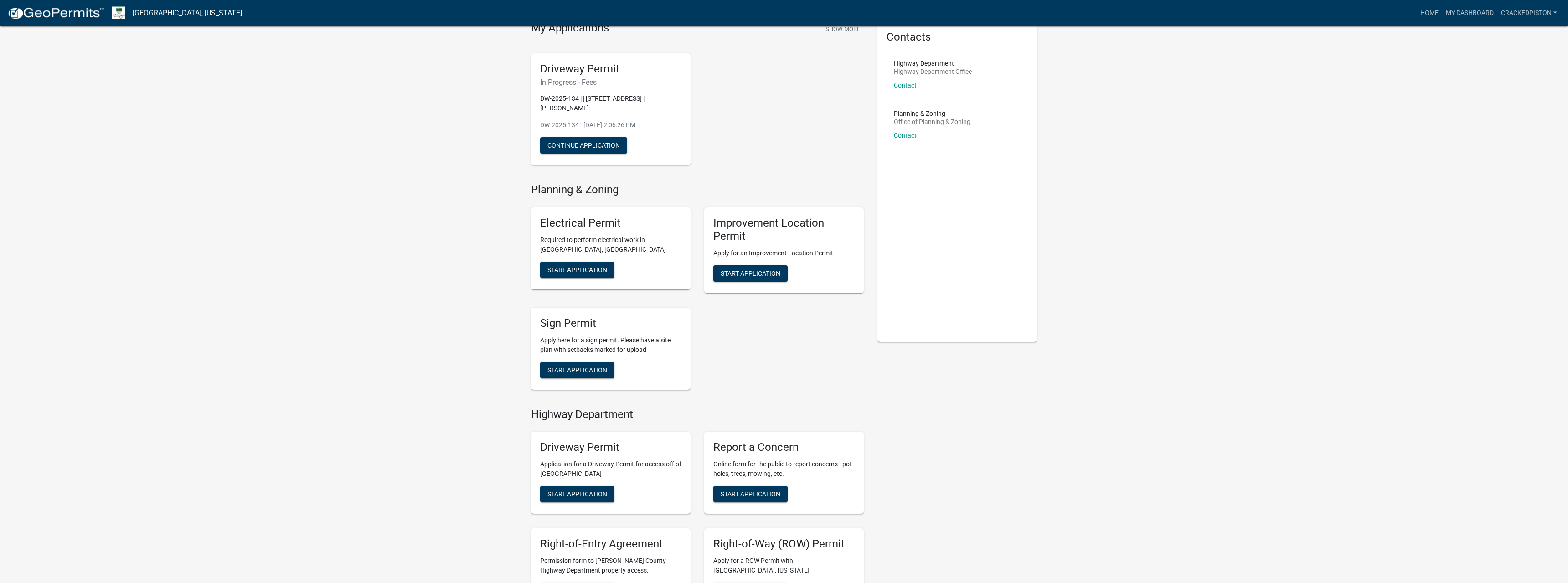
scroll to position [46, 0]
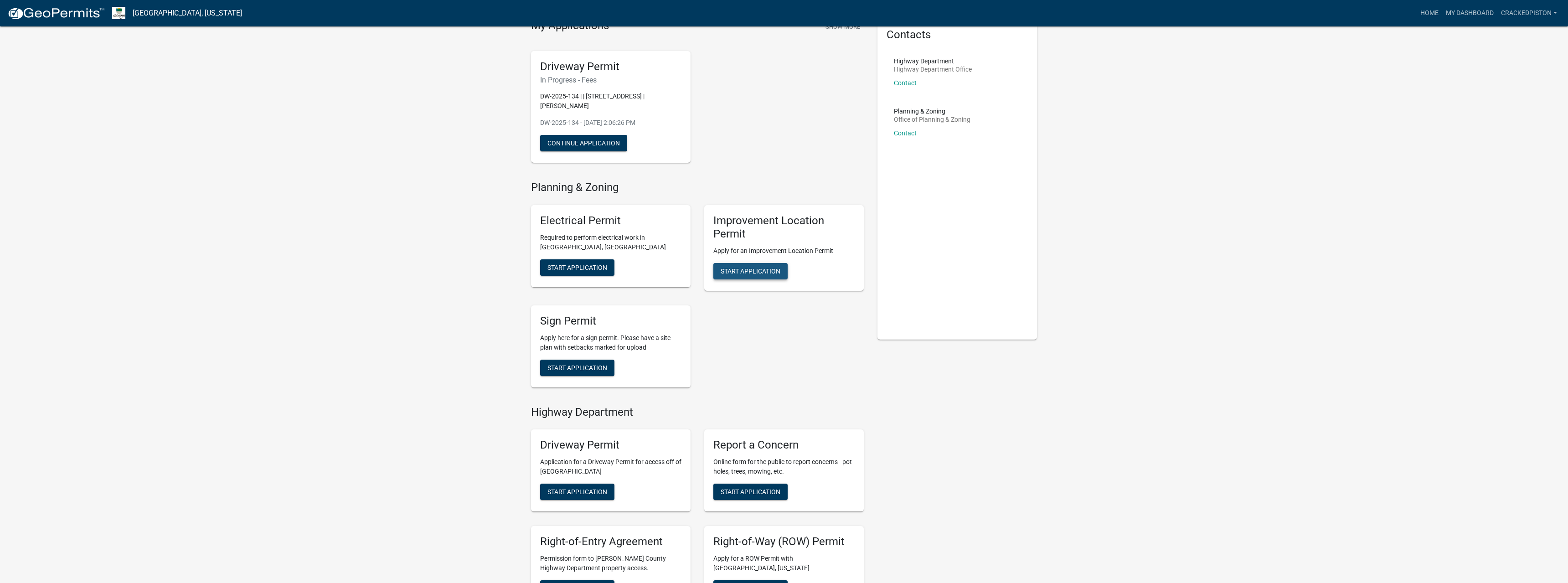
click at [743, 272] on span "Start Application" at bounding box center [750, 270] width 60 height 7
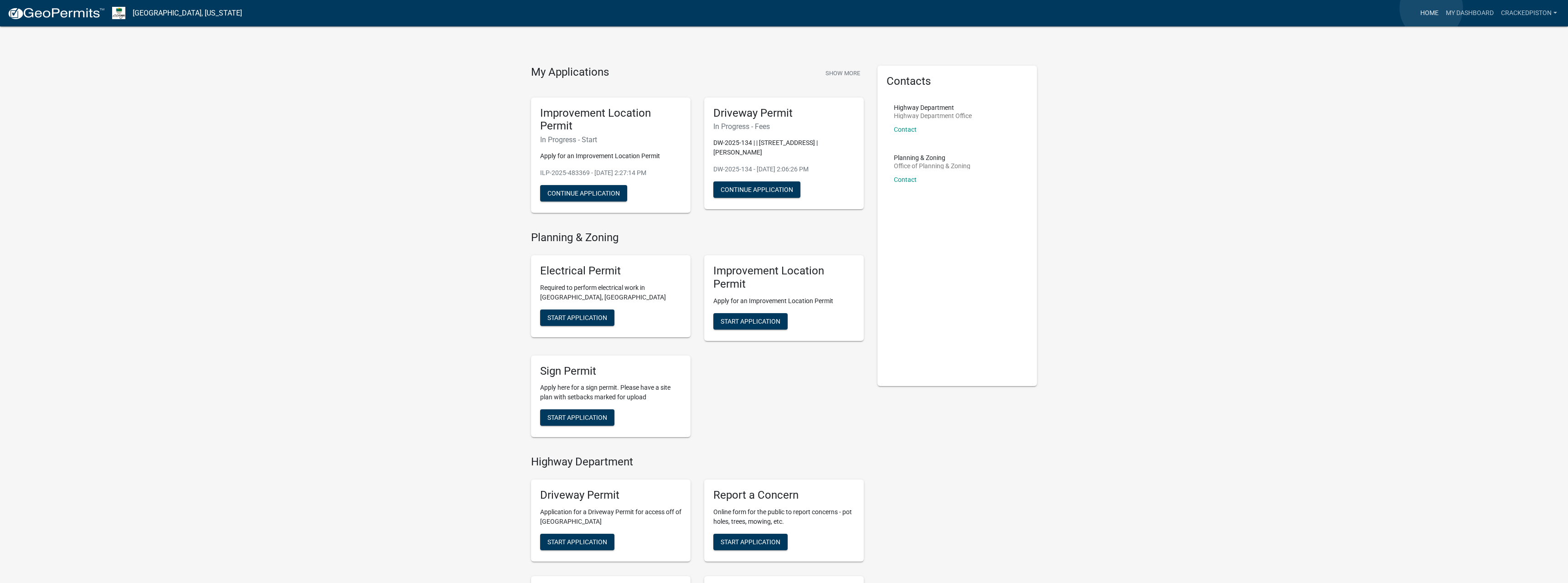
click at [1432, 8] on link "Home" at bounding box center [1429, 14] width 26 height 18
click at [1433, 10] on link "Home" at bounding box center [1429, 14] width 26 height 18
